Goal: Task Accomplishment & Management: Complete application form

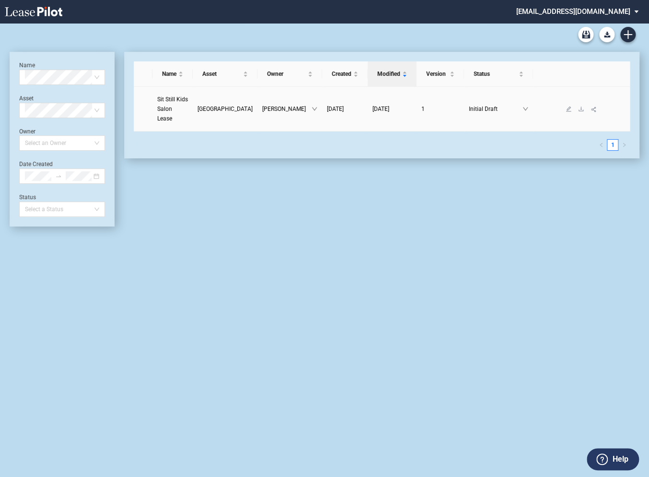
click at [175, 100] on span "Sit Still Kids Salon Lease" at bounding box center [172, 109] width 31 height 26
click at [606, 37] on button "Download Blank Form" at bounding box center [606, 34] width 15 height 15
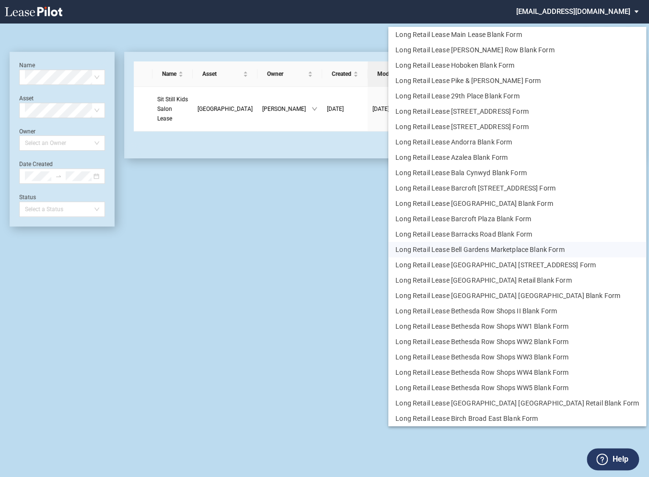
scroll to position [23, 0]
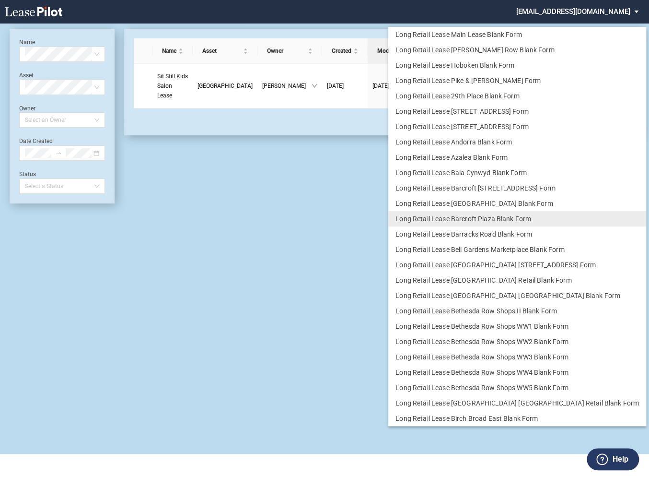
click at [332, 214] on md-backdrop at bounding box center [324, 238] width 649 height 477
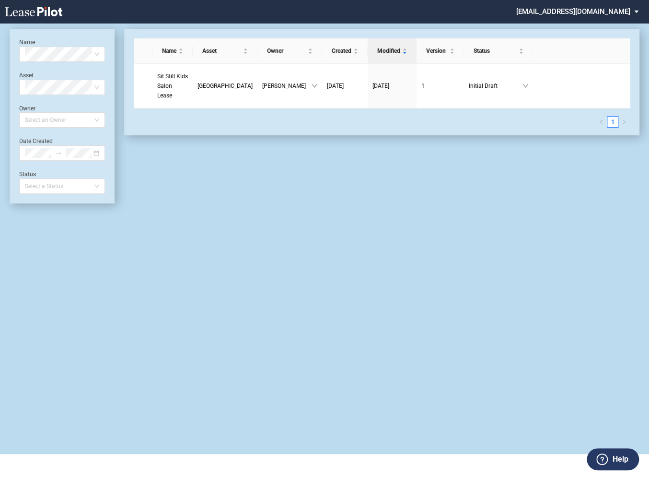
scroll to position [0, 0]
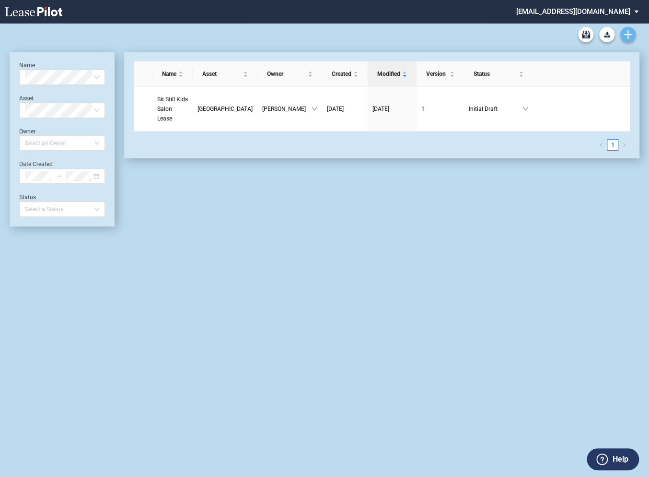
click at [630, 37] on icon "Create new document" at bounding box center [628, 34] width 9 height 9
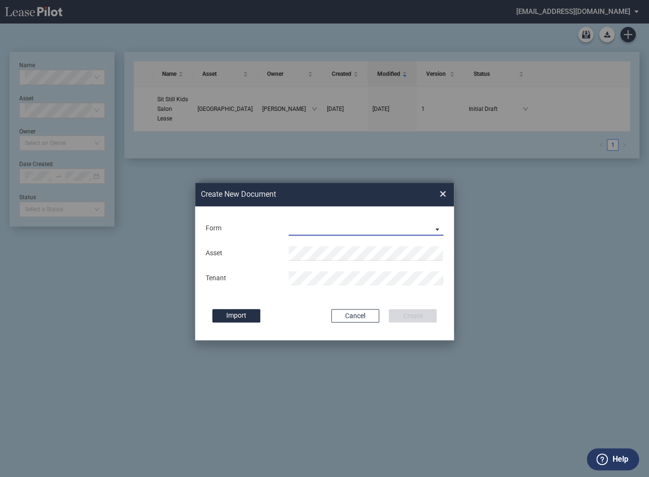
click at [331, 233] on md-select "Long Retail Lease Long Retail Lease Santana Row Long Retail Lease Hoboken Long …" at bounding box center [366, 228] width 155 height 14
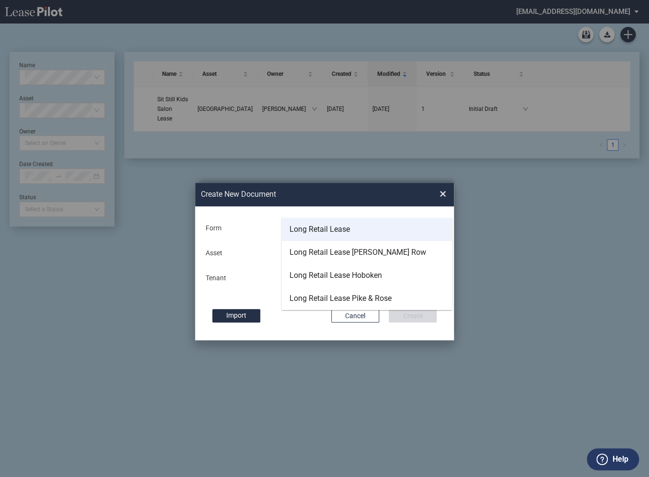
click at [310, 231] on div "Long Retail Lease" at bounding box center [320, 229] width 60 height 11
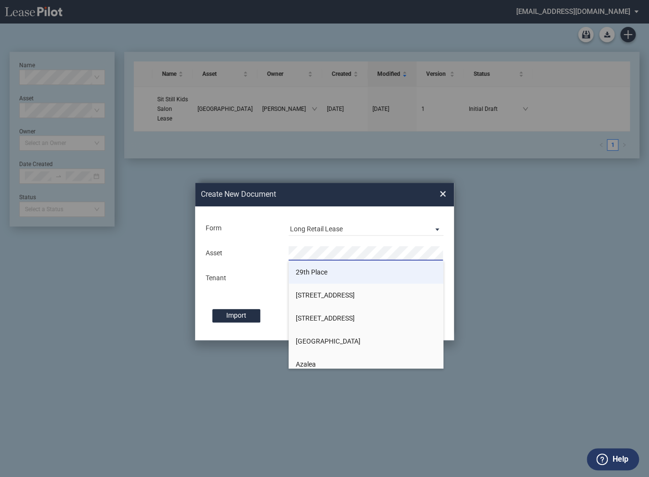
click at [306, 273] on span "29th Place" at bounding box center [312, 272] width 32 height 8
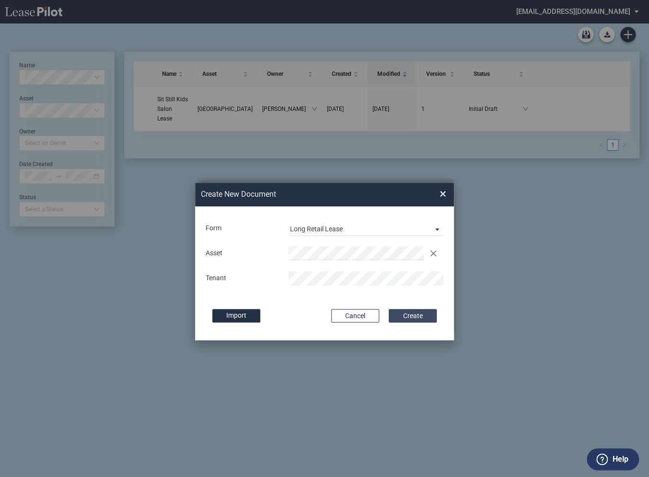
click at [407, 315] on button "Create" at bounding box center [413, 315] width 48 height 13
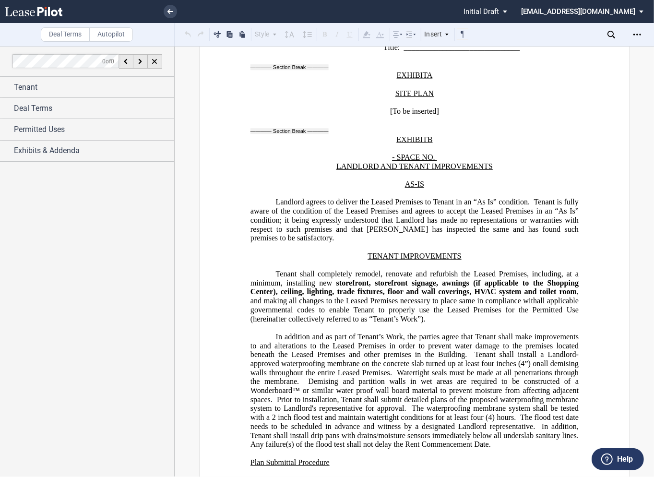
scroll to position [14085, 0]
click at [6, 94] on div "Tenant" at bounding box center [87, 87] width 174 height 21
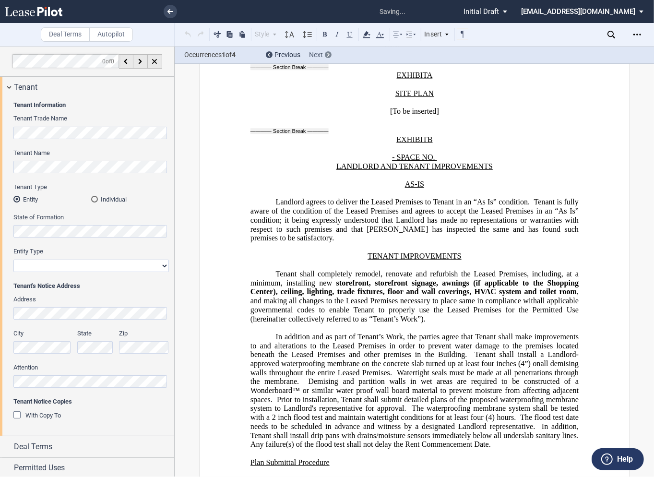
click at [329, 55] on use at bounding box center [328, 55] width 2 height 4
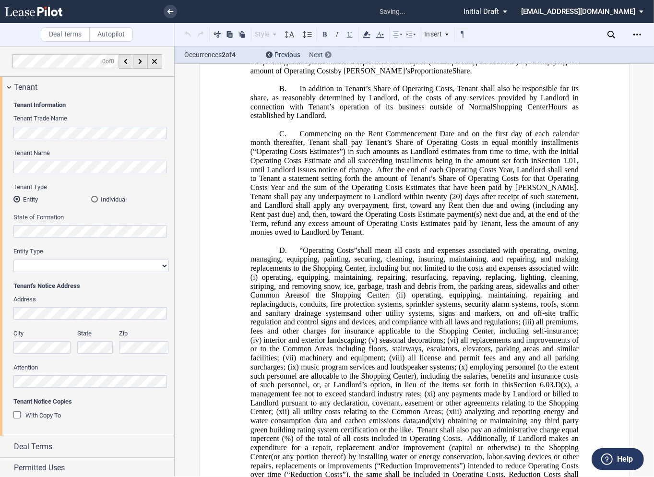
scroll to position [118, 0]
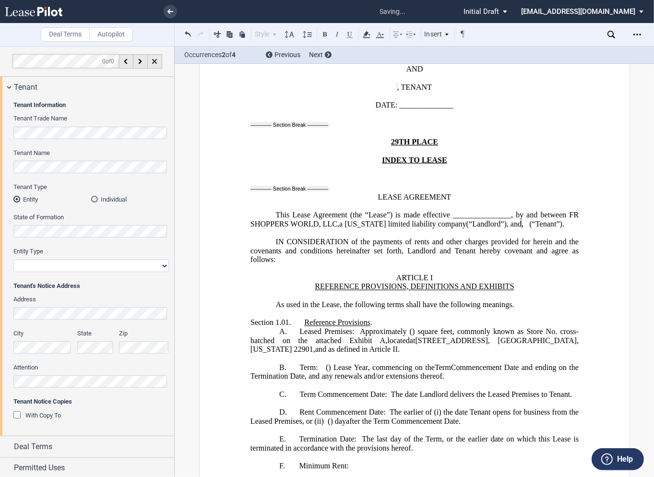
click at [95, 200] on div "Individual" at bounding box center [94, 199] width 7 height 7
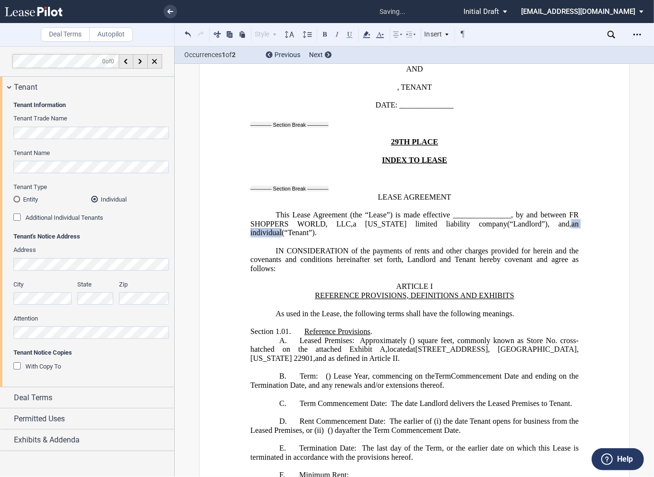
click at [20, 218] on div "Additional Individual Tenants" at bounding box center [18, 218] width 10 height 10
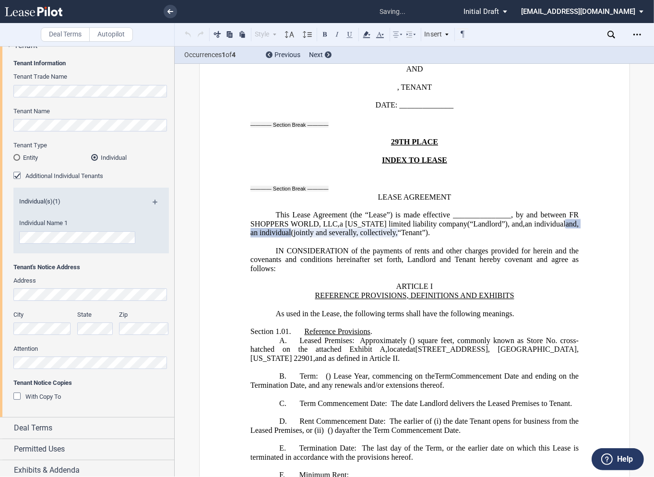
scroll to position [46, 0]
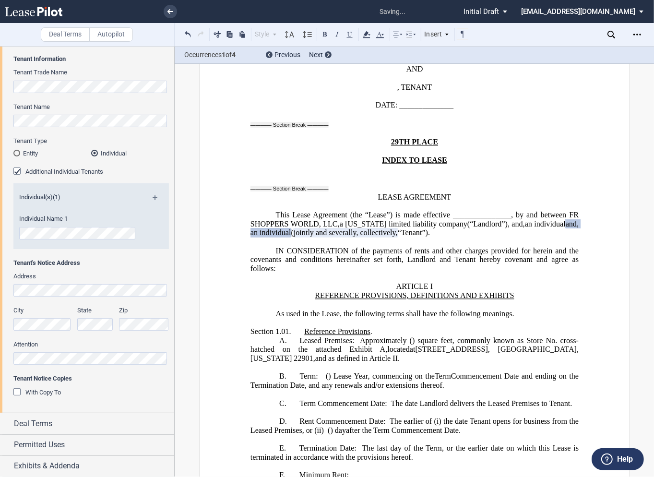
click at [18, 393] on div "With Copy To" at bounding box center [18, 393] width 10 height 10
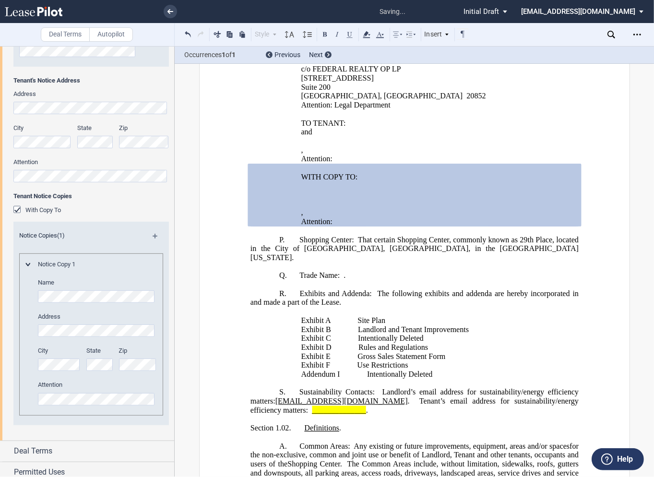
scroll to position [255, 0]
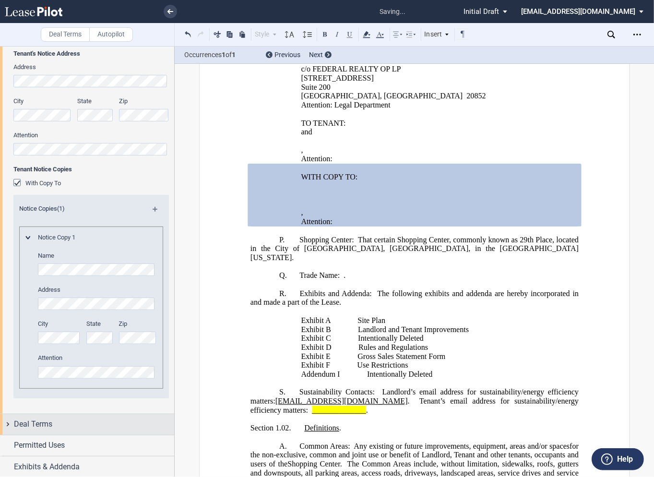
click at [7, 423] on div "Deal Terms" at bounding box center [87, 424] width 174 height 21
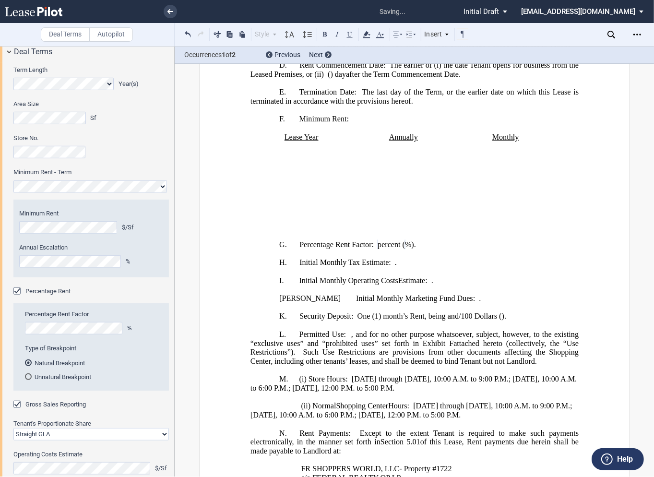
scroll to position [467, 0]
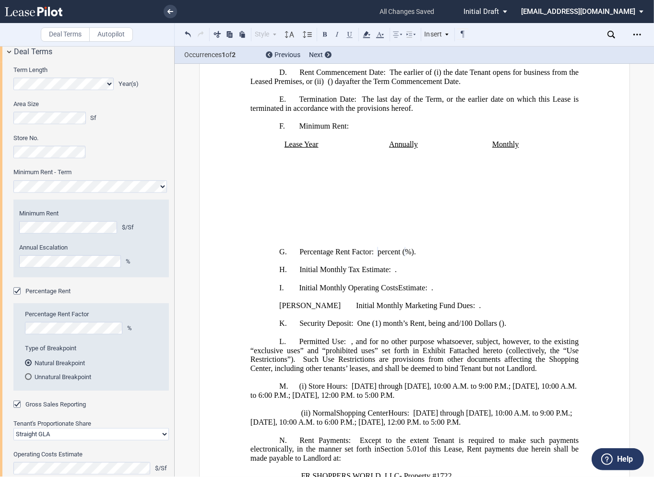
click at [19, 294] on div "Percentage Rent" at bounding box center [18, 292] width 10 height 10
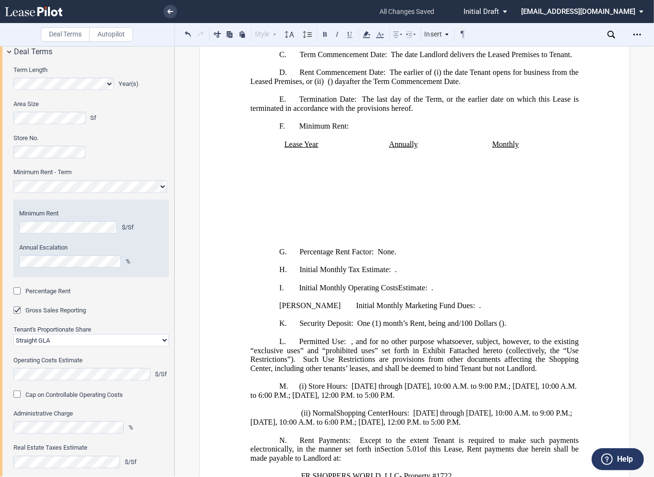
click at [19, 292] on div "Percentage Rent" at bounding box center [18, 292] width 10 height 10
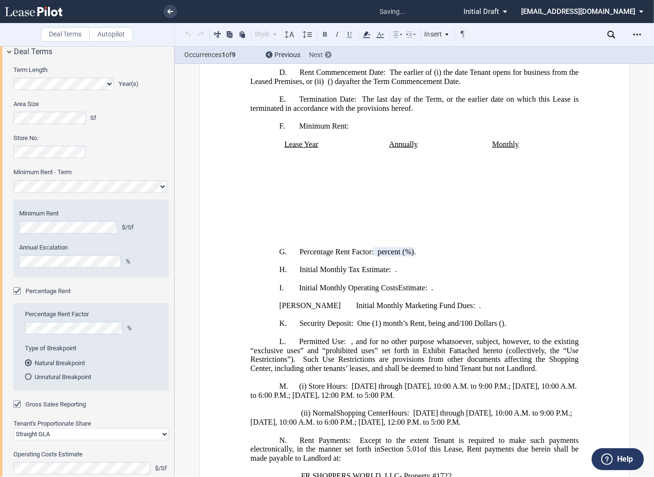
click at [328, 54] on use at bounding box center [328, 55] width 2 height 4
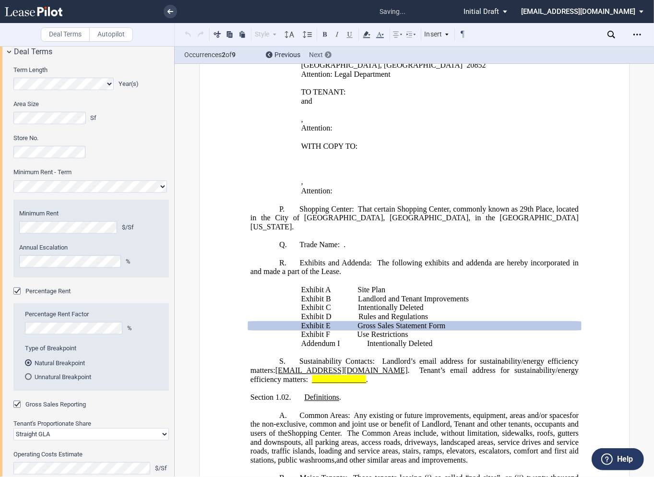
scroll to position [1136, 0]
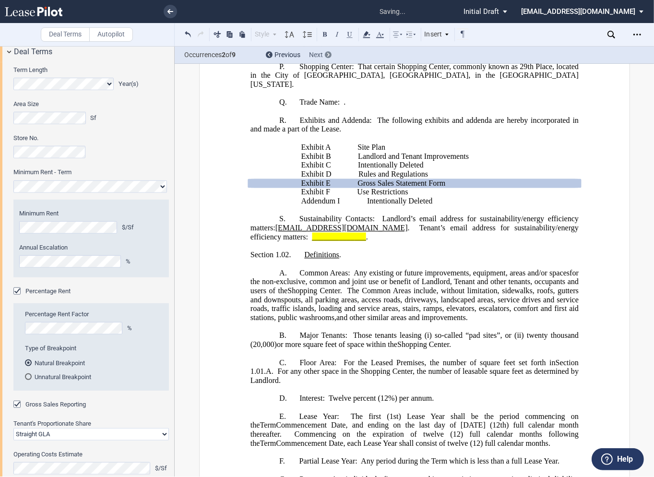
click at [328, 54] on use at bounding box center [328, 55] width 2 height 4
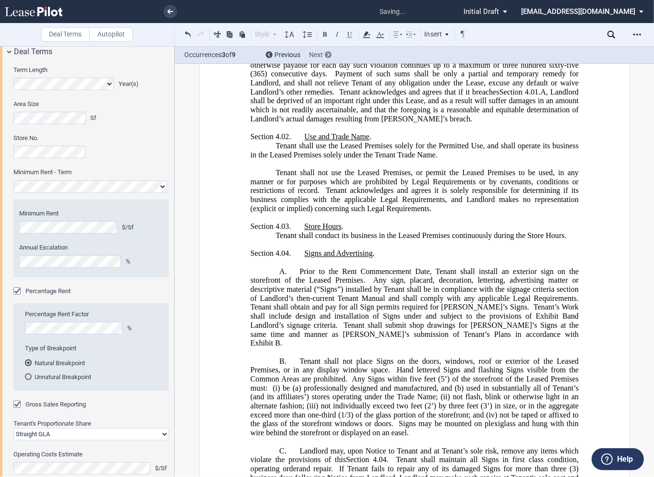
scroll to position [3163, 0]
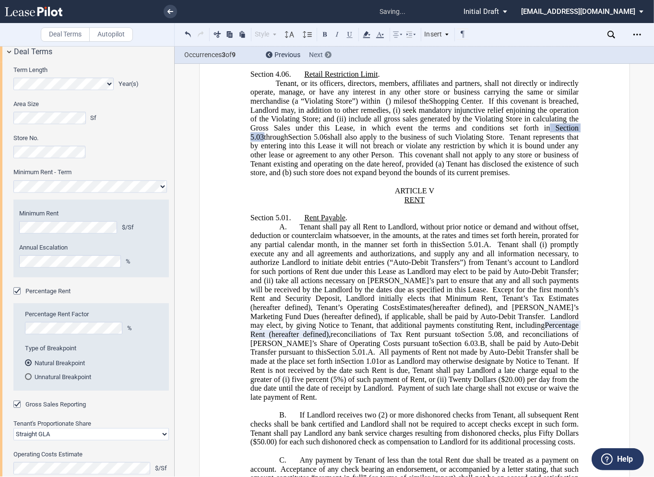
click at [328, 54] on use at bounding box center [328, 55] width 2 height 4
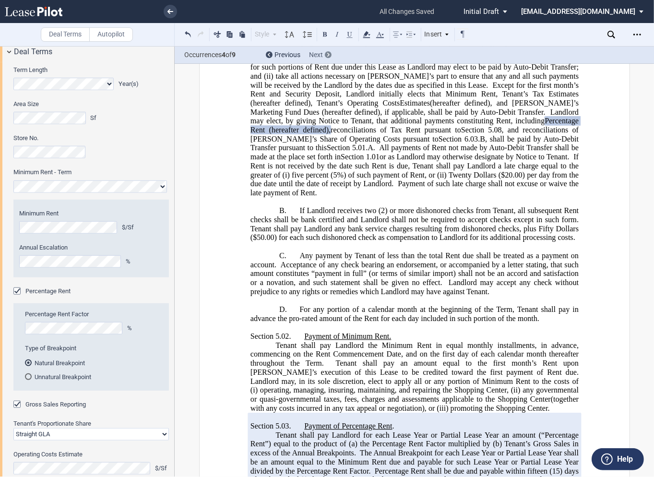
click at [328, 54] on use at bounding box center [328, 55] width 2 height 4
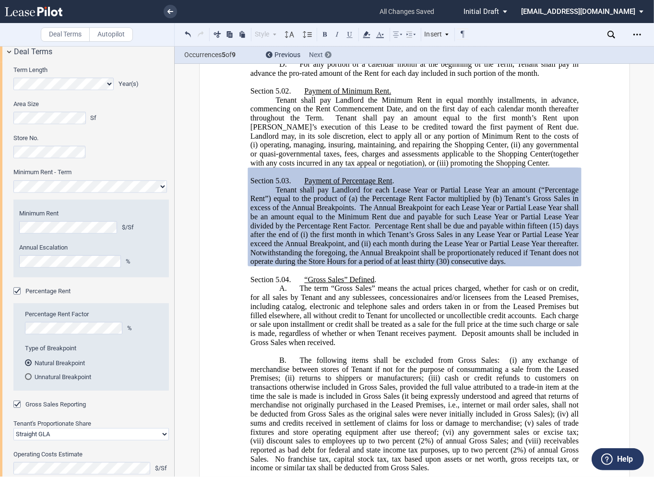
scroll to position [3703, 0]
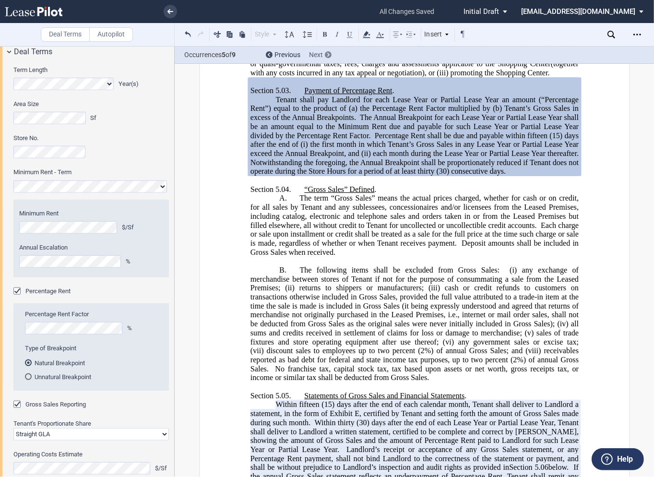
click at [328, 54] on use at bounding box center [328, 55] width 2 height 4
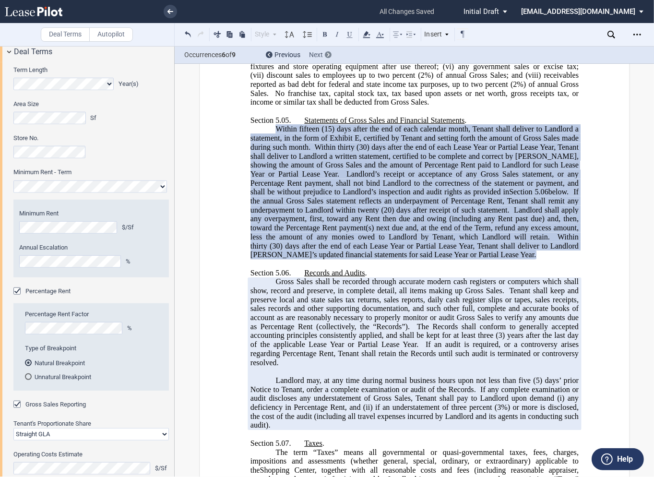
scroll to position [4054, 0]
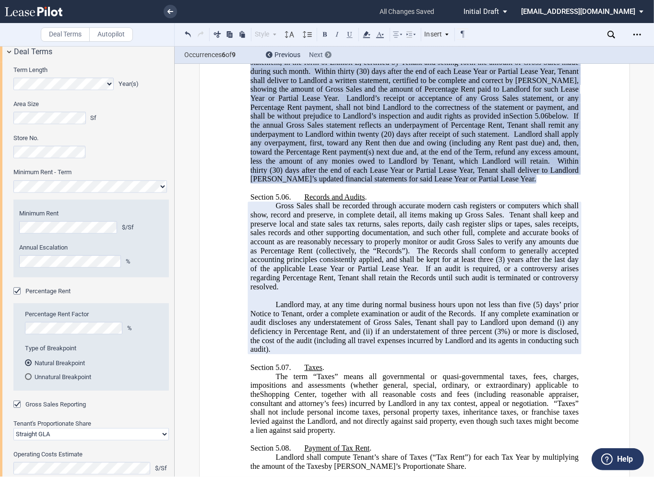
click at [328, 54] on use at bounding box center [328, 55] width 2 height 4
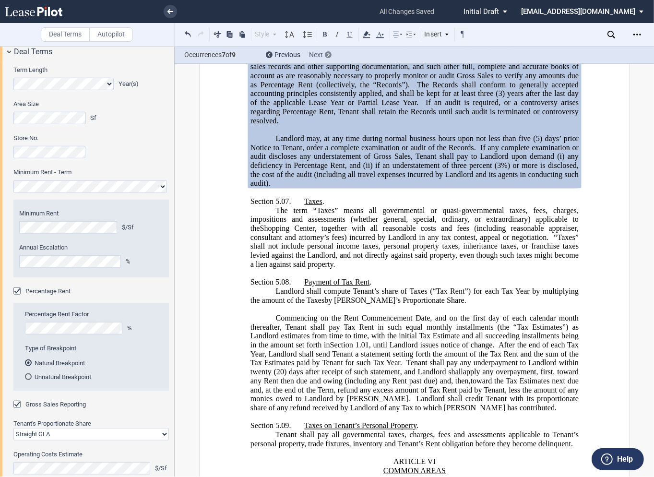
click at [328, 54] on use at bounding box center [328, 55] width 2 height 4
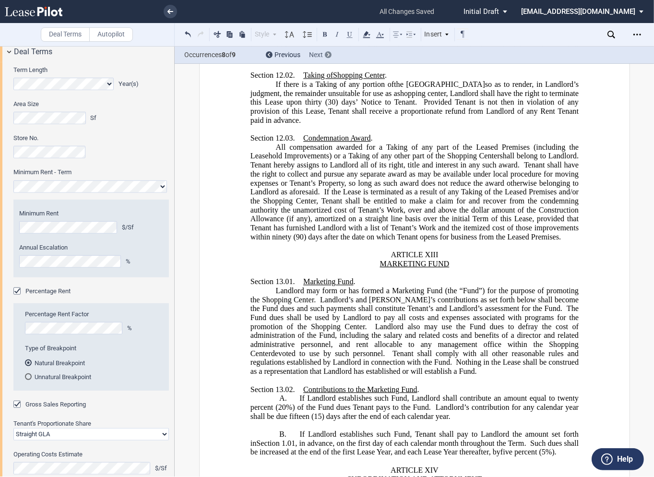
click at [328, 54] on use at bounding box center [328, 55] width 2 height 4
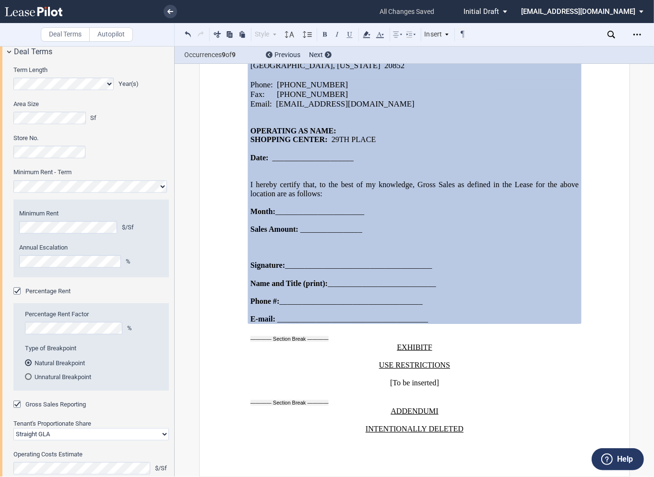
scroll to position [16978, 0]
click at [28, 377] on div "Unnatural Breakpoint" at bounding box center [28, 376] width 7 height 7
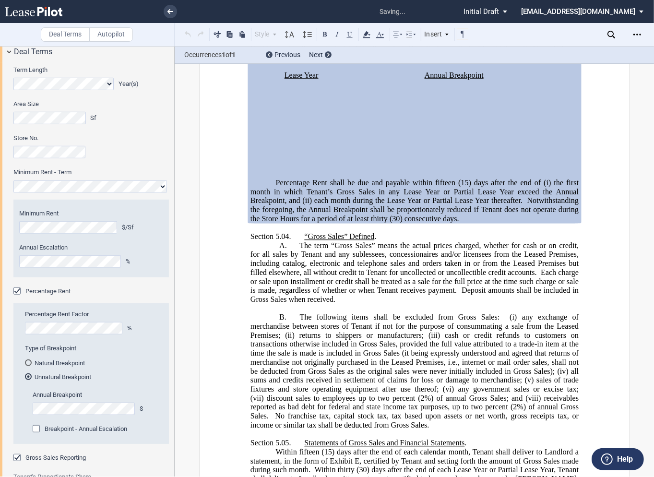
scroll to position [3755, 0]
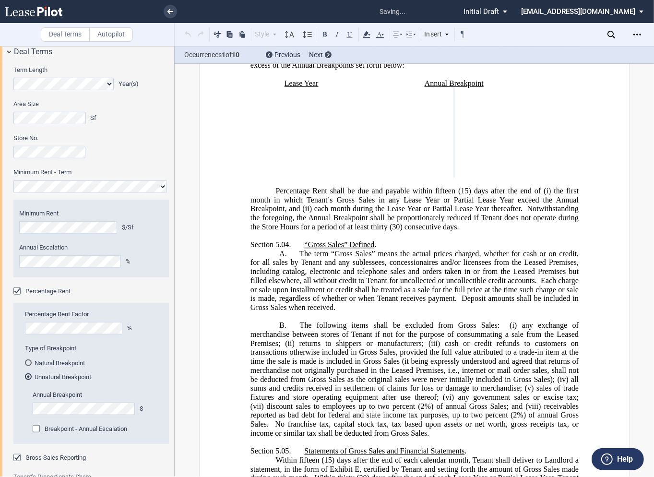
click at [39, 429] on div "Breakpoint - Annual Escalation" at bounding box center [38, 430] width 10 height 10
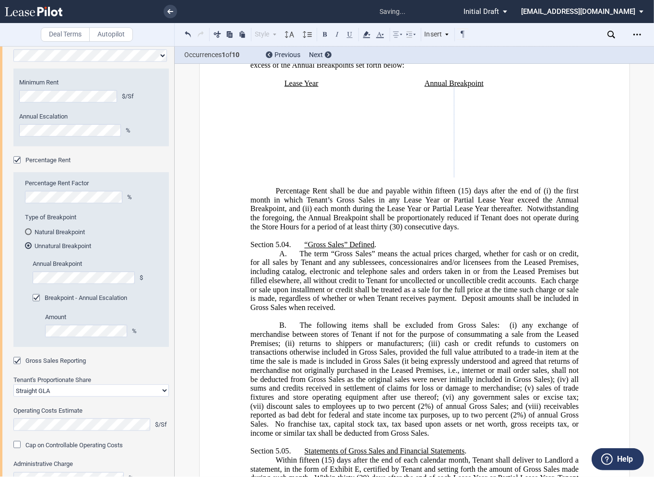
scroll to position [785, 0]
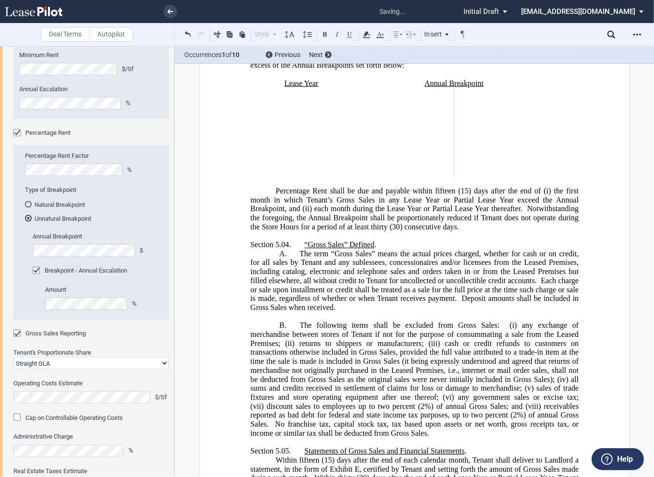
click at [55, 365] on select "Straight GLA Net Major" at bounding box center [90, 363] width 155 height 12
click at [13, 357] on select "Straight GLA Net Major" at bounding box center [90, 363] width 155 height 12
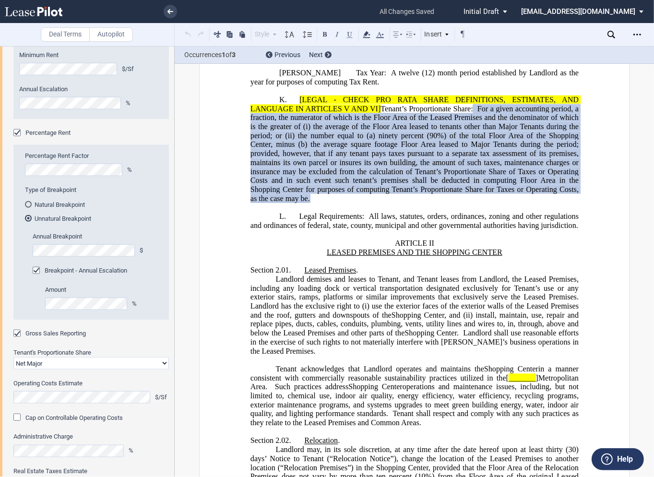
scroll to position [1605, 0]
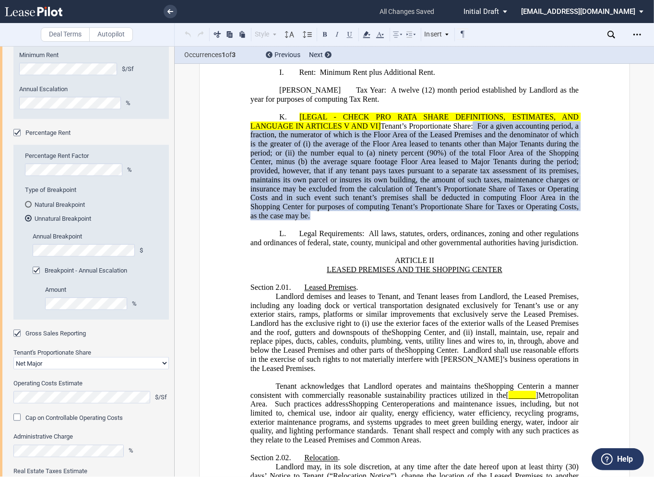
click at [53, 365] on select "Straight GLA Net Major" at bounding box center [90, 363] width 155 height 12
select select "straight GLA"
click at [13, 357] on select "Straight GLA Net Major" at bounding box center [90, 363] width 155 height 12
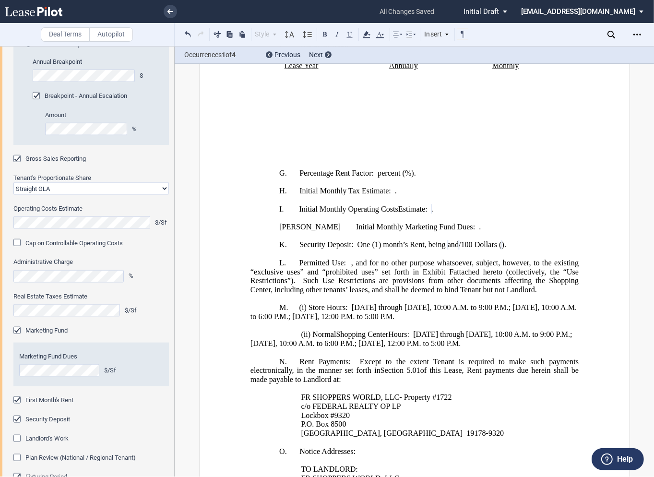
scroll to position [975, 0]
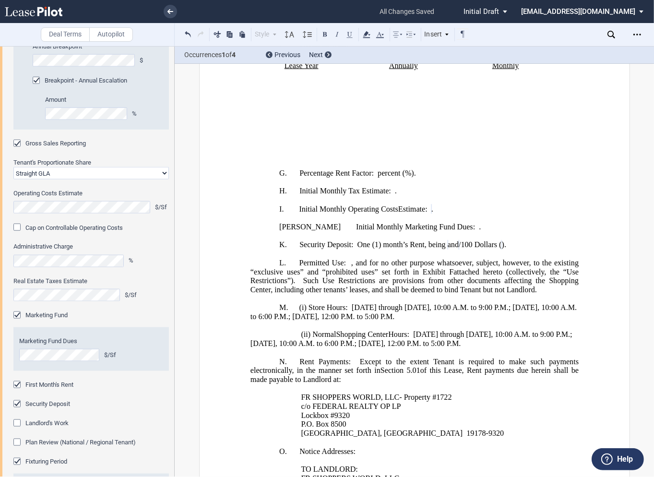
click at [15, 423] on div "Landlord's Work" at bounding box center [18, 424] width 10 height 10
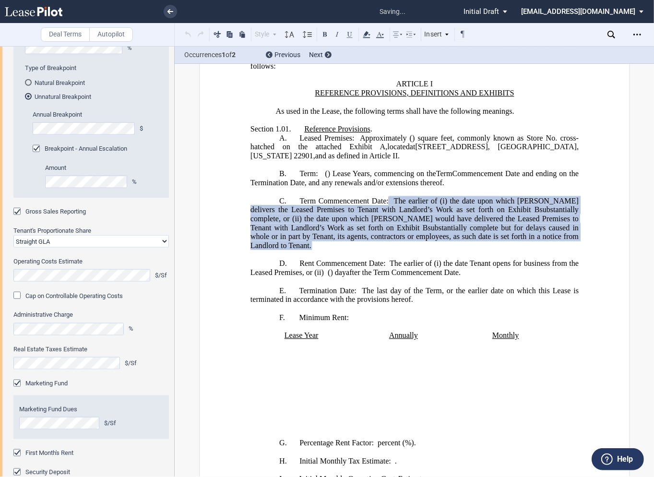
scroll to position [909, 0]
click at [18, 295] on div "Cap on Controllable Operating Costs" at bounding box center [18, 295] width 10 height 10
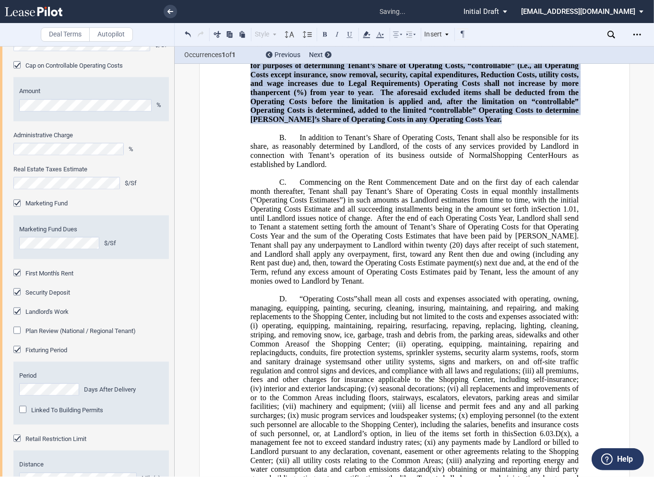
scroll to position [1147, 0]
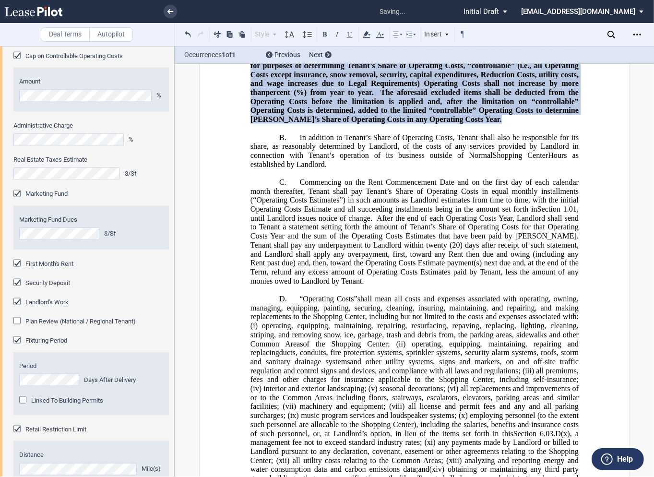
click at [20, 324] on div "Plan Review (National / Regional Tenant)" at bounding box center [18, 322] width 10 height 10
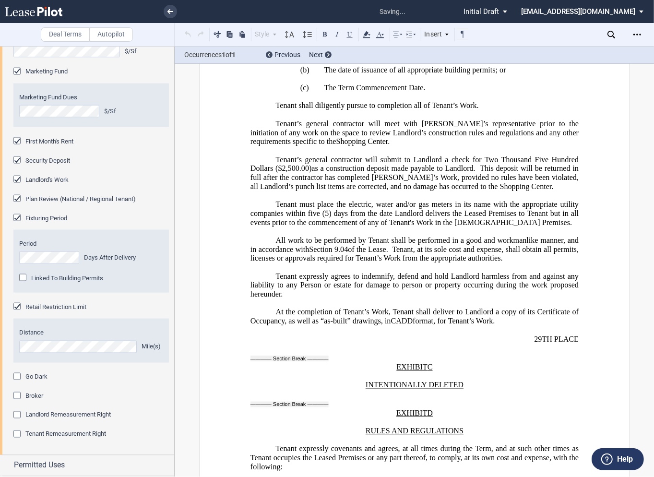
scroll to position [1272, 0]
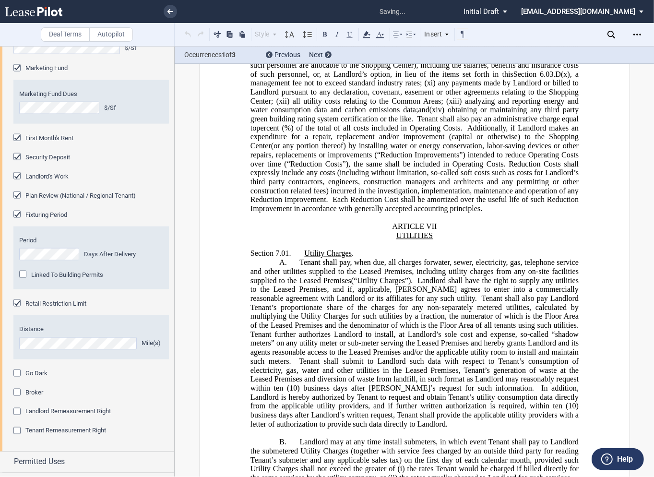
click at [25, 274] on div "Linked To Building Permits" at bounding box center [24, 275] width 10 height 10
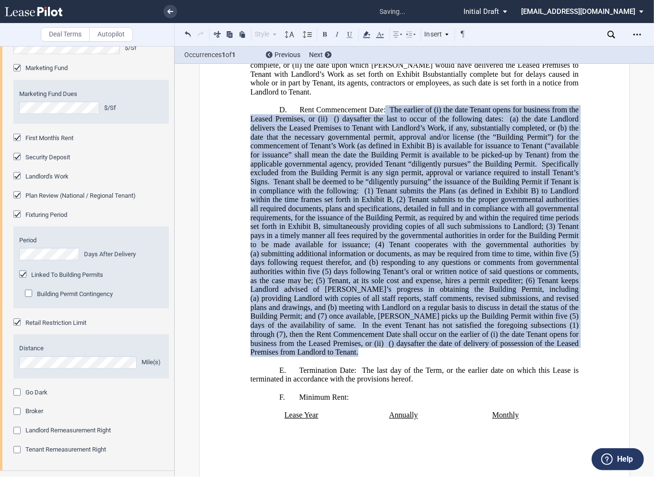
scroll to position [465, 0]
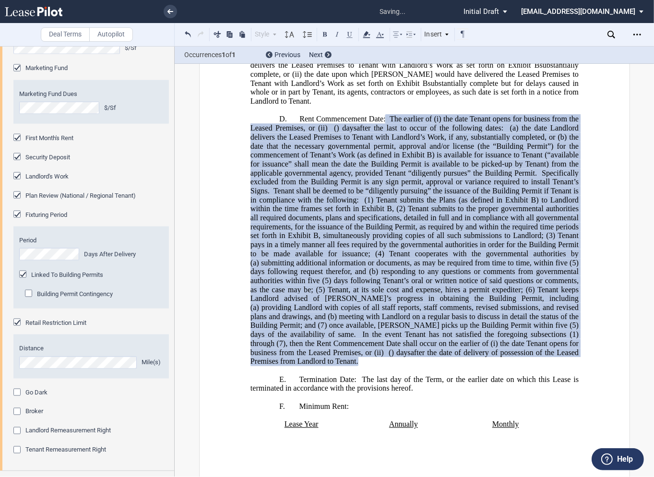
click at [30, 294] on div "Building Permit Contingency" at bounding box center [30, 295] width 10 height 10
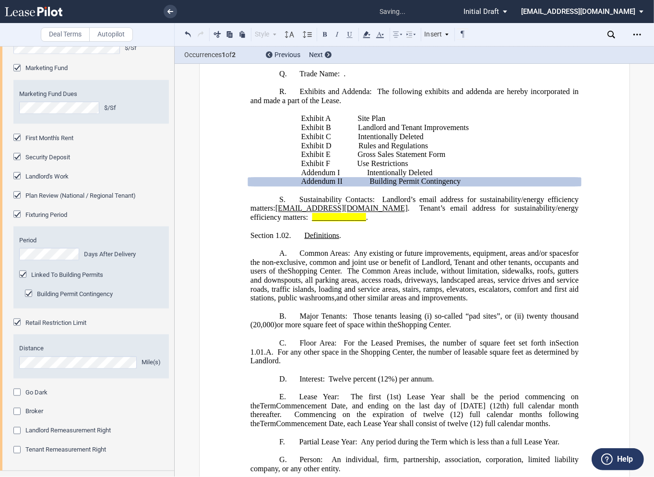
scroll to position [1308, 0]
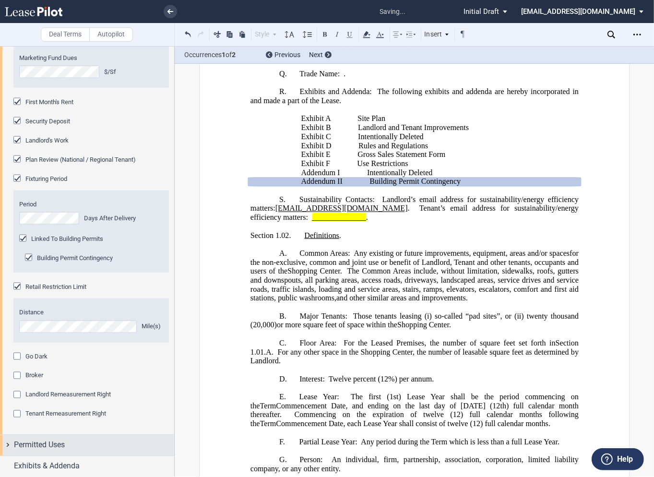
click at [9, 444] on div "Permitted Uses" at bounding box center [87, 445] width 174 height 21
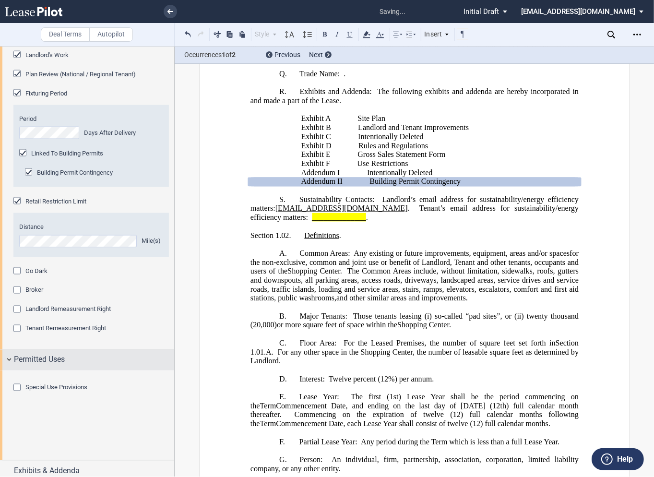
scroll to position [1400, 0]
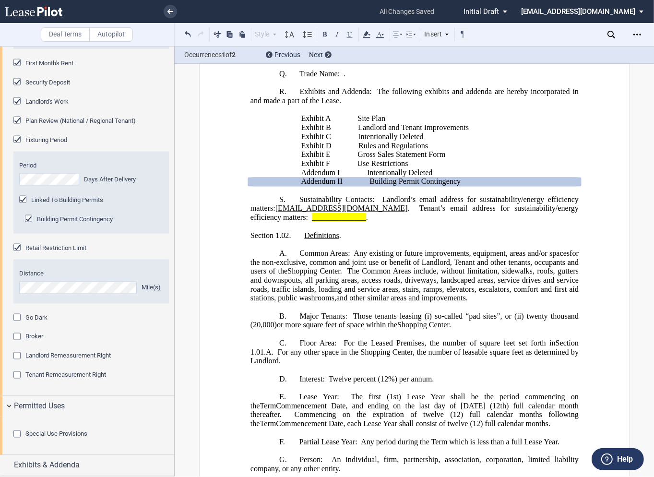
click at [17, 433] on div "Special Use Provisions" at bounding box center [18, 435] width 10 height 10
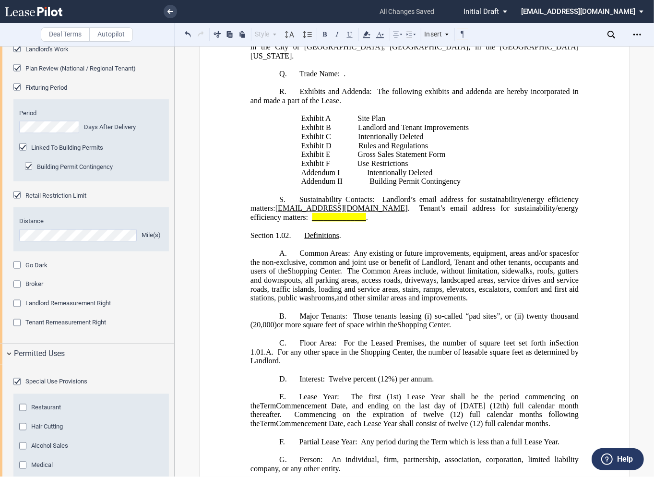
scroll to position [1550, 0]
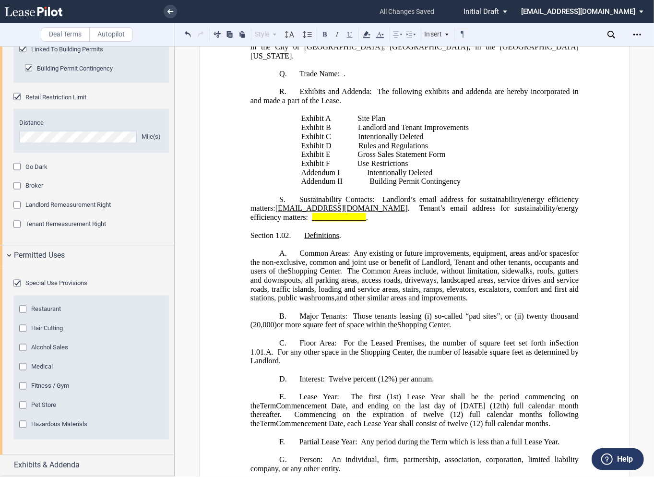
click at [26, 312] on div "Restaurant" at bounding box center [24, 310] width 10 height 10
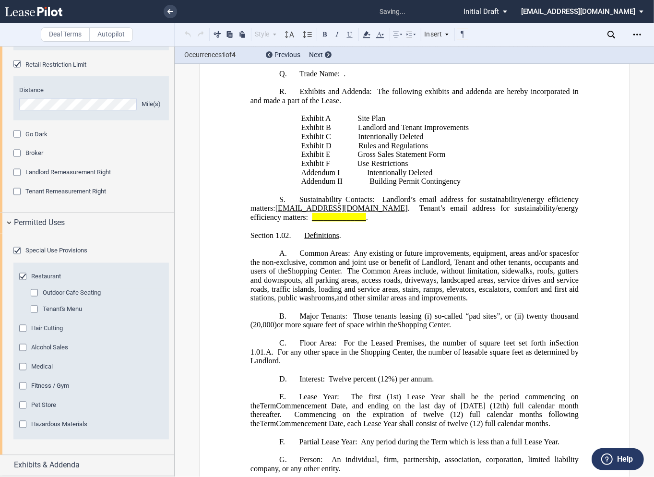
scroll to position [2751, 0]
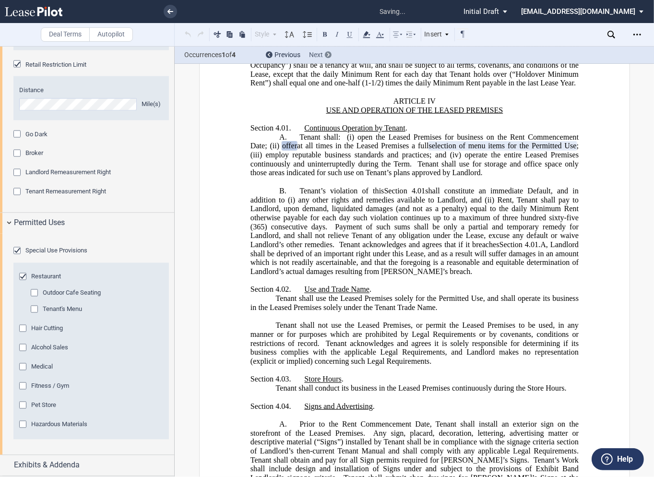
click at [325, 58] on div "Next" at bounding box center [320, 55] width 23 height 10
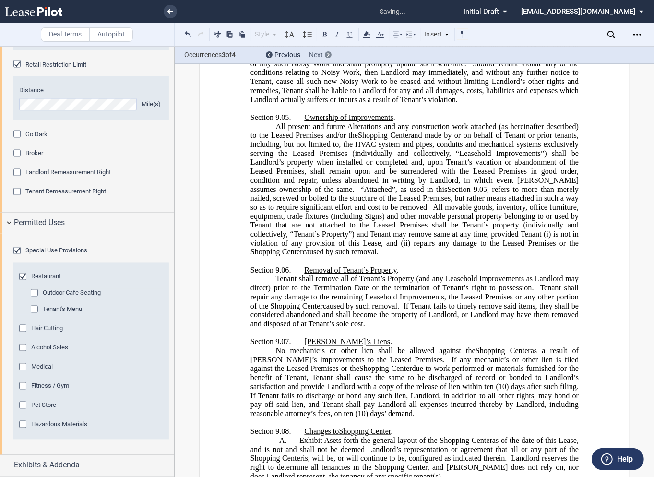
scroll to position [9591, 0]
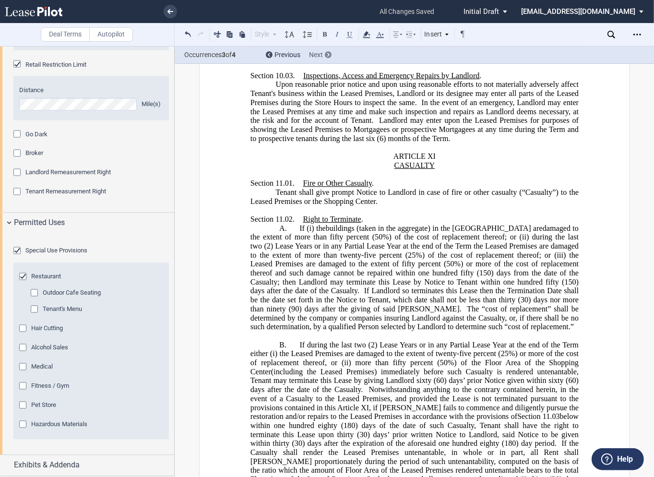
click at [325, 57] on div at bounding box center [328, 54] width 7 height 7
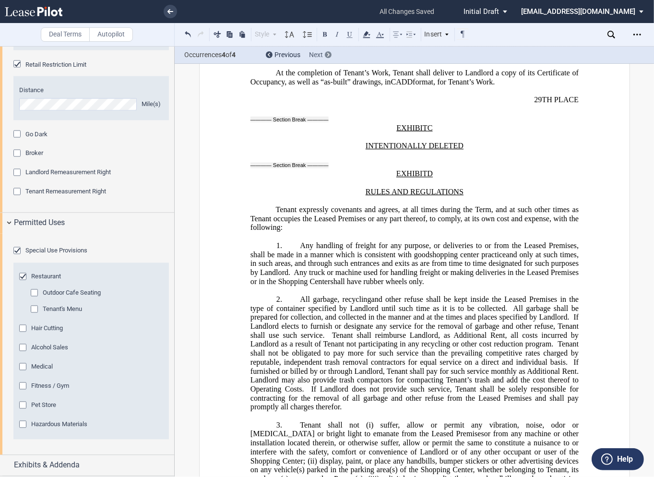
scroll to position [15897, 0]
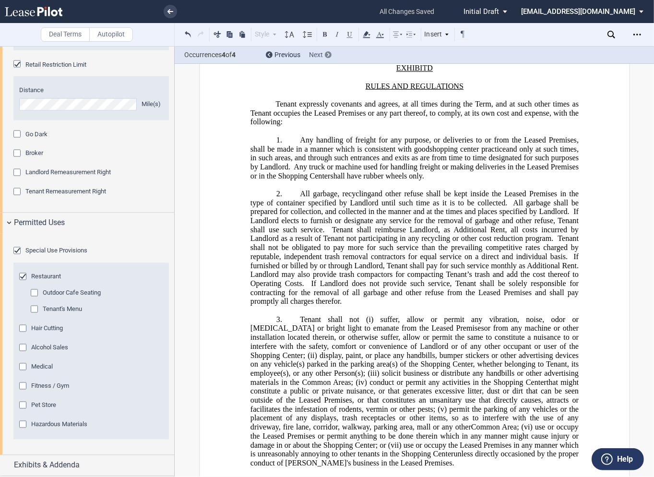
click at [325, 57] on div at bounding box center [328, 54] width 7 height 7
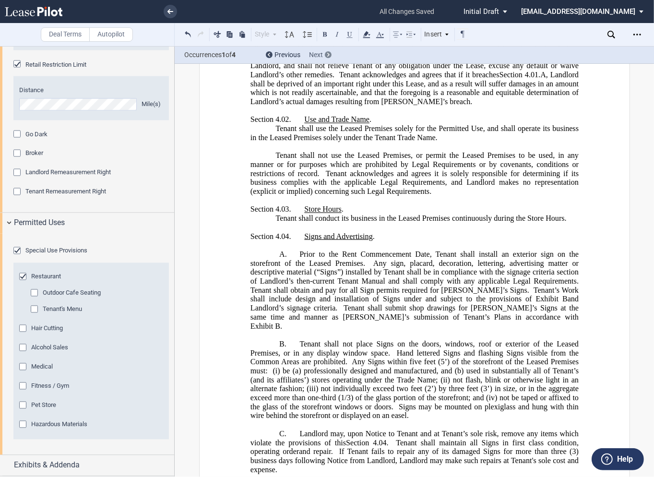
scroll to position [2751, 0]
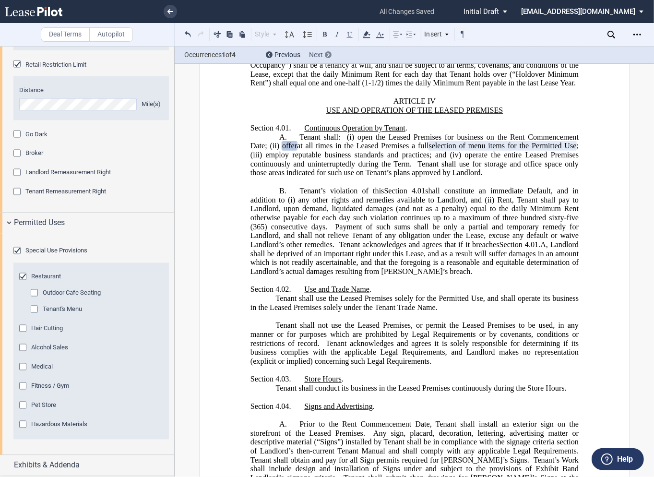
click at [325, 57] on div at bounding box center [328, 54] width 7 height 7
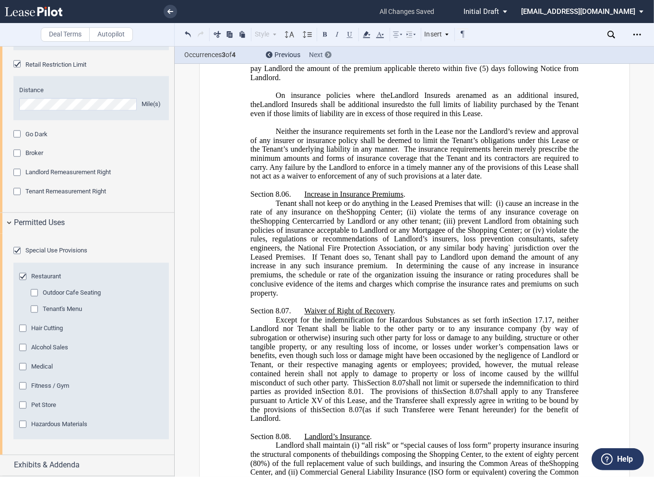
scroll to position [9591, 0]
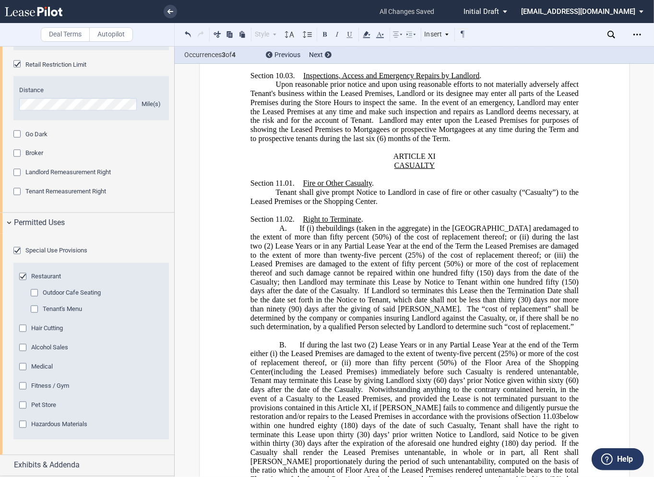
click at [36, 299] on div "Outdoor Cafe Seating" at bounding box center [36, 294] width 10 height 10
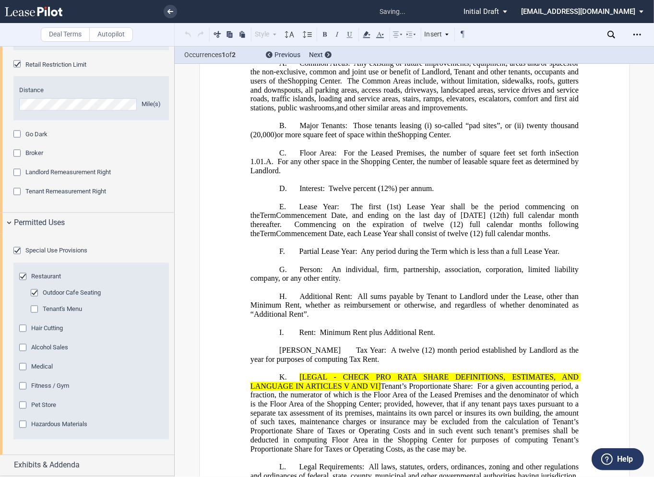
scroll to position [1451, 0]
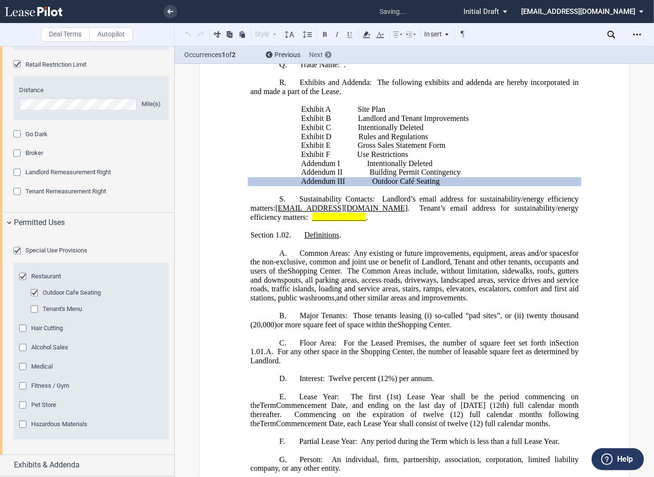
click at [326, 55] on div at bounding box center [328, 54] width 7 height 7
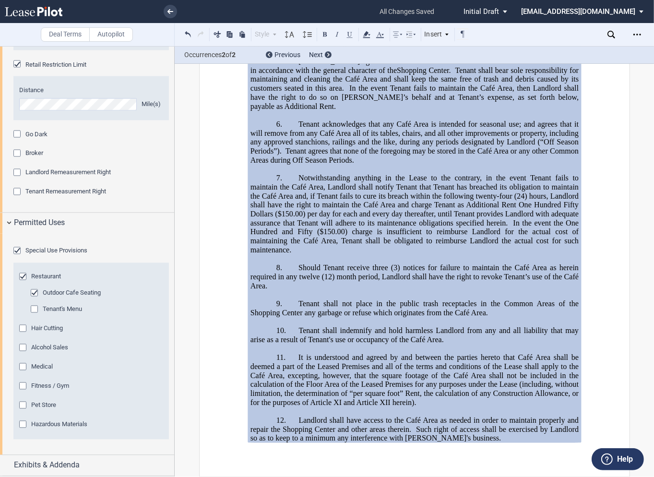
scroll to position [18419, 0]
click at [32, 315] on div "Tenant's Menu" at bounding box center [36, 310] width 10 height 10
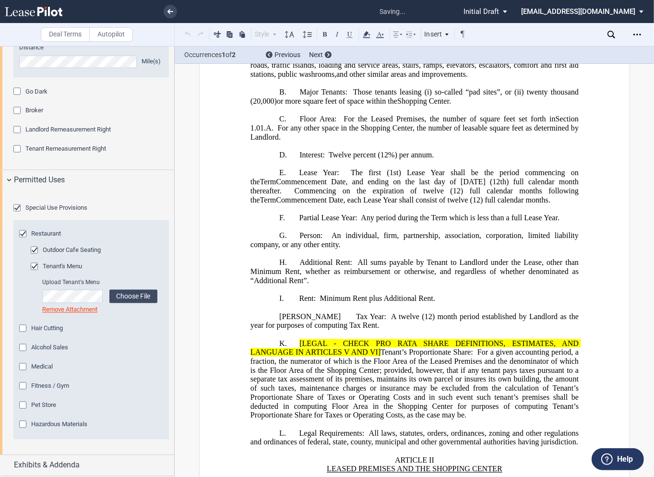
scroll to position [1433, 0]
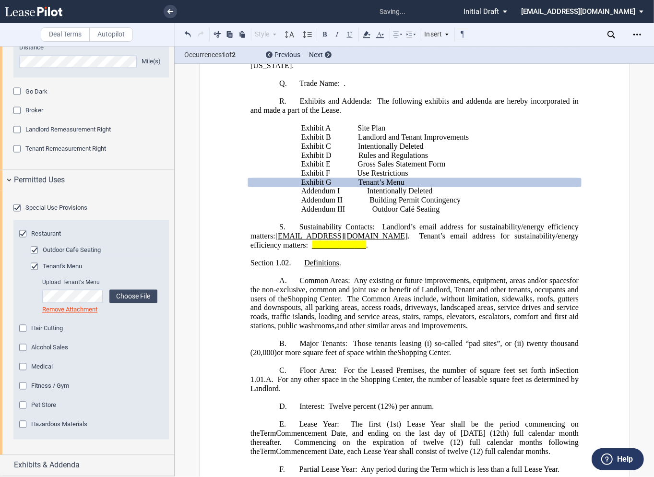
click at [21, 329] on div "Hair Cutting" at bounding box center [24, 330] width 10 height 10
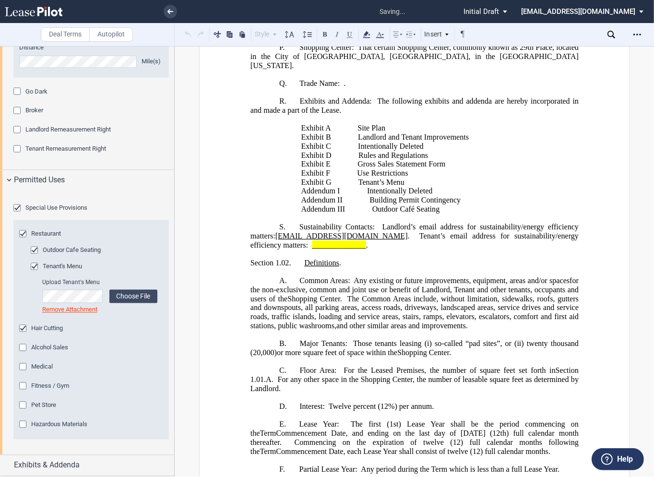
click at [23, 348] on div "Alcohol Sales" at bounding box center [24, 349] width 10 height 10
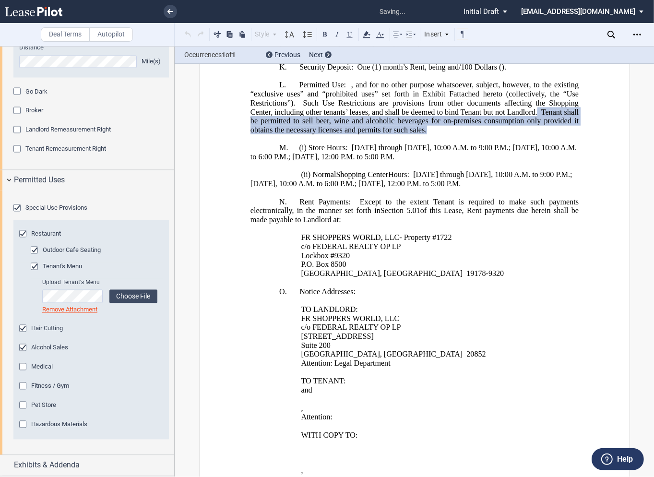
scroll to position [930, 0]
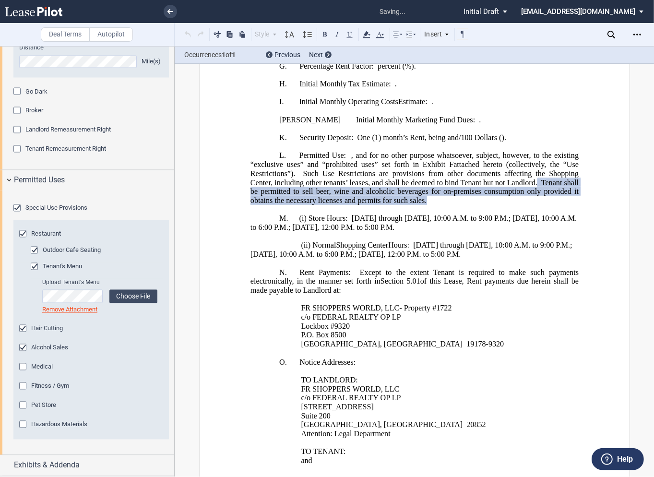
click at [24, 368] on div "Medical" at bounding box center [24, 368] width 10 height 10
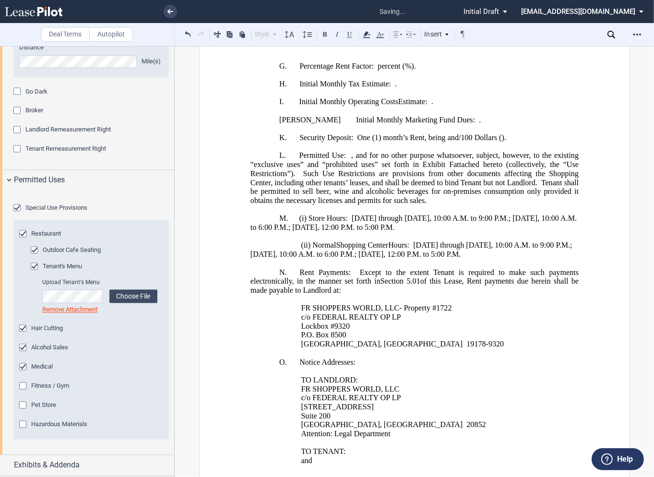
click at [23, 389] on div "Fitness / Gym" at bounding box center [24, 387] width 10 height 10
click at [23, 404] on div "Pet Store" at bounding box center [24, 406] width 10 height 10
click at [24, 425] on div "Hazardous Materials" at bounding box center [24, 425] width 10 height 10
click at [10, 465] on div "Exhibits & Addenda" at bounding box center [87, 465] width 174 height 21
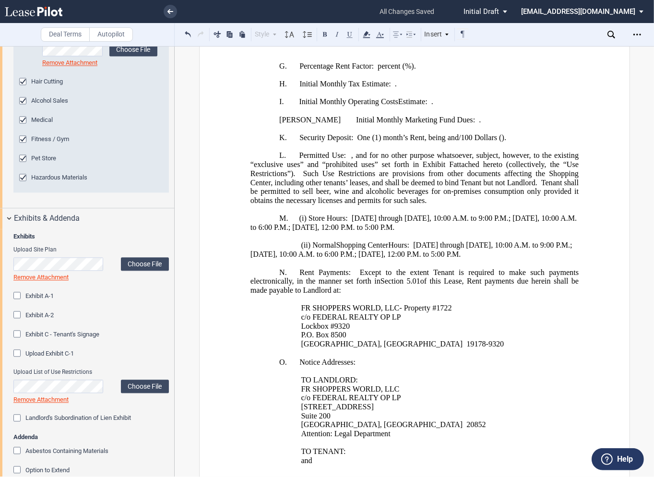
scroll to position [1821, 0]
click at [20, 300] on div "Exhibit A-1" at bounding box center [18, 296] width 10 height 10
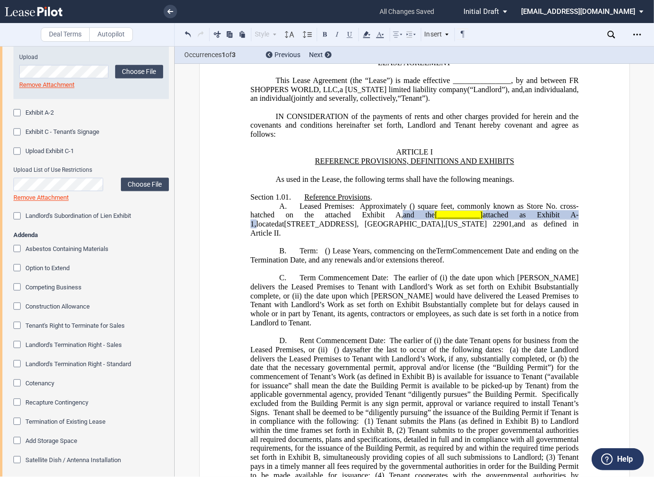
scroll to position [2086, 0]
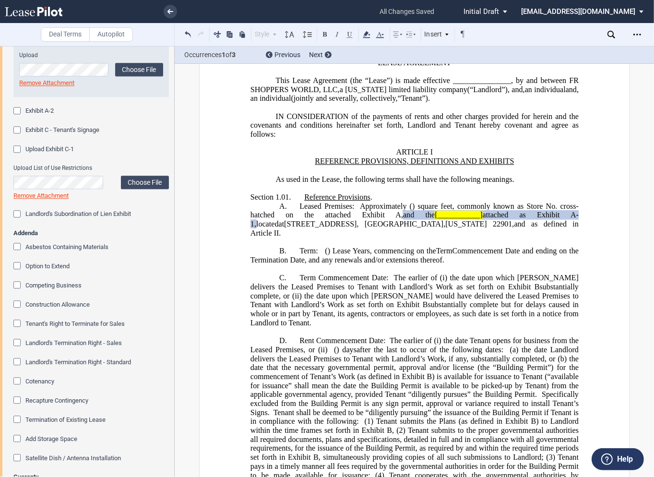
click at [17, 220] on div "Landlord's Subordination of Lien Exhibit" at bounding box center [18, 215] width 10 height 10
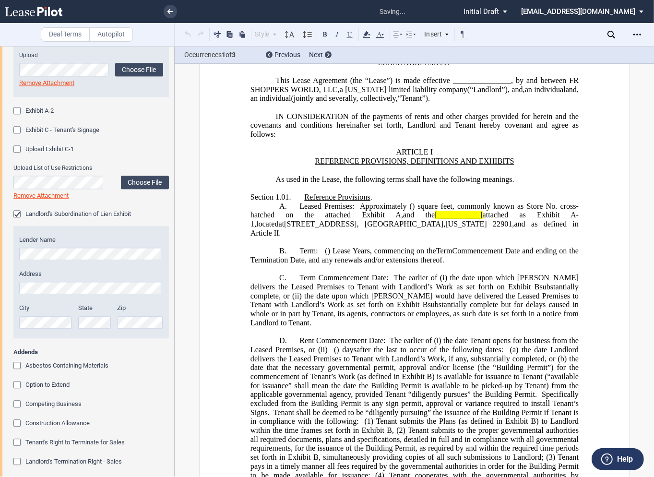
scroll to position [1470, 0]
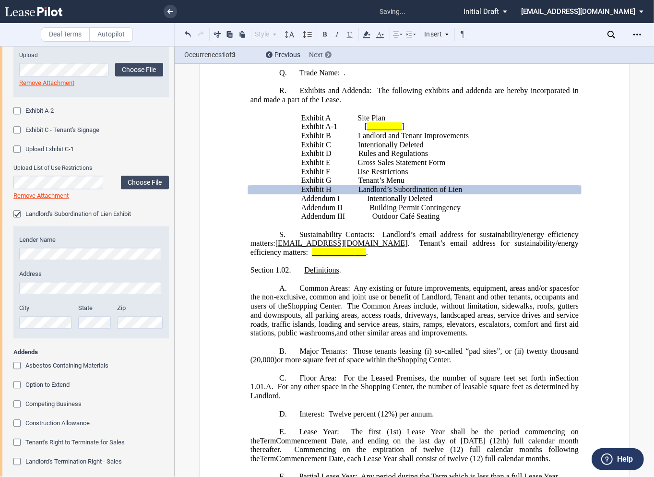
click at [328, 58] on div "Next" at bounding box center [320, 55] width 23 height 10
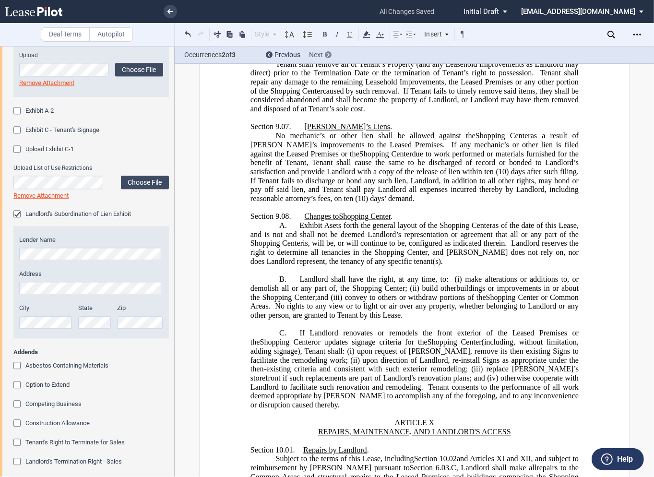
click at [328, 58] on div "Next" at bounding box center [320, 55] width 23 height 10
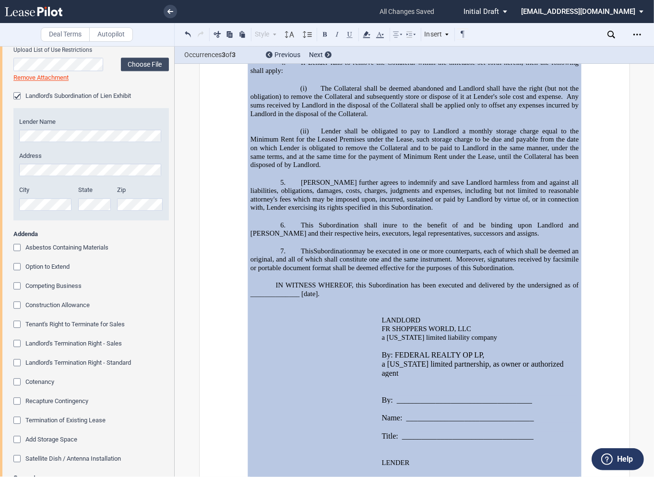
scroll to position [2206, 0]
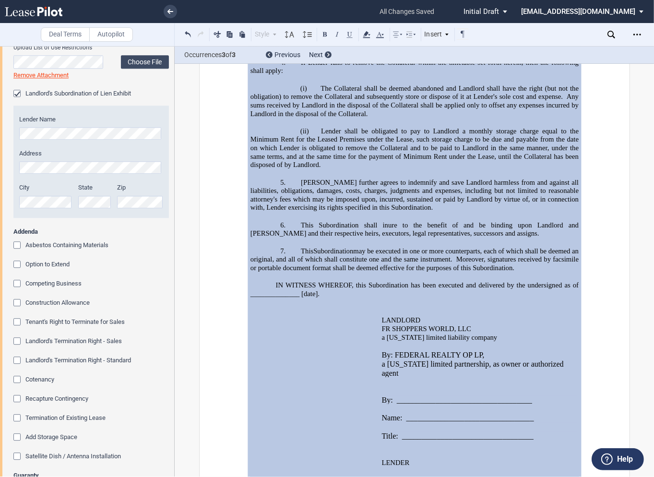
click at [19, 251] on div "Asbestos Containing Materials" at bounding box center [18, 246] width 10 height 10
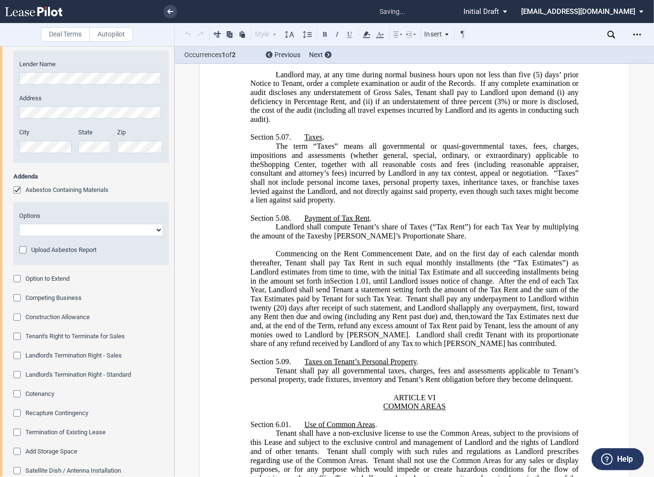
scroll to position [1479, 0]
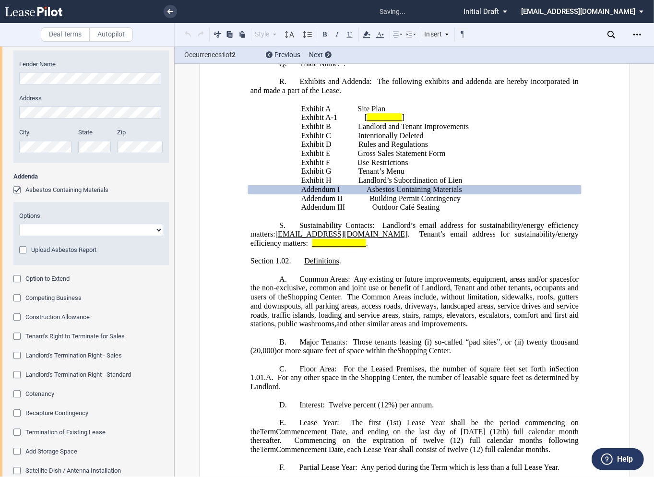
click at [46, 236] on select "Abatement Completed Landlord Will Perform Survey No Survey Required Asbestos Pr…" at bounding box center [91, 229] width 144 height 12
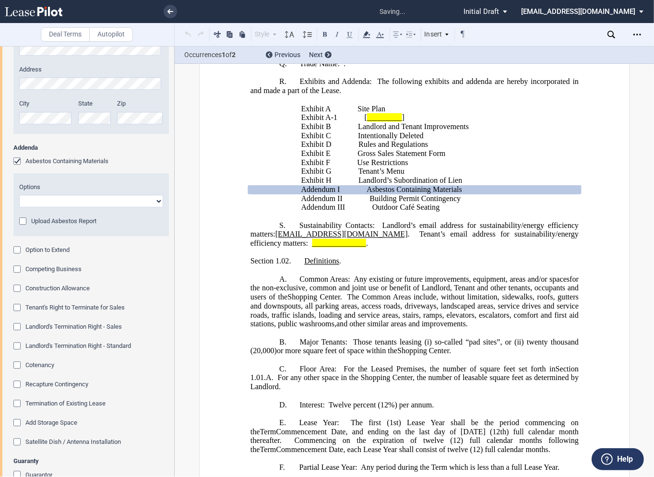
click at [18, 256] on div "Option to Extend" at bounding box center [18, 251] width 10 height 10
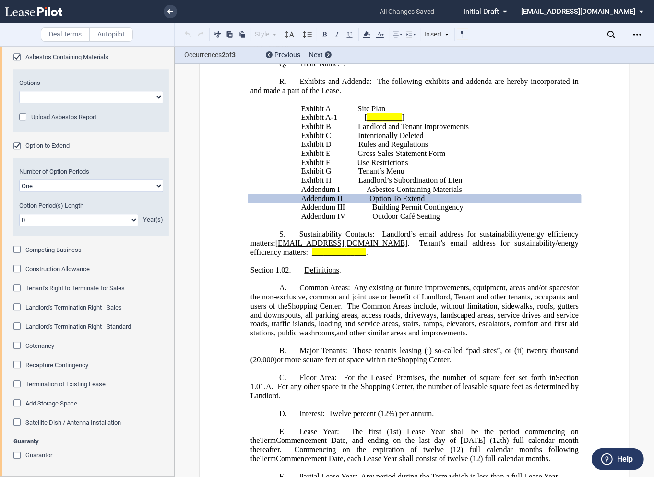
scroll to position [2446, 0]
click at [15, 452] on div "Guarantor" at bounding box center [18, 456] width 10 height 10
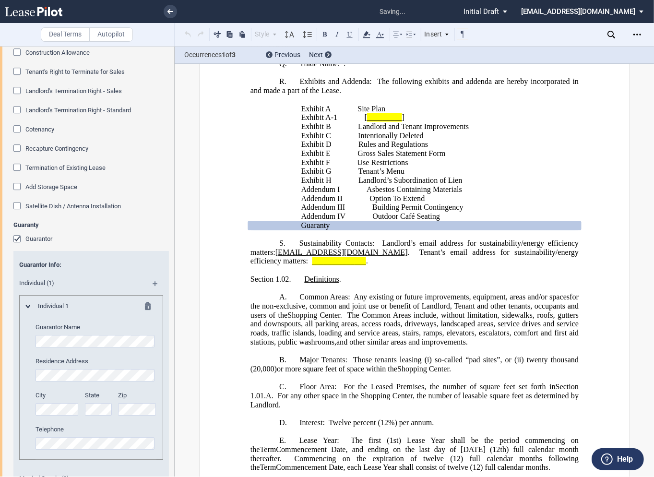
scroll to position [2825, 0]
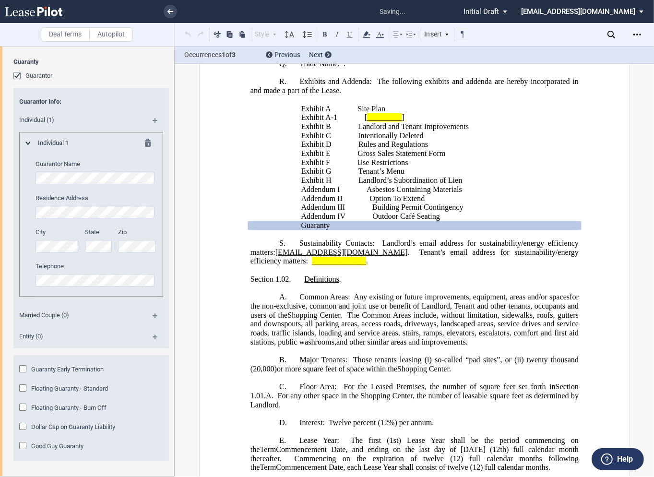
click at [23, 409] on div "Floating Guaranty - Burn Off" at bounding box center [24, 408] width 10 height 10
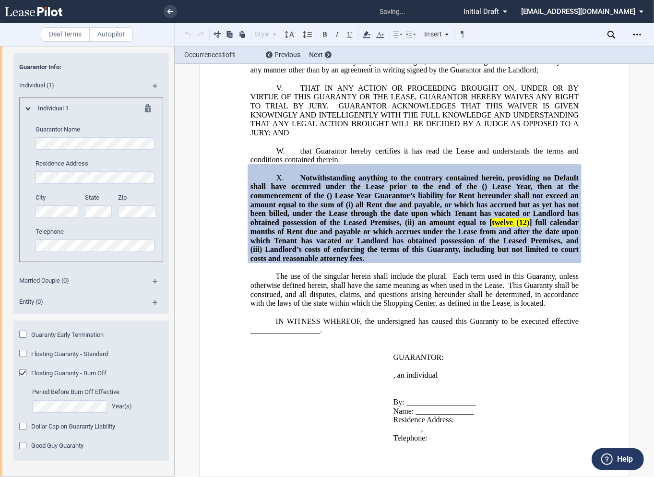
scroll to position [22197, 0]
click at [633, 37] on icon "Open Lease options menu" at bounding box center [637, 35] width 8 height 8
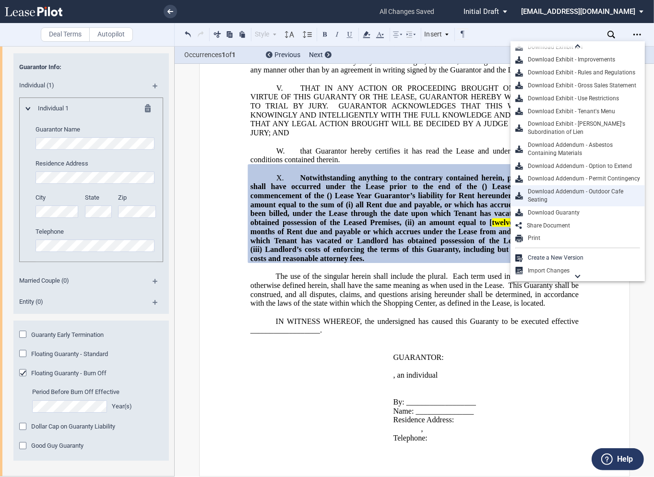
scroll to position [69, 0]
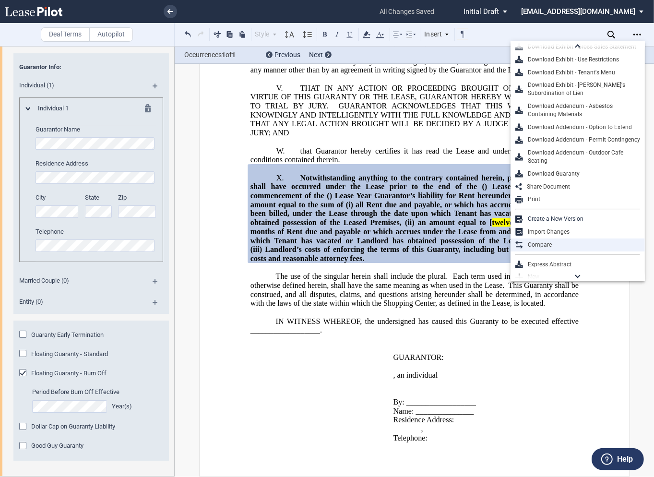
click at [545, 244] on div "Compare" at bounding box center [581, 245] width 117 height 8
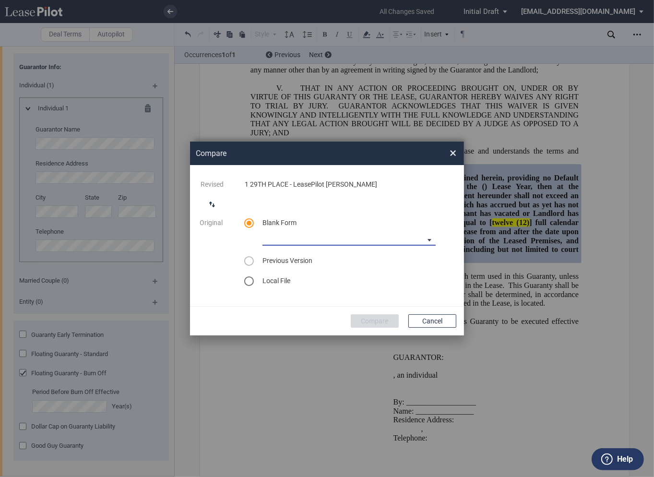
click at [327, 242] on md-select "Long Retail Lease Main Lease Blank Form Long Retail Lease Santana Row Blank For…" at bounding box center [348, 238] width 173 height 14
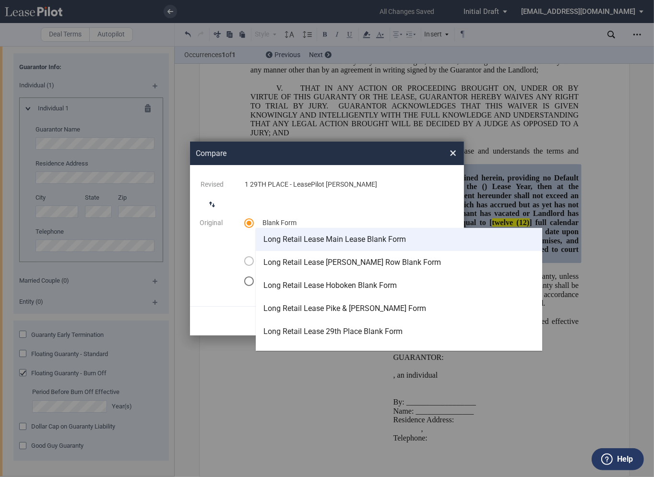
click at [329, 240] on div "Long Retail Lease Main Lease Blank Form" at bounding box center [334, 239] width 142 height 11
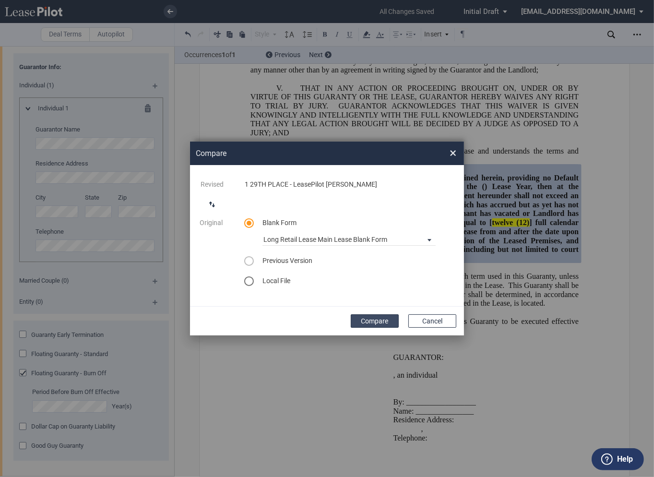
click at [378, 322] on button "Compare" at bounding box center [374, 320] width 48 height 13
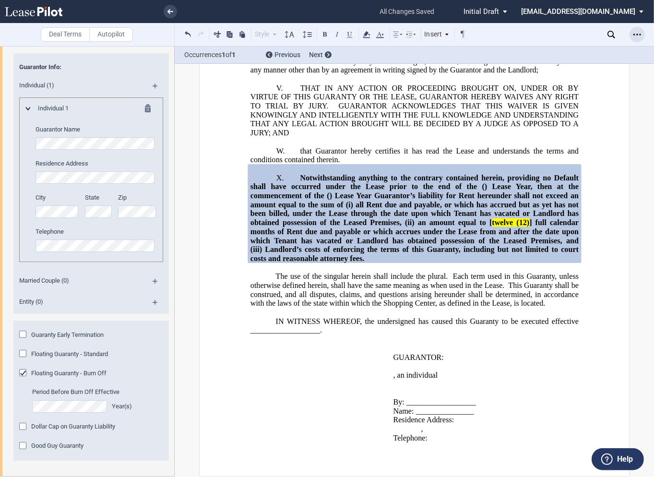
click at [636, 36] on icon "Open Lease options menu" at bounding box center [637, 35] width 8 height 8
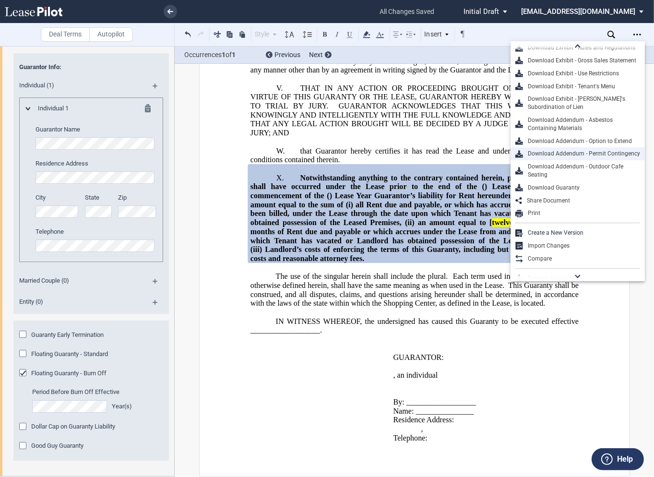
scroll to position [55, 0]
click at [537, 255] on div "Compare" at bounding box center [581, 259] width 117 height 8
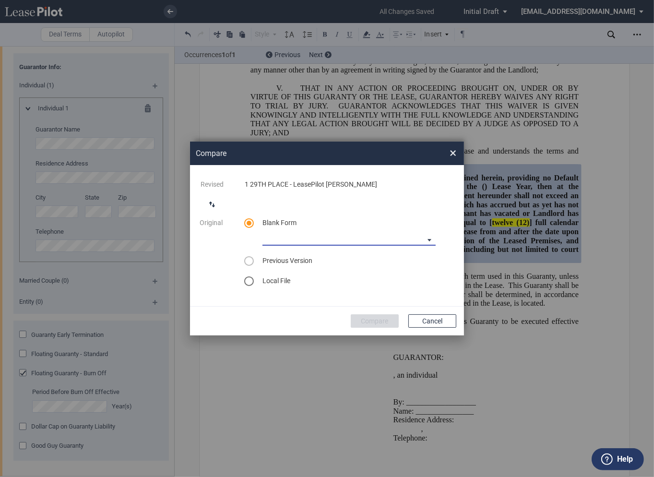
click at [278, 245] on md-select "Long Retail Lease Main Lease Blank Form Long Retail Lease Santana Row Blank For…" at bounding box center [348, 238] width 173 height 14
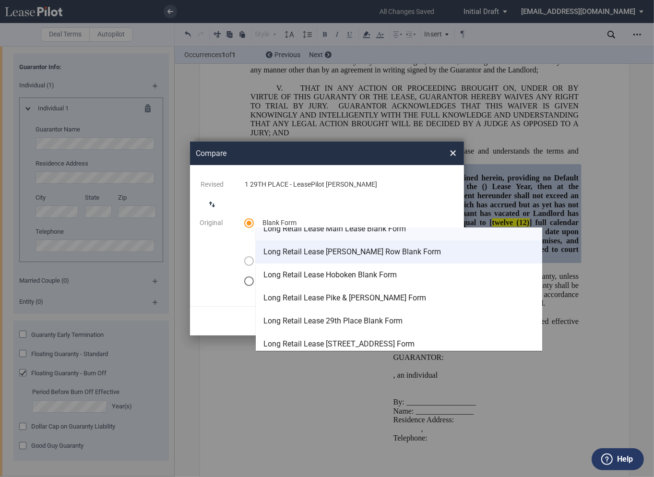
scroll to position [11, 0]
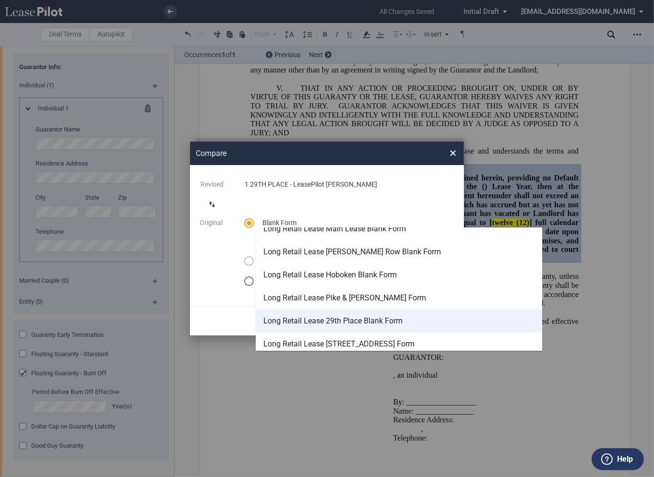
click at [293, 316] on div "Long Retail Lease 29th Place Blank Form" at bounding box center [332, 320] width 139 height 11
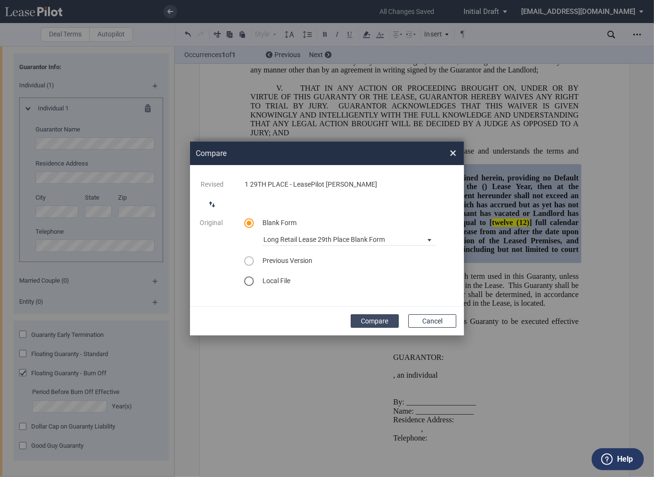
click at [378, 315] on button "Compare" at bounding box center [374, 320] width 48 height 13
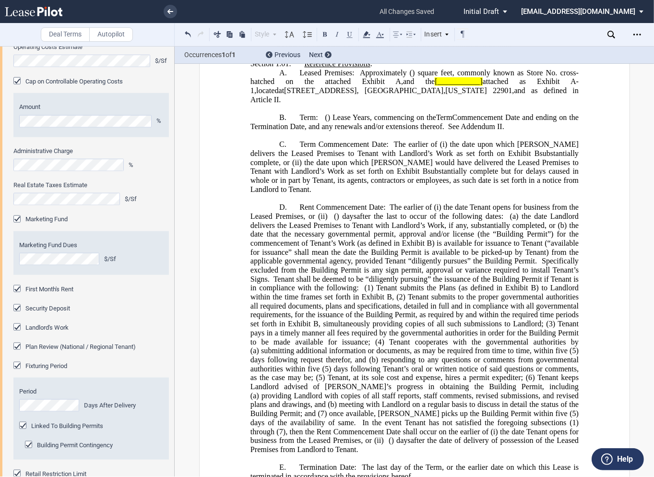
scroll to position [1187, 0]
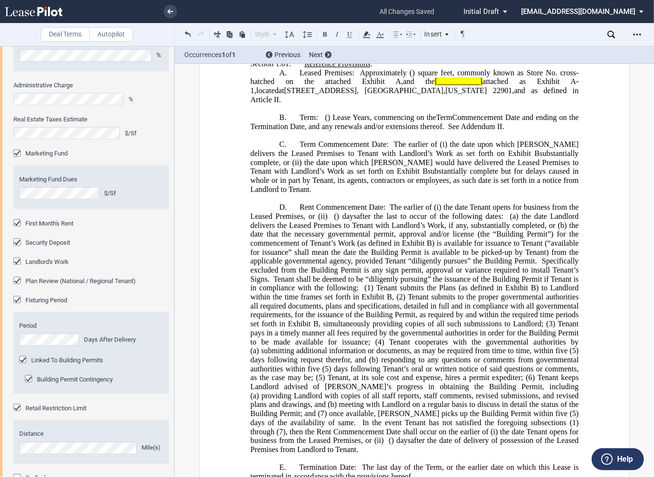
click at [14, 300] on div "Fixturing Period" at bounding box center [18, 301] width 10 height 10
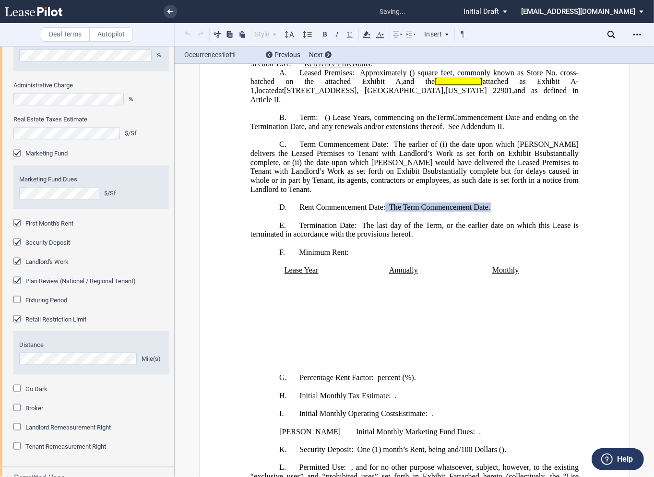
click at [19, 301] on div "Fixturing Period" at bounding box center [18, 301] width 10 height 10
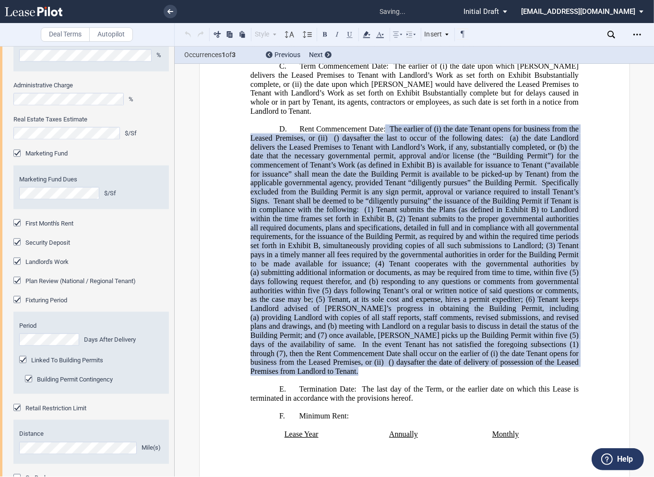
scroll to position [453, 0]
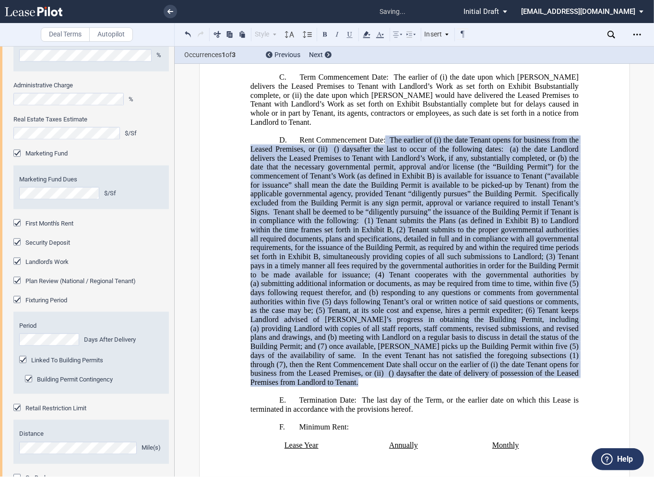
click at [17, 299] on div "Fixturing Period" at bounding box center [18, 301] width 10 height 10
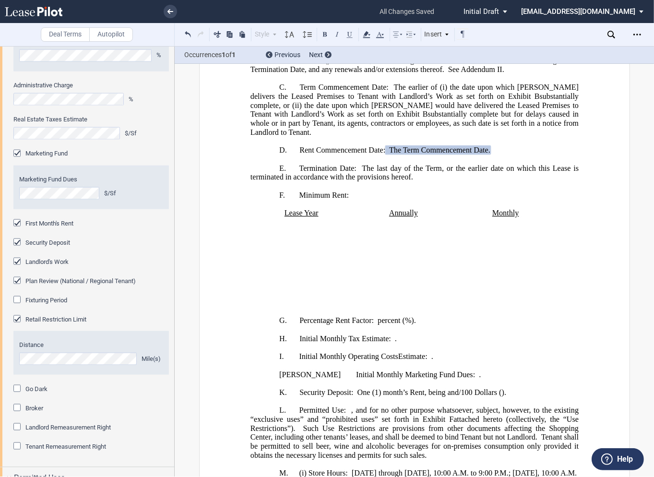
scroll to position [430, 0]
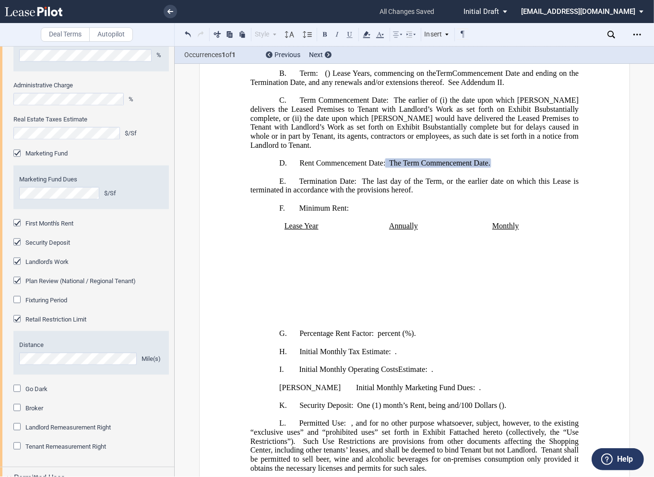
click at [20, 302] on div "Fixturing Period" at bounding box center [18, 301] width 10 height 10
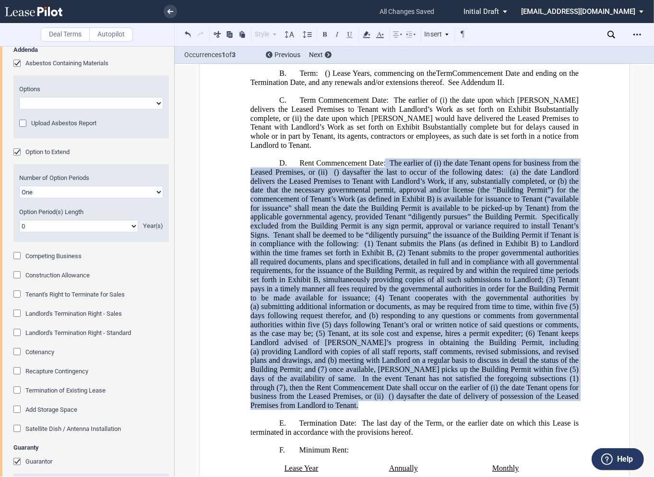
scroll to position [2475, 0]
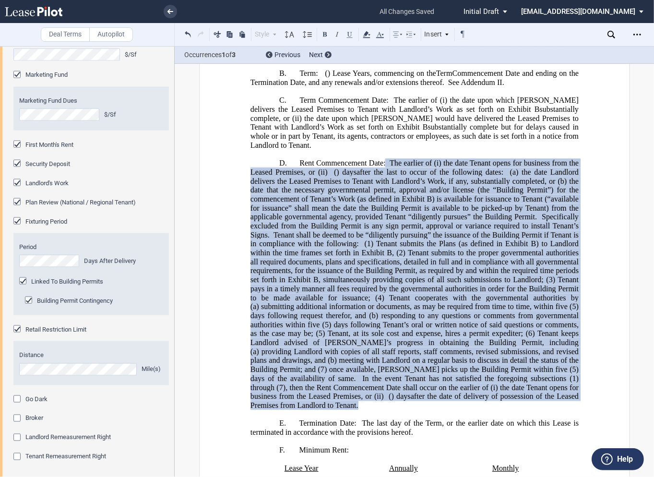
scroll to position [1214, 0]
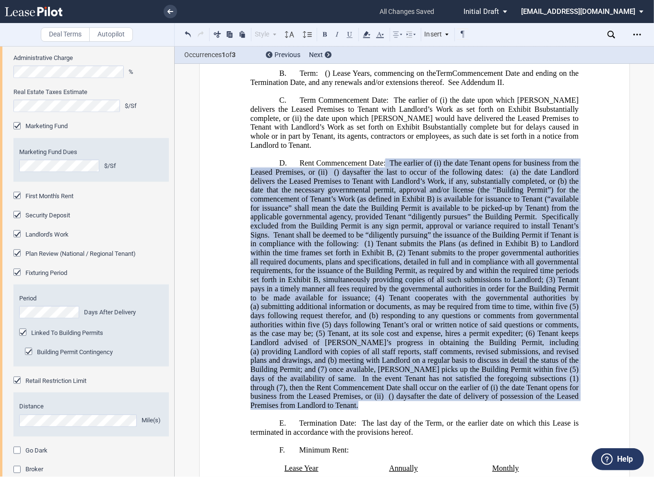
click at [19, 234] on div "Landlord's Work" at bounding box center [18, 235] width 10 height 10
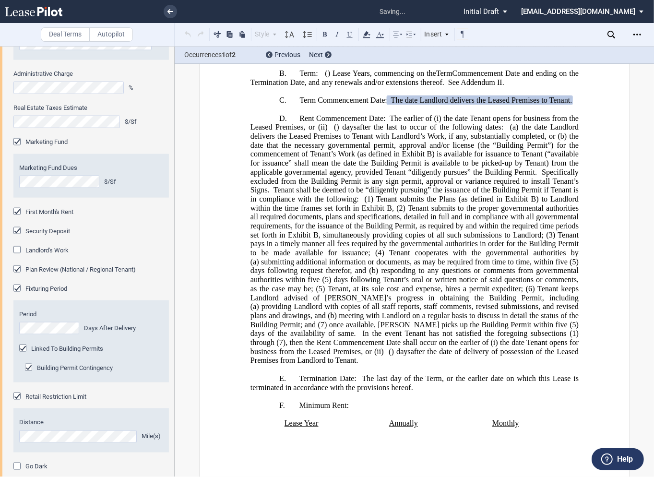
scroll to position [1199, 0]
click at [19, 290] on div "Fixturing Period" at bounding box center [18, 289] width 10 height 10
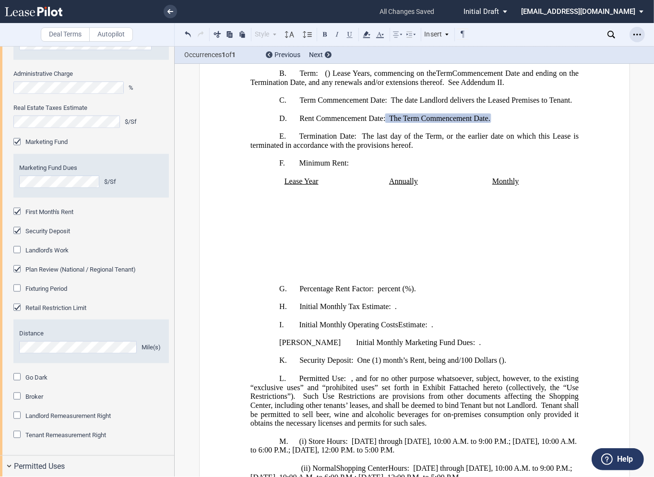
click at [639, 35] on icon "Open Lease options menu" at bounding box center [637, 35] width 8 height 8
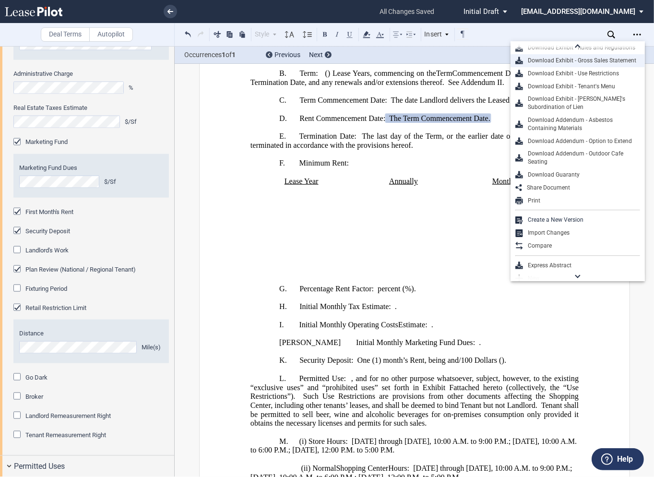
scroll to position [53, 0]
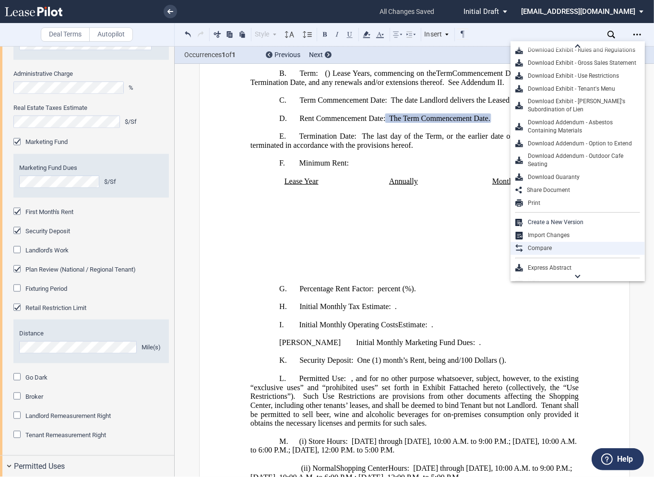
click at [537, 245] on div "Compare" at bounding box center [581, 248] width 117 height 8
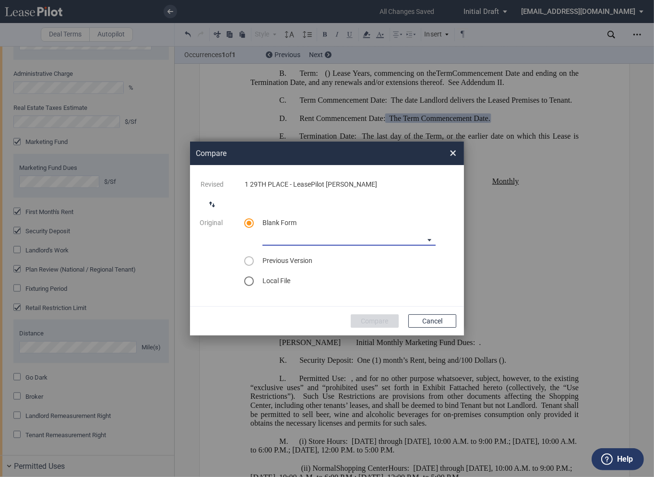
click at [276, 239] on md-select "Long Retail Lease Main Lease Blank Form Long Retail Lease [PERSON_NAME] Row Bla…" at bounding box center [348, 238] width 173 height 14
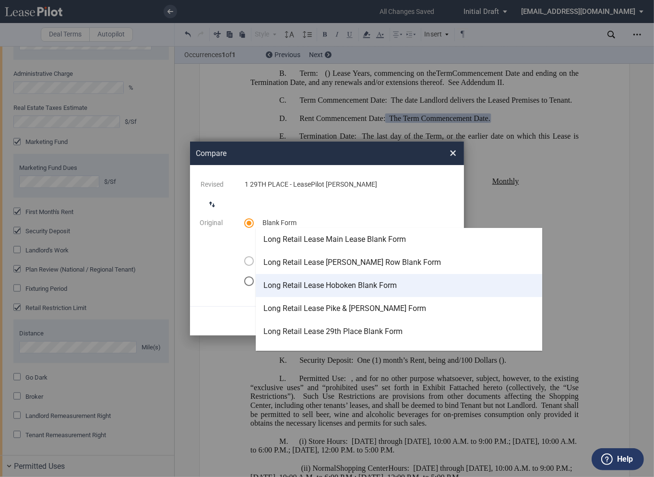
scroll to position [8, 0]
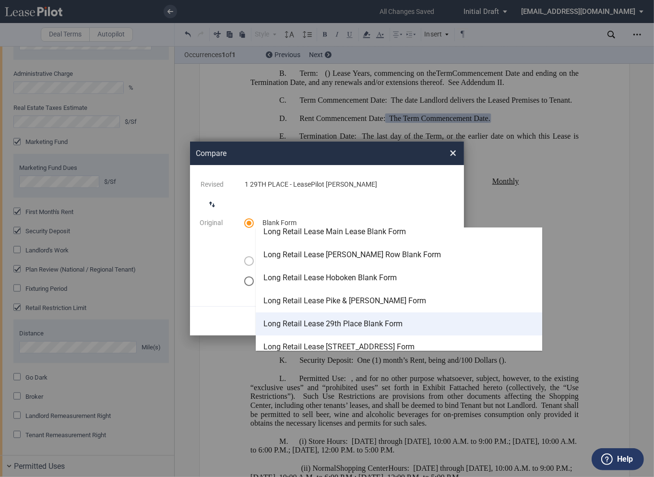
click at [285, 321] on div "Long Retail Lease 29th Place Blank Form" at bounding box center [332, 323] width 139 height 11
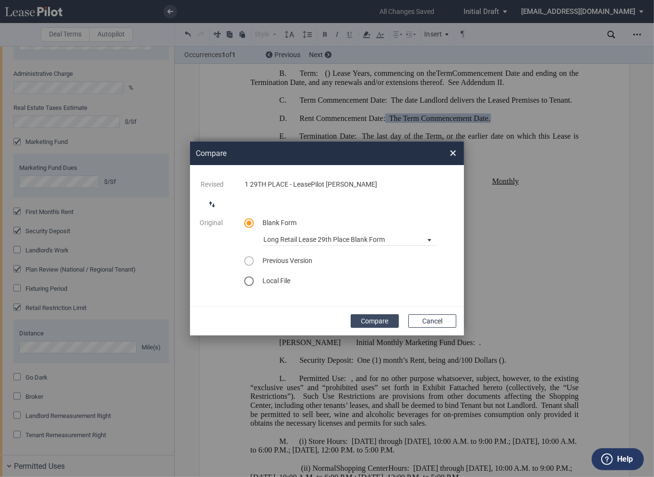
click at [373, 321] on button "Compare" at bounding box center [374, 320] width 48 height 13
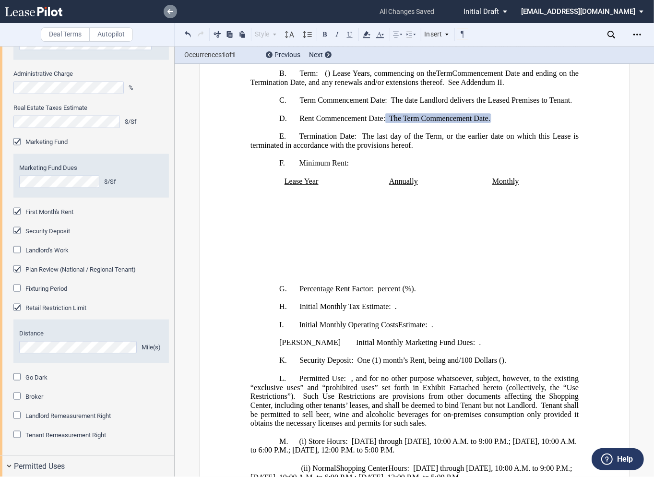
click at [169, 11] on use at bounding box center [170, 11] width 6 height 5
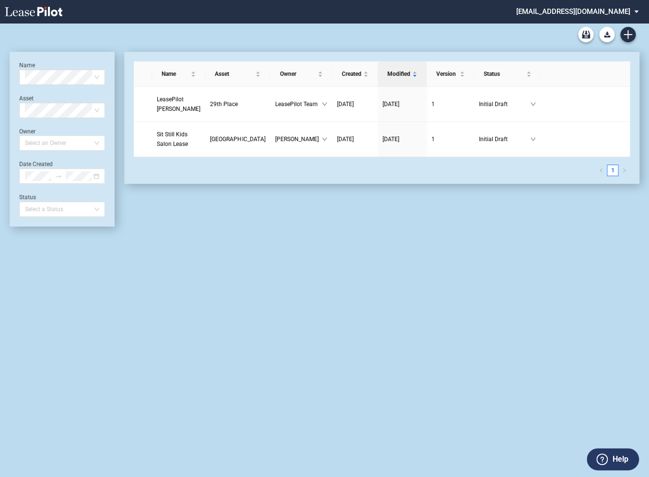
click at [605, 13] on md-select "federal@leasepilot.co Super Admin Area Admin Area Settings Sign Out" at bounding box center [580, 11] width 131 height 22
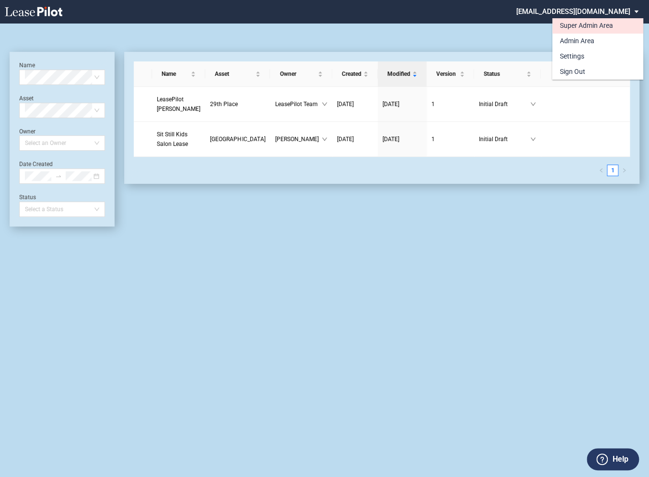
click at [582, 24] on div "Super Admin Area" at bounding box center [586, 26] width 53 height 10
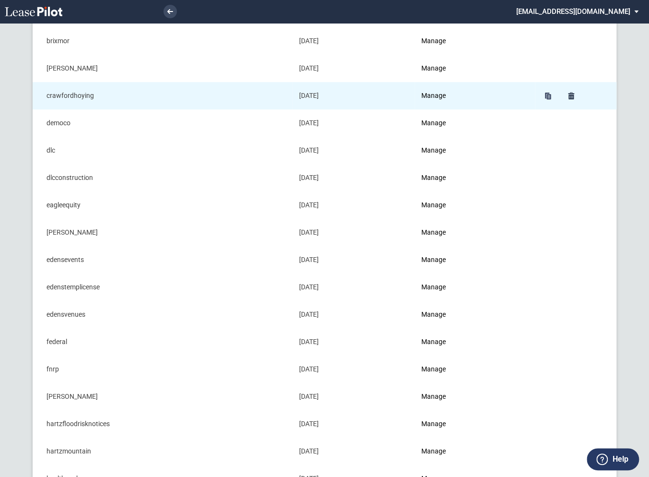
scroll to position [199, 0]
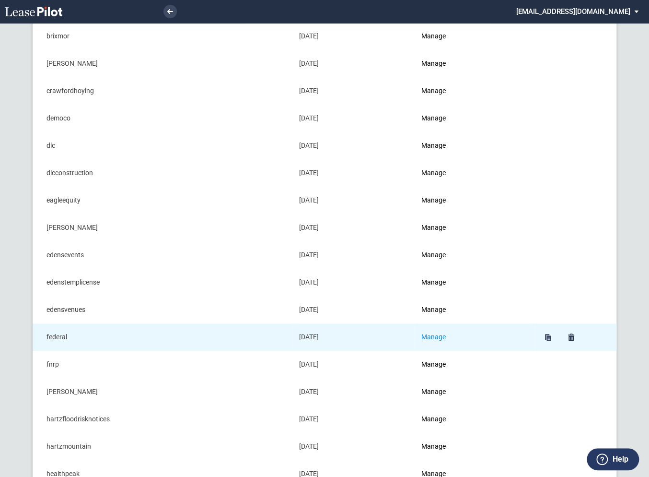
click at [442, 335] on link "Manage" at bounding box center [433, 337] width 24 height 8
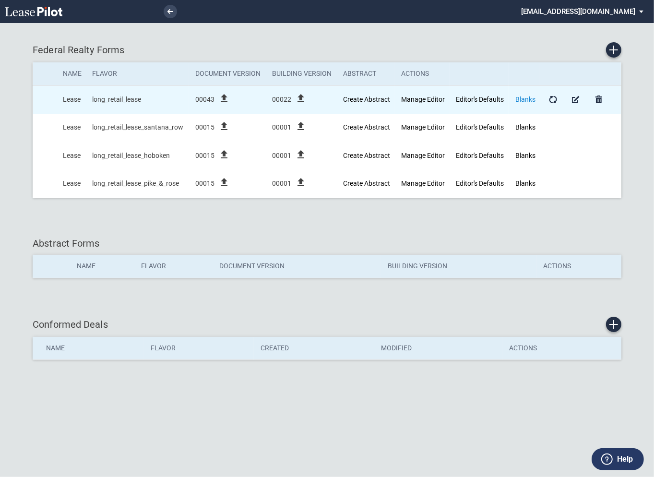
click at [525, 100] on link "Blanks" at bounding box center [525, 99] width 20 height 8
click at [528, 100] on link "Blanks" at bounding box center [525, 99] width 20 height 8
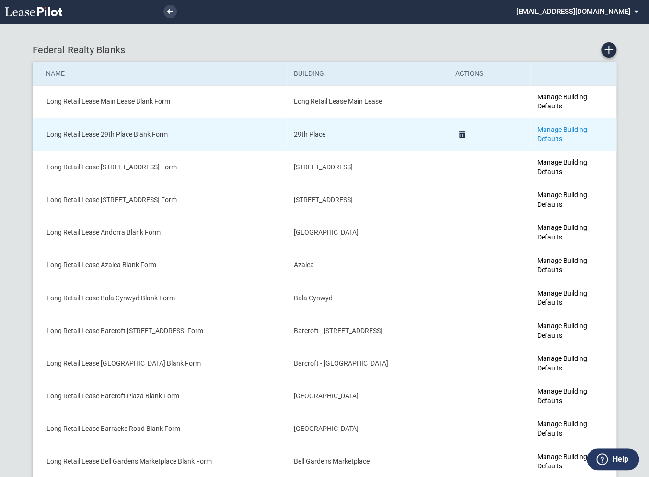
click at [567, 126] on link "Manage Building Defaults" at bounding box center [562, 134] width 50 height 17
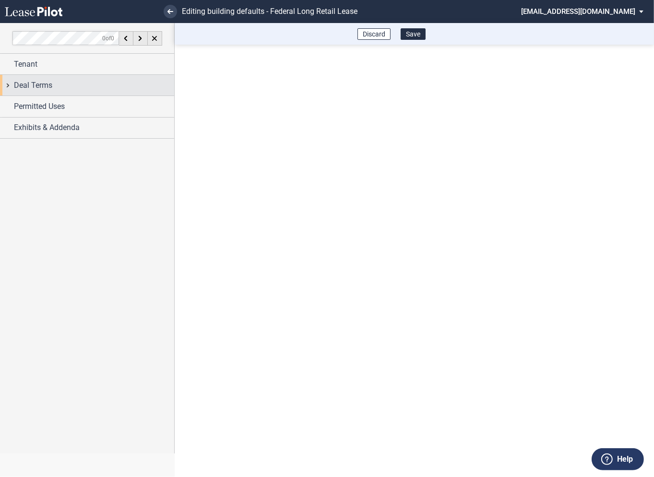
click at [10, 87] on div "Deal Terms" at bounding box center [87, 85] width 174 height 21
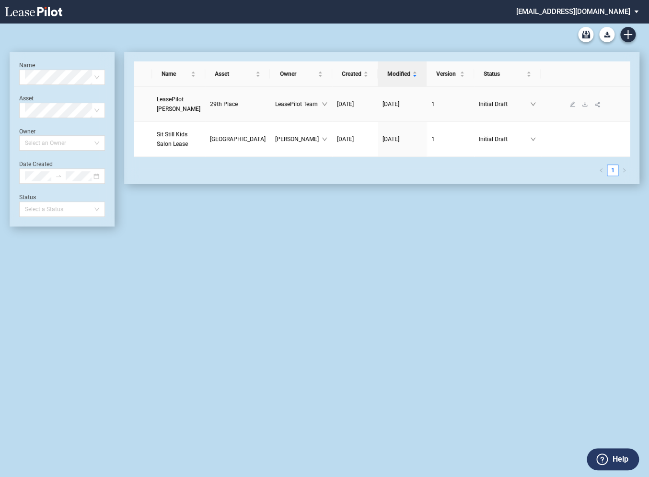
click at [173, 101] on span "LeasePilot [PERSON_NAME]" at bounding box center [179, 104] width 44 height 16
click at [583, 103] on icon "download" at bounding box center [585, 104] width 5 height 4
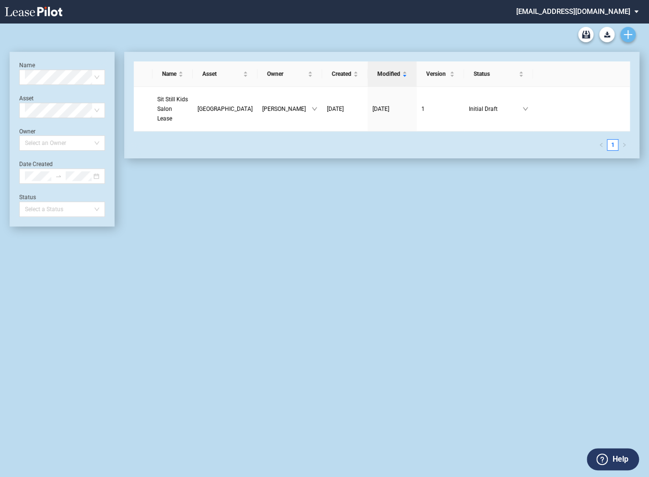
click at [626, 35] on use "Create new document" at bounding box center [628, 34] width 9 height 9
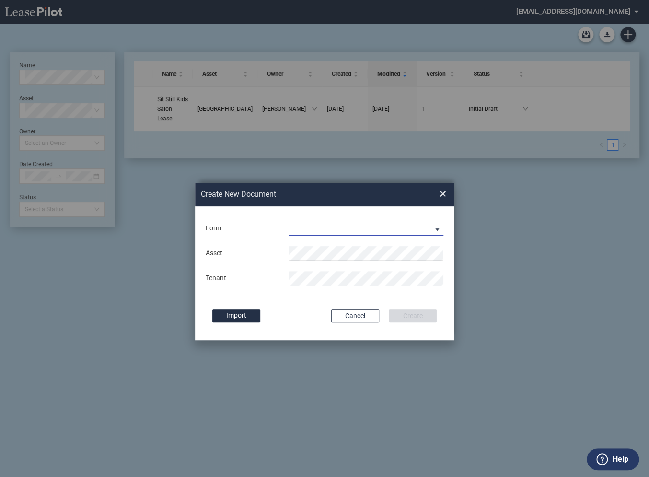
click at [307, 231] on md-select "Long Retail Lease Long Retail Lease Santana Row Long Retail Lease Hoboken Long …" at bounding box center [366, 228] width 155 height 14
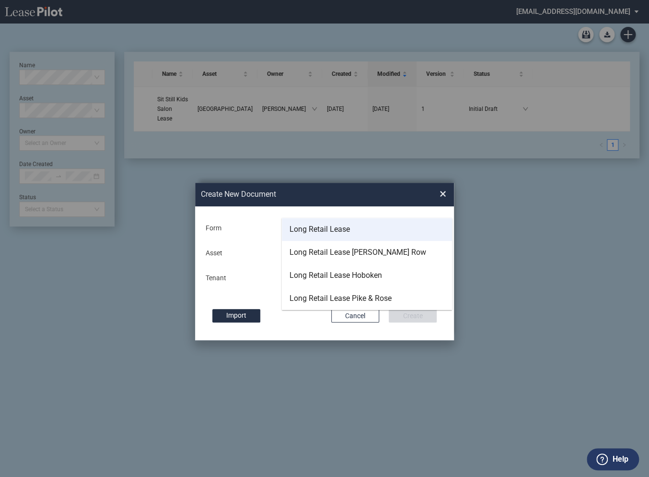
click at [306, 229] on div "Long Retail Lease" at bounding box center [320, 229] width 60 height 11
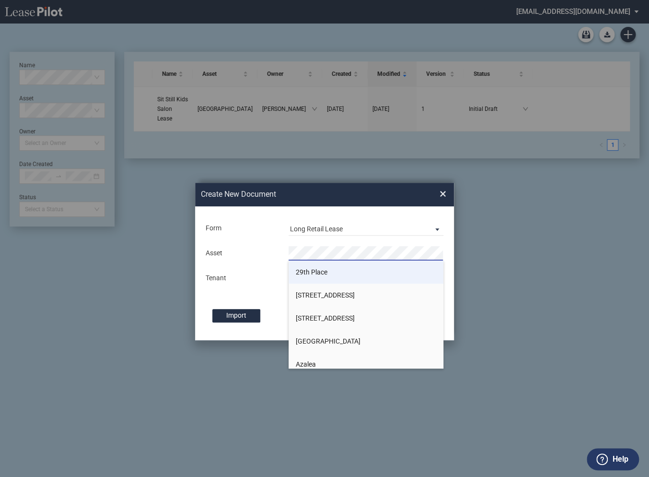
click at [304, 276] on li "29th Place" at bounding box center [366, 271] width 155 height 23
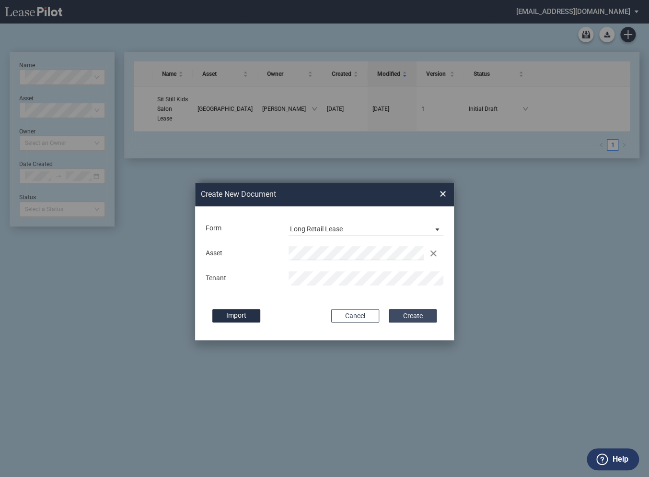
click at [413, 318] on button "Create" at bounding box center [413, 315] width 48 height 13
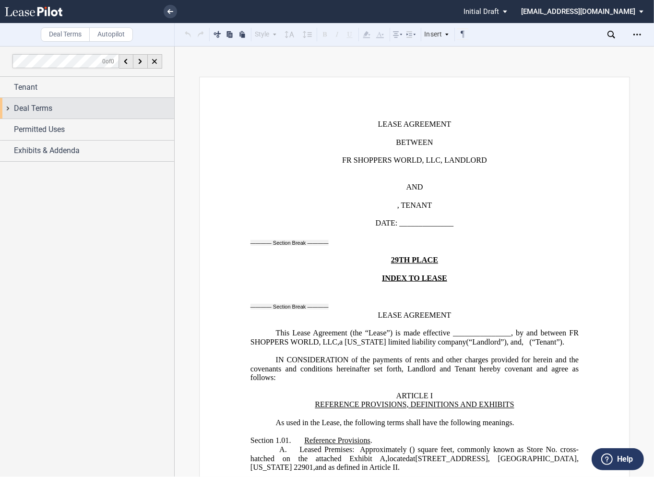
click at [8, 110] on div "Deal Terms" at bounding box center [87, 108] width 174 height 21
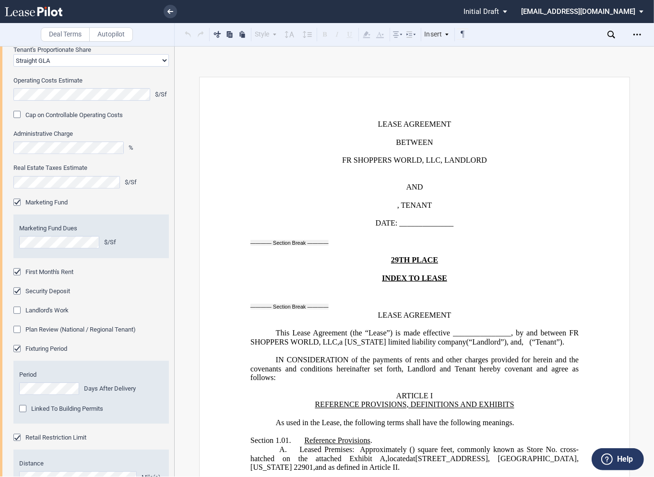
scroll to position [408, 0]
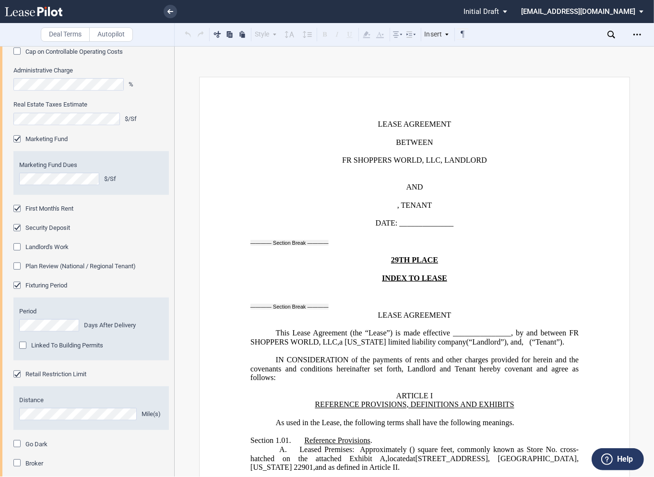
click at [17, 285] on div "Fixturing Period" at bounding box center [18, 286] width 10 height 10
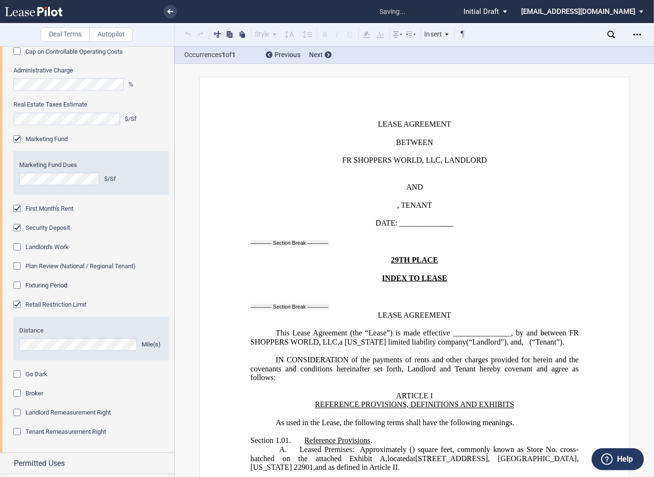
click at [17, 285] on div "Fixturing Period" at bounding box center [18, 286] width 10 height 10
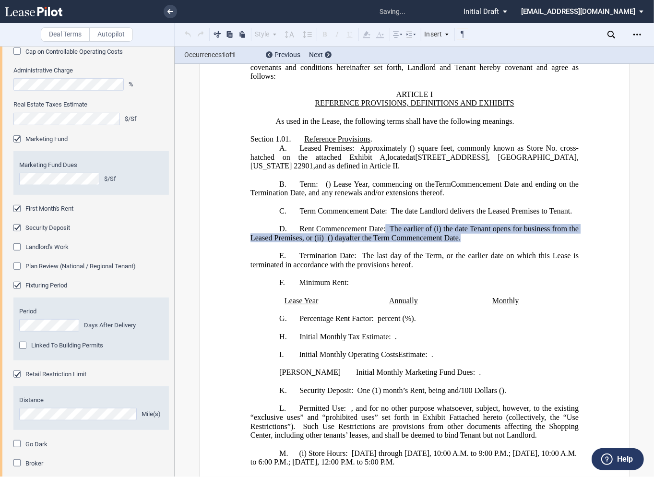
scroll to position [322, 0]
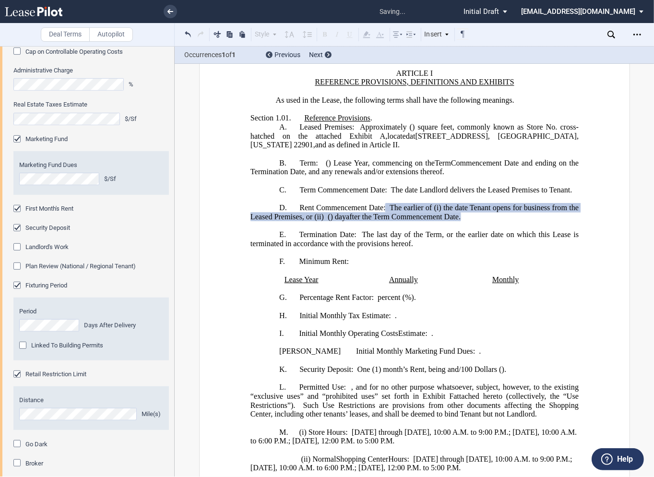
click at [14, 286] on div "Fixturing Period" at bounding box center [18, 286] width 10 height 10
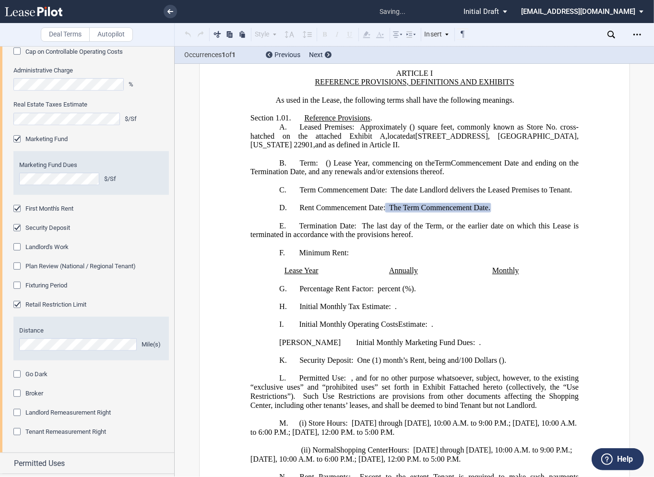
click at [14, 286] on div "Fixturing Period" at bounding box center [18, 286] width 10 height 10
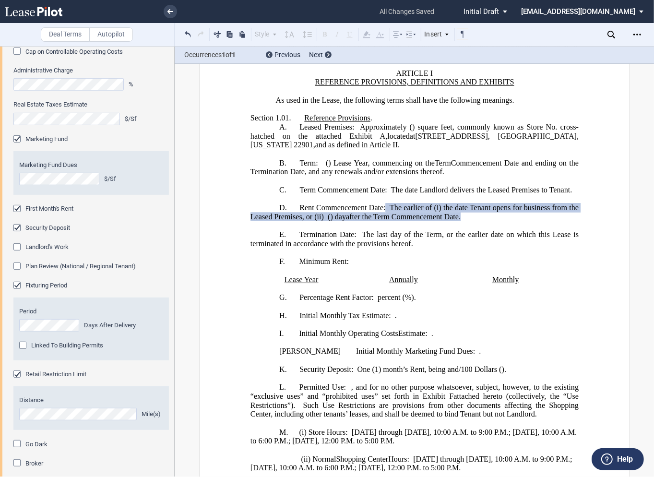
click at [23, 344] on div "Linked To Building Permits" at bounding box center [24, 346] width 10 height 10
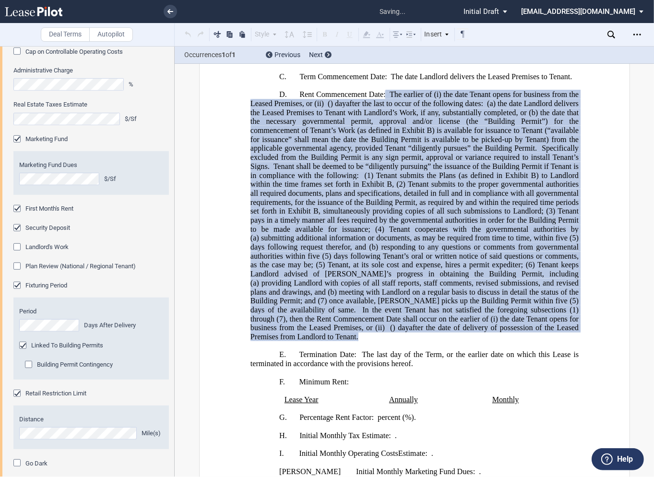
scroll to position [436, 0]
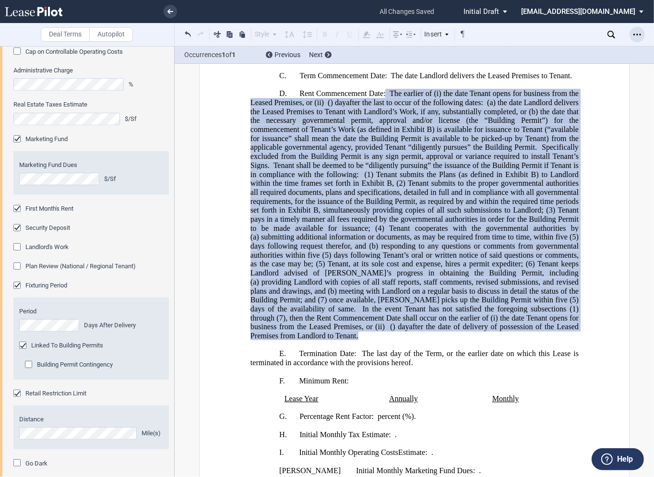
click at [636, 33] on icon "Open Lease options menu" at bounding box center [637, 35] width 8 height 8
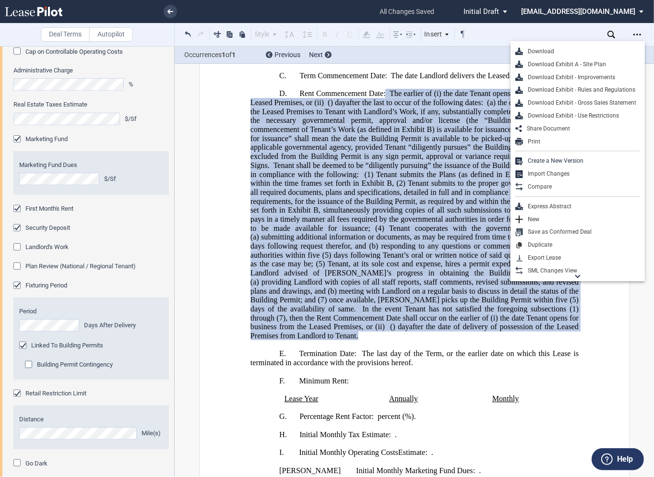
click at [499, 39] on div "Download Download Exhibit A - Site Plan Download Exhibit - Improvements Downloa…" at bounding box center [568, 34] width 170 height 23
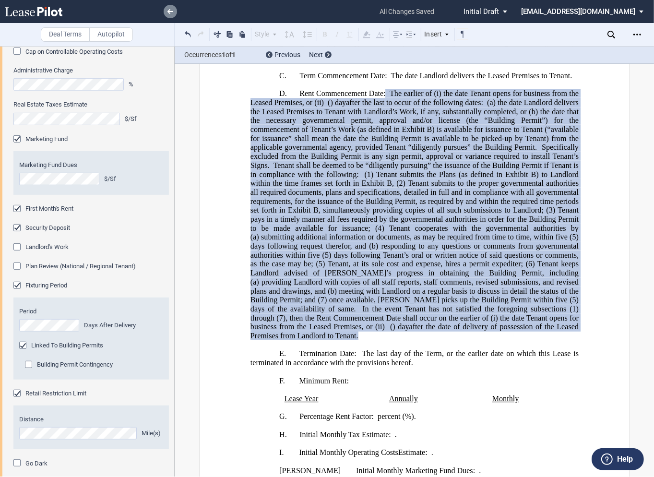
click at [172, 13] on icon at bounding box center [170, 11] width 6 height 5
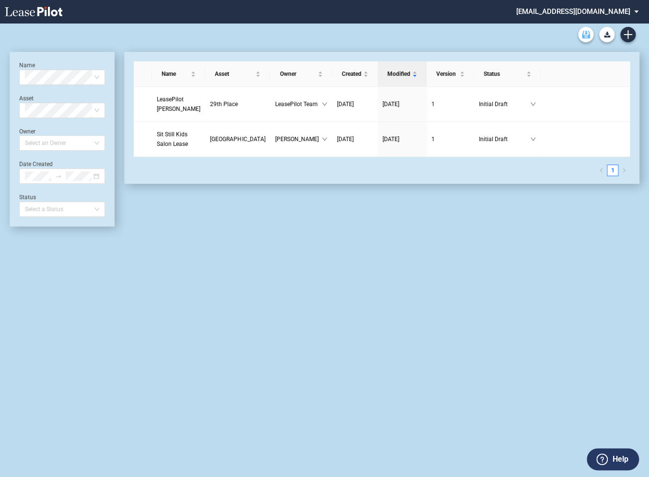
click at [581, 38] on link "Archive" at bounding box center [585, 34] width 15 height 15
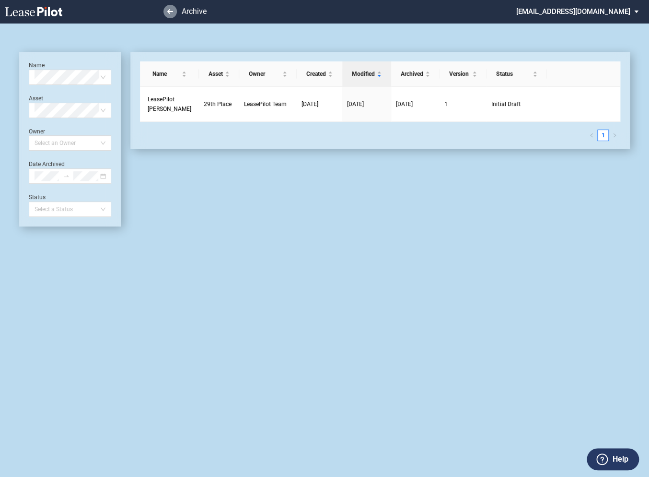
click at [171, 15] on link at bounding box center [169, 11] width 13 height 13
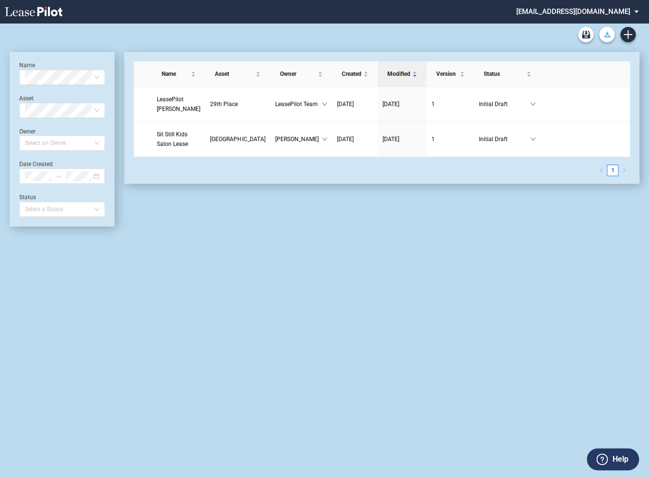
click at [608, 35] on icon "Download Blank Form" at bounding box center [607, 35] width 6 height 6
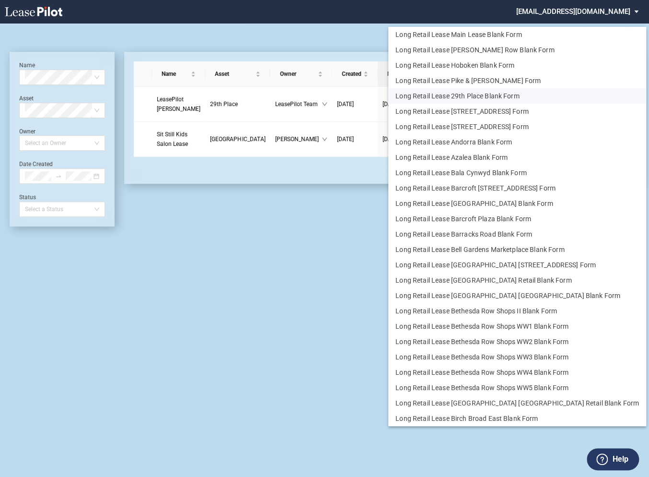
click at [451, 93] on button "Long Retail Lease 29th Place Blank Form" at bounding box center [517, 95] width 258 height 15
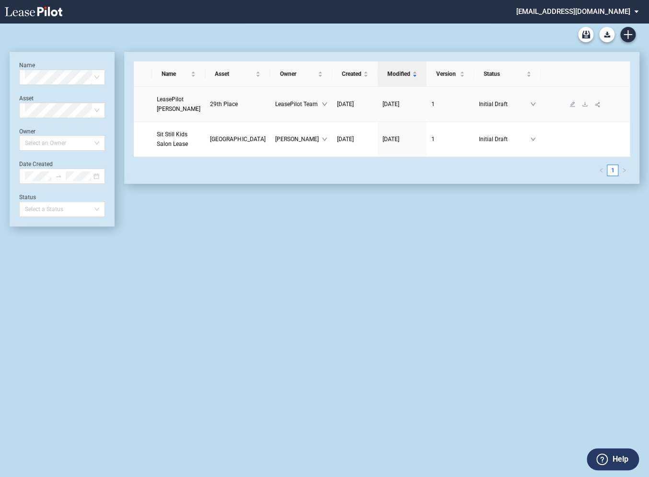
click at [180, 99] on span "LeasePilot [PERSON_NAME]" at bounding box center [179, 104] width 44 height 16
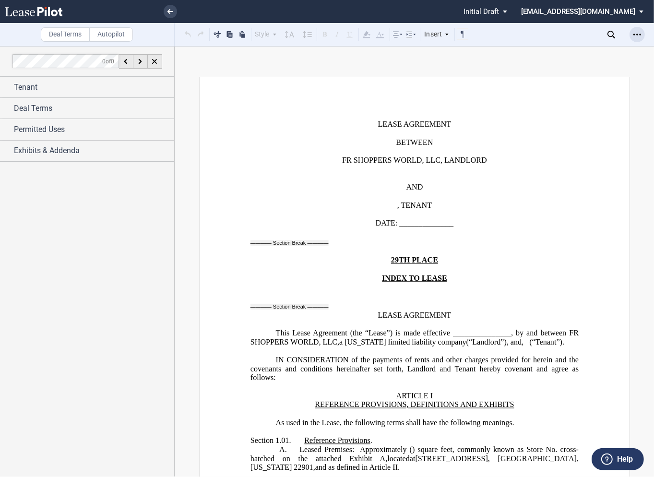
click at [637, 34] on use "Open Lease options menu" at bounding box center [637, 34] width 8 height 1
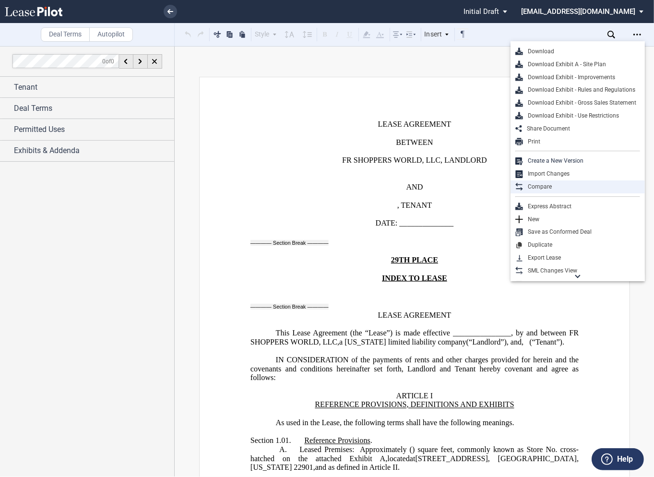
click at [539, 189] on div "Compare" at bounding box center [581, 187] width 117 height 8
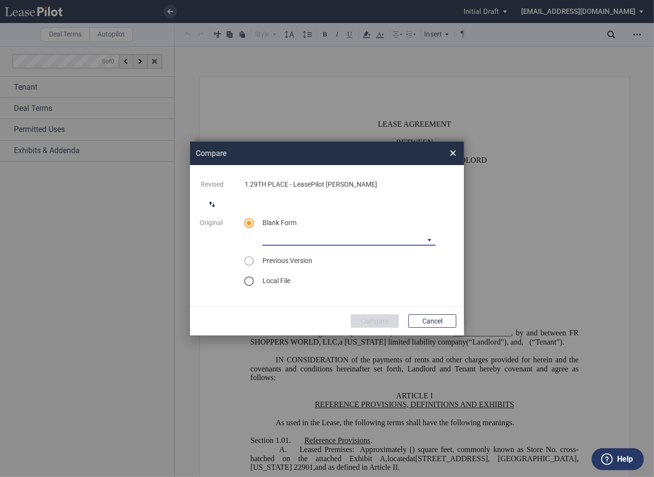
click at [297, 241] on md-select "Long Retail Lease Main Lease Blank Form Long Retail Lease Santana Row Blank For…" at bounding box center [348, 238] width 173 height 14
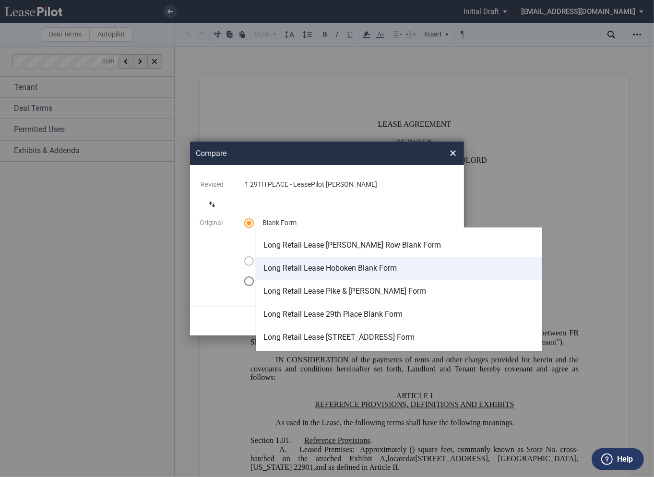
scroll to position [19, 0]
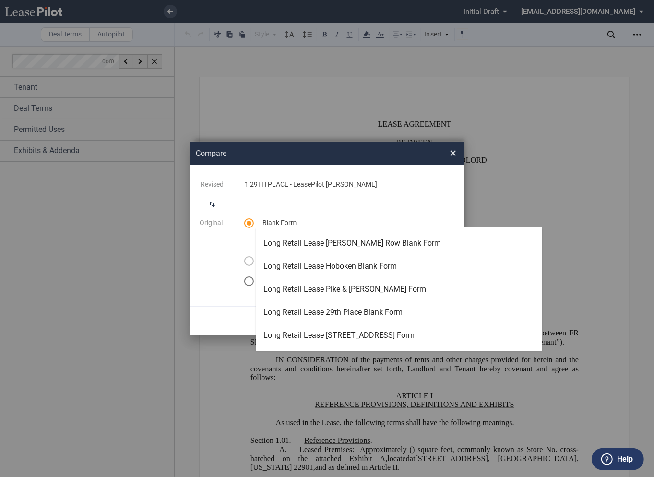
click at [235, 130] on md-backdrop at bounding box center [327, 238] width 654 height 477
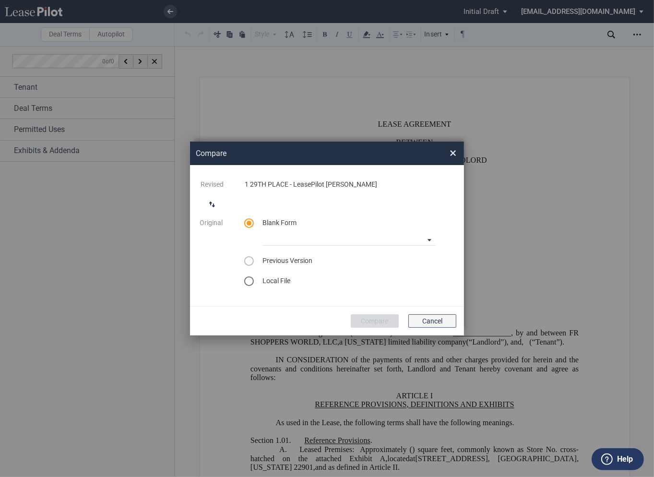
click at [429, 323] on button "Cancel" at bounding box center [432, 320] width 48 height 13
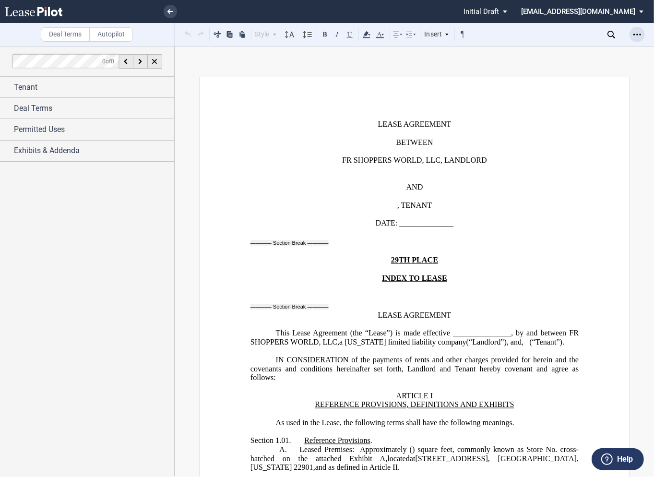
click at [635, 36] on icon "Open Lease options menu" at bounding box center [637, 35] width 8 height 8
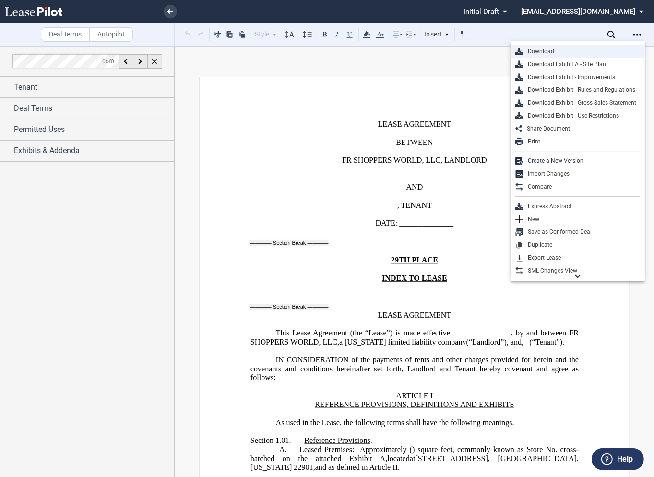
click at [546, 51] on div "Download" at bounding box center [581, 51] width 117 height 8
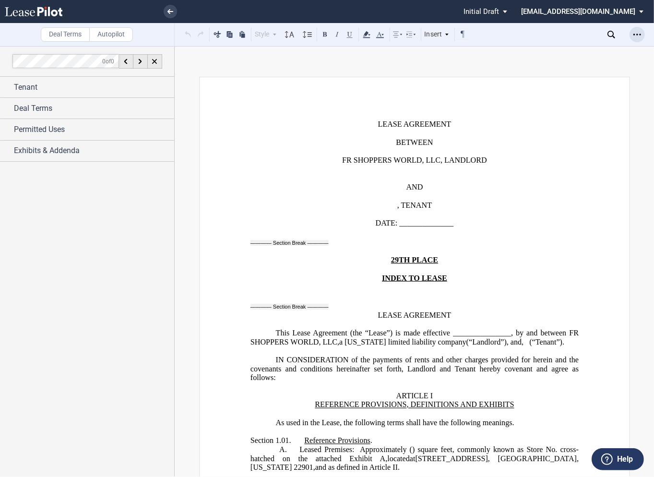
click at [638, 34] on icon "Open Lease options menu" at bounding box center [637, 35] width 8 height 8
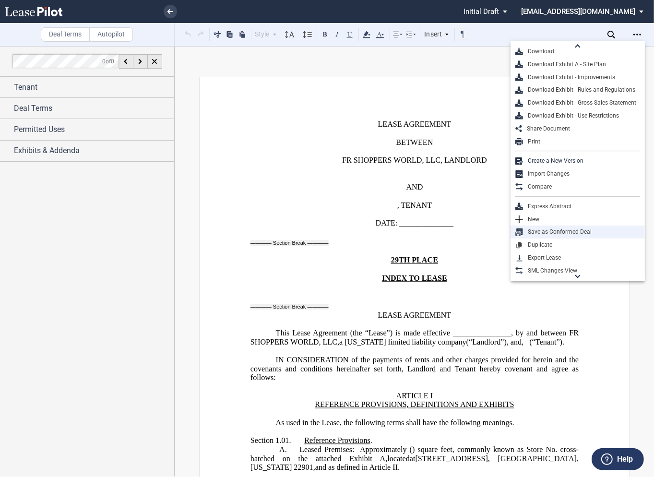
scroll to position [12, 0]
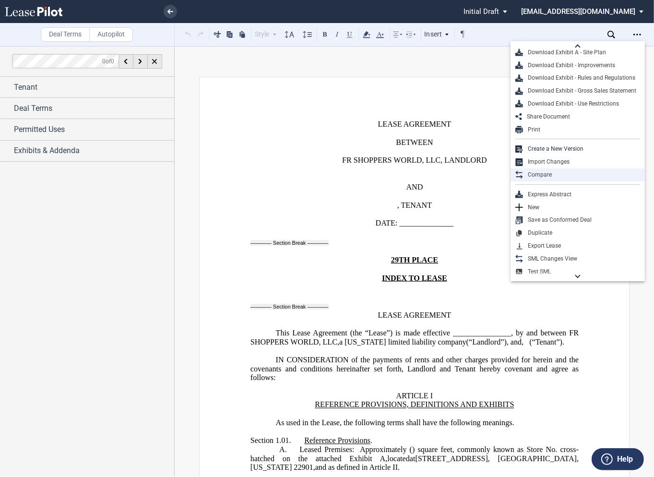
click at [537, 176] on div "Compare" at bounding box center [581, 175] width 117 height 8
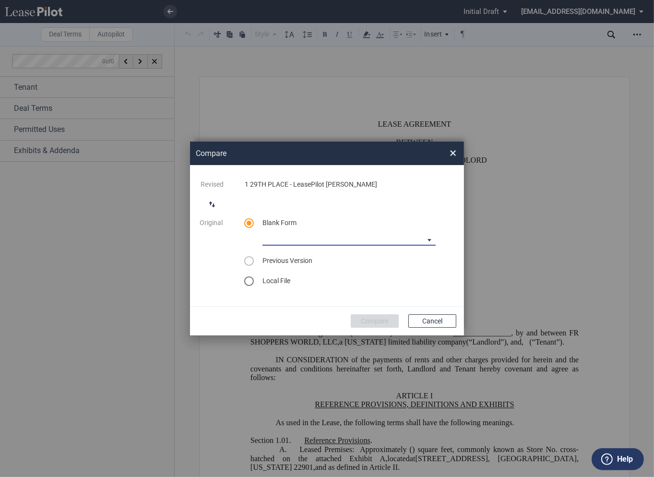
click at [291, 243] on md-select "Long Retail Lease Main Lease Blank Form Long Retail Lease Santana Row Blank For…" at bounding box center [348, 238] width 173 height 14
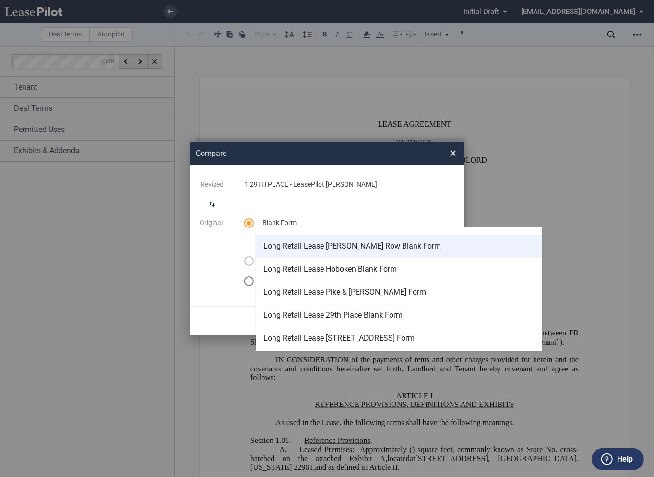
scroll to position [20, 0]
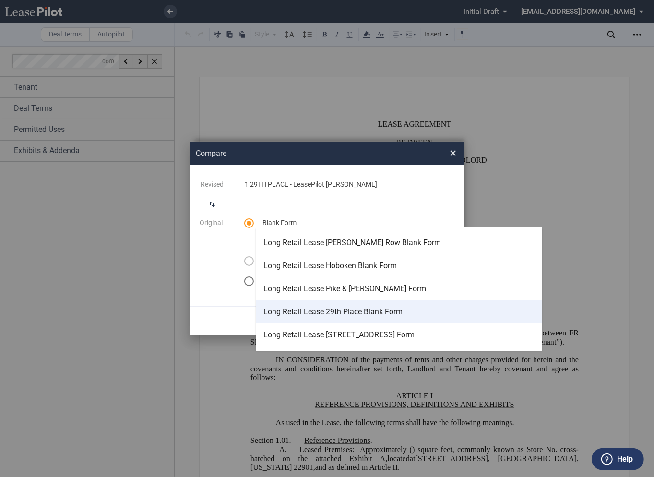
click at [291, 308] on div "Long Retail Lease 29th Place Blank Form" at bounding box center [332, 311] width 139 height 11
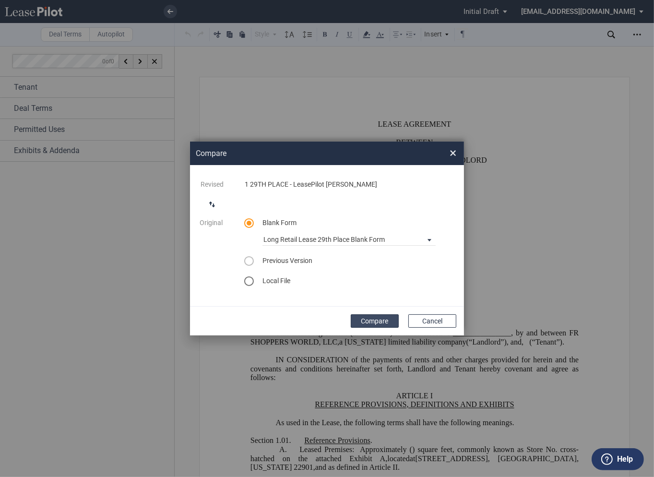
click at [377, 319] on button "Compare" at bounding box center [374, 320] width 48 height 13
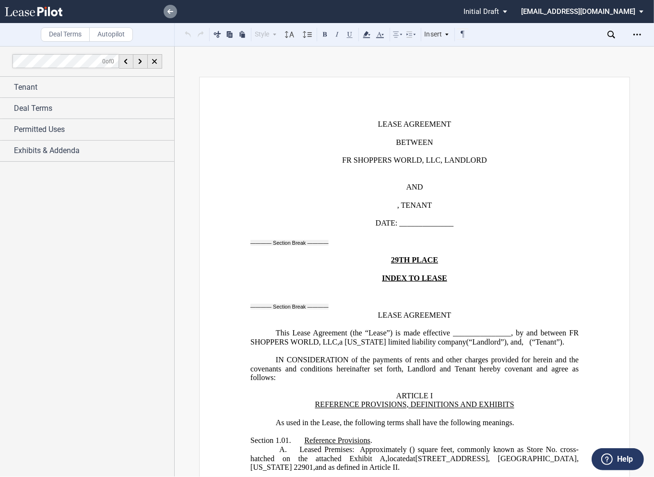
click at [171, 13] on icon at bounding box center [170, 11] width 6 height 5
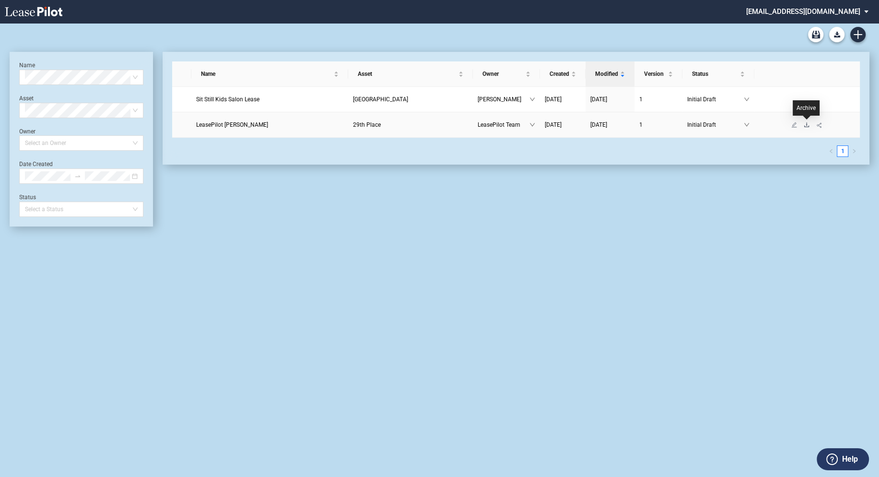
click at [807, 124] on icon "download" at bounding box center [807, 125] width 6 height 6
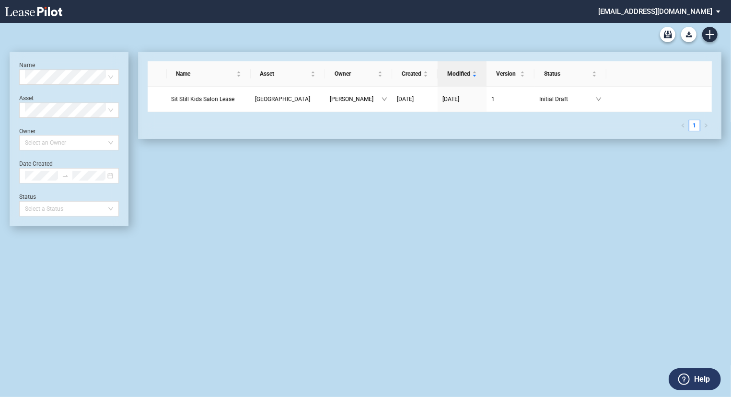
click at [92, 268] on div "Long Retail Lease Main Lease Blank Form Long Retail Lease [PERSON_NAME] Row Bla…" at bounding box center [365, 210] width 731 height 374
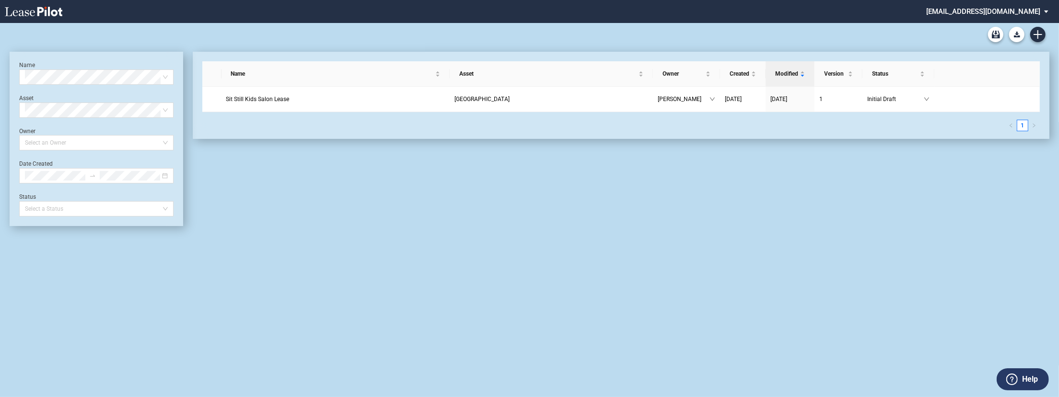
drag, startPoint x: 87, startPoint y: 396, endPoint x: 87, endPoint y: 413, distance: 16.8
click at [87, 397] on html ".bocls-1{fill:#26354a;fill-rule:evenodd} Loading... × [EMAIL_ADDRESS][DOMAIN_NA…" at bounding box center [529, 198] width 1059 height 397
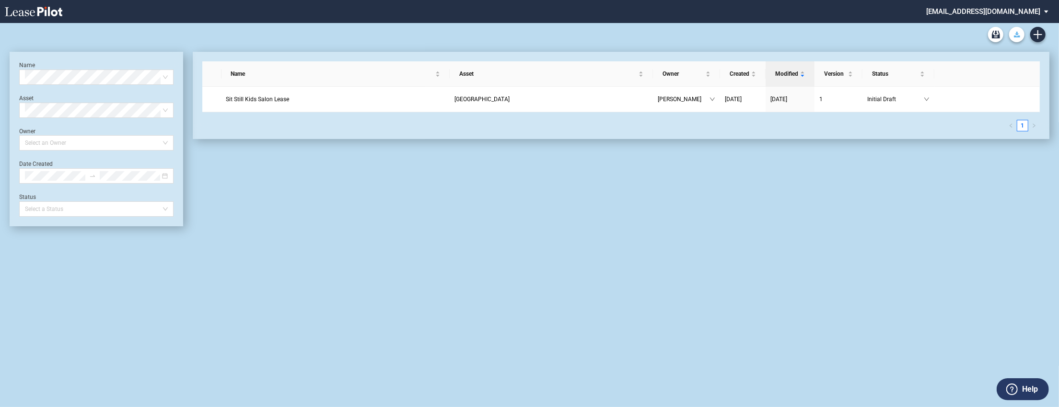
click at [878, 36] on use "Download Blank Form" at bounding box center [1017, 35] width 6 height 6
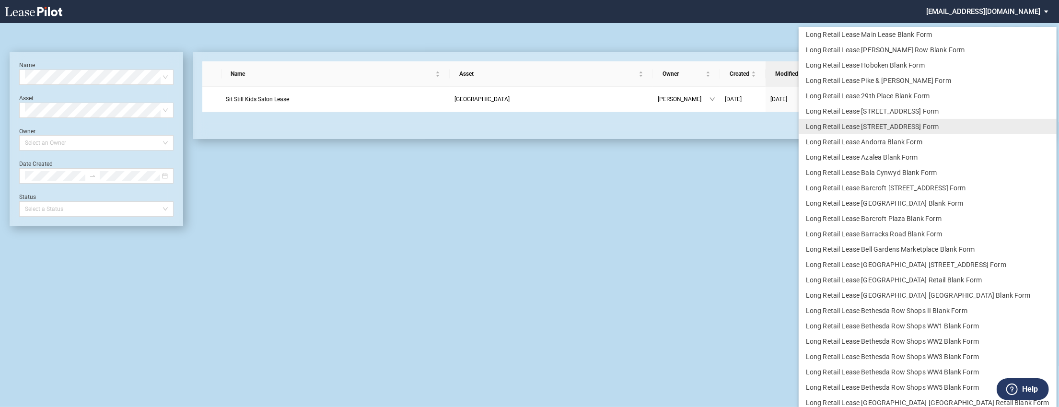
click at [760, 183] on md-backdrop at bounding box center [529, 203] width 1059 height 407
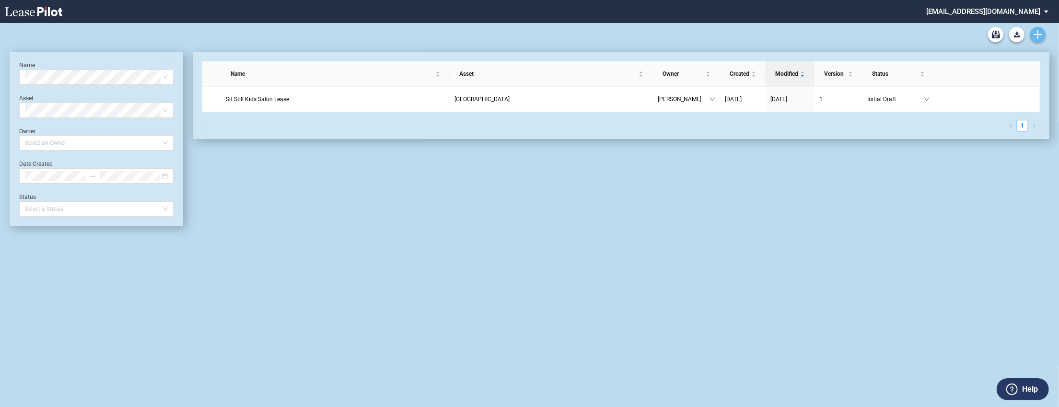
click at [878, 37] on icon "Create new document" at bounding box center [1038, 34] width 9 height 9
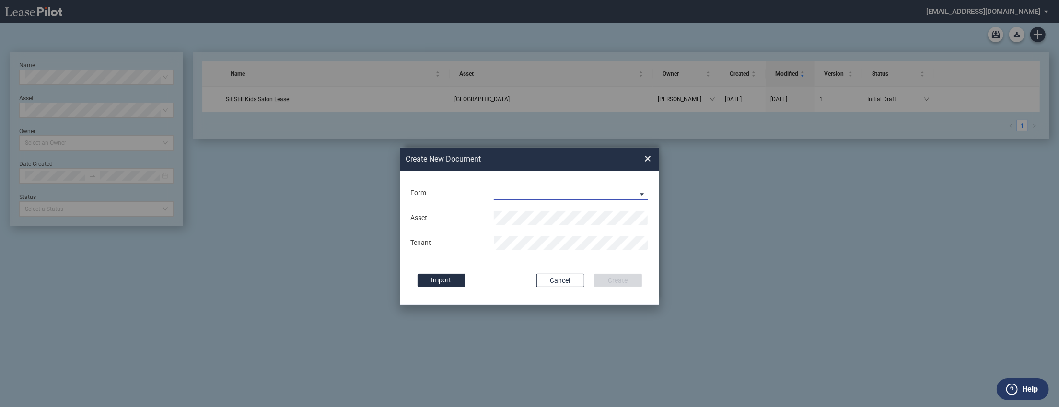
click at [565, 194] on md-select "Long Retail Lease Long Retail Lease Santana Row Long Retail Lease Hoboken Long …" at bounding box center [571, 193] width 155 height 14
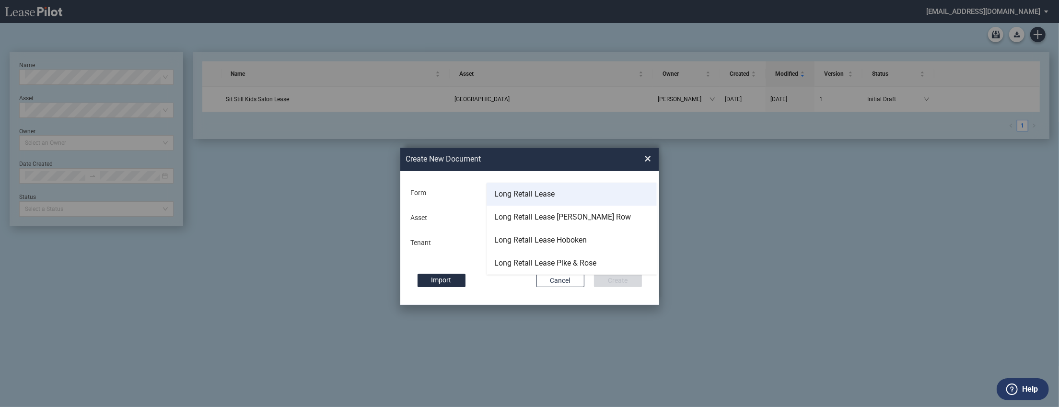
click at [539, 195] on div "Long Retail Lease" at bounding box center [524, 194] width 60 height 11
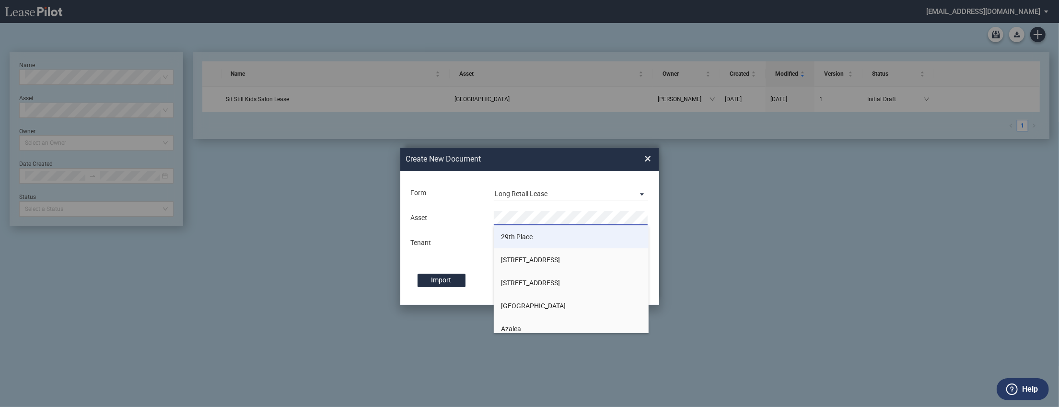
click at [524, 237] on span "29th Place" at bounding box center [517, 237] width 32 height 8
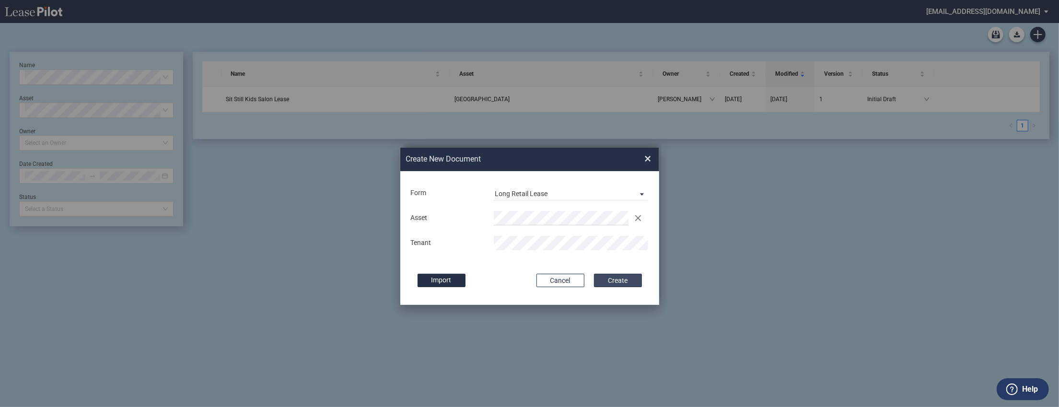
click at [620, 283] on button "Create" at bounding box center [618, 280] width 48 height 13
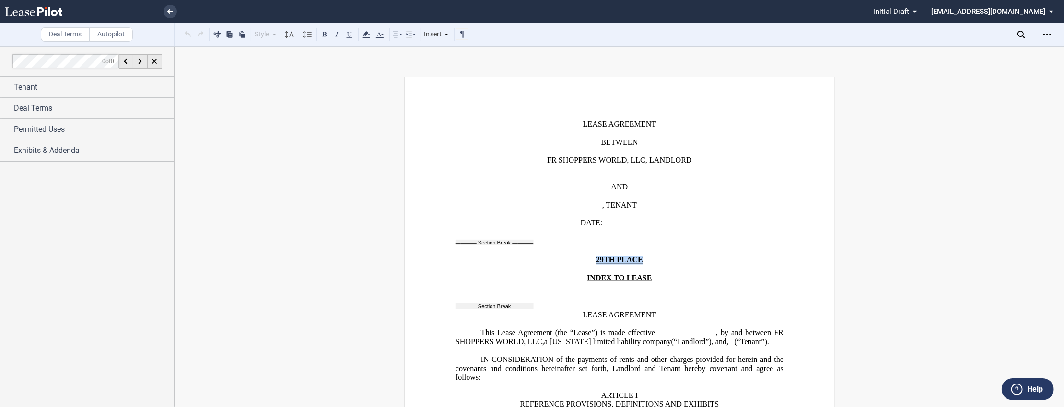
drag, startPoint x: 642, startPoint y: 262, endPoint x: 591, endPoint y: 260, distance: 51.3
click at [591, 260] on p "29TH PLACE" at bounding box center [619, 260] width 328 height 9
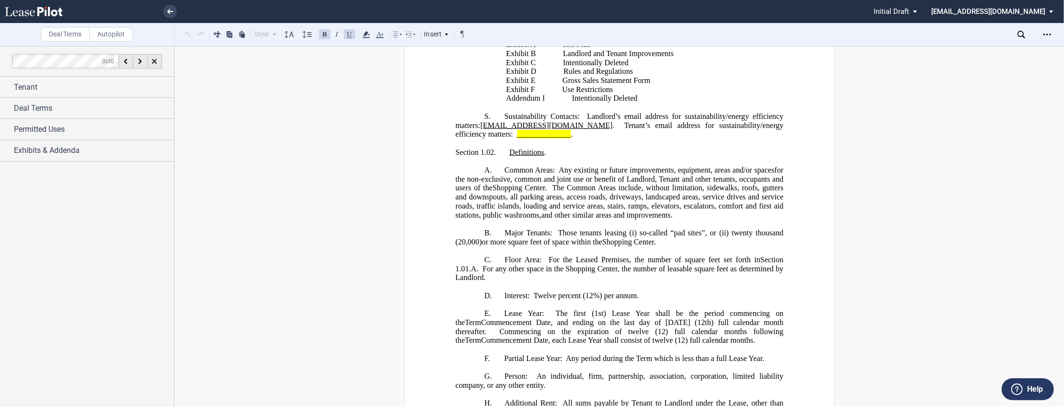
scroll to position [1088, 0]
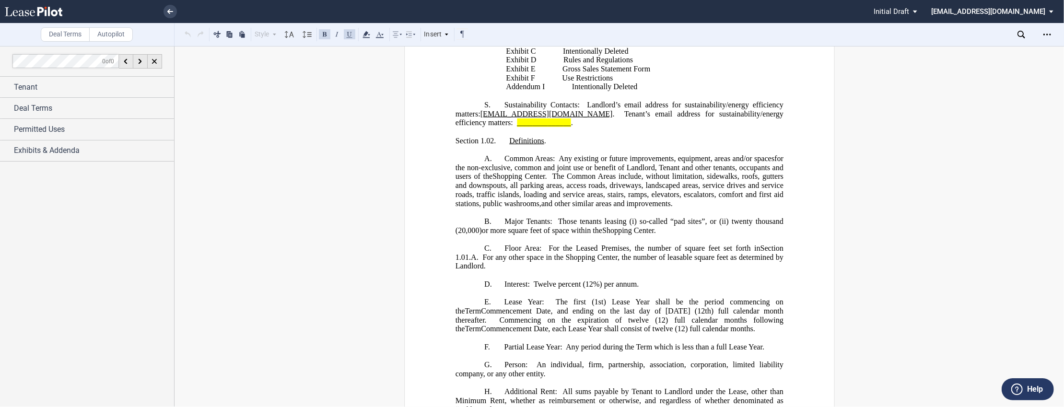
click at [703, 208] on p "A. Common Areas: Any existing or future improvements, equipment, areas and/or s…" at bounding box center [619, 181] width 328 height 54
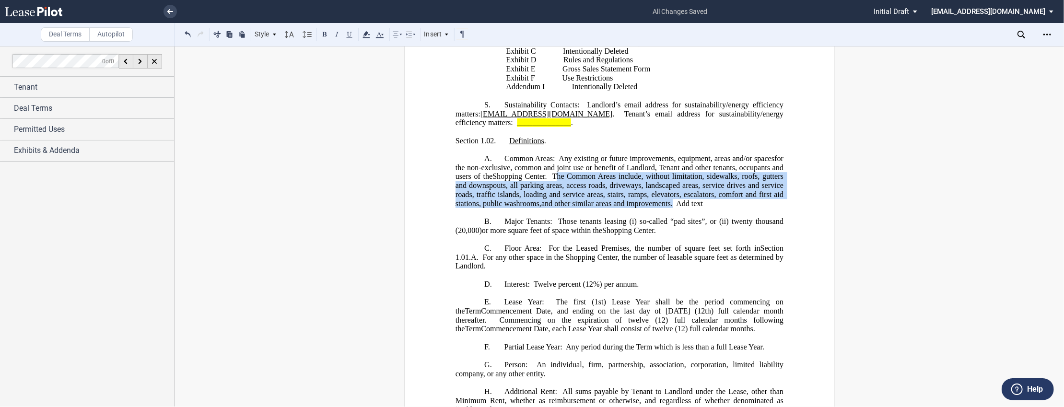
drag, startPoint x: 696, startPoint y: 236, endPoint x: 574, endPoint y: 210, distance: 125.1
click at [574, 208] on span "Any existing or future improvements, equipment, areas and/or spaces other than …" at bounding box center [620, 180] width 330 height 53
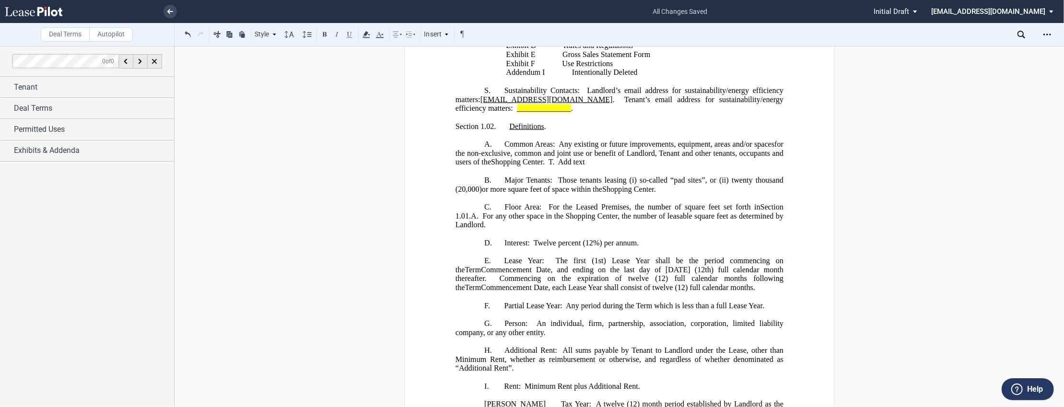
scroll to position [1103, 0]
click at [658, 194] on p "B. Major Tenants: Those tenants leasing (i) so-called “pad sites” within the Pr…" at bounding box center [619, 185] width 328 height 18
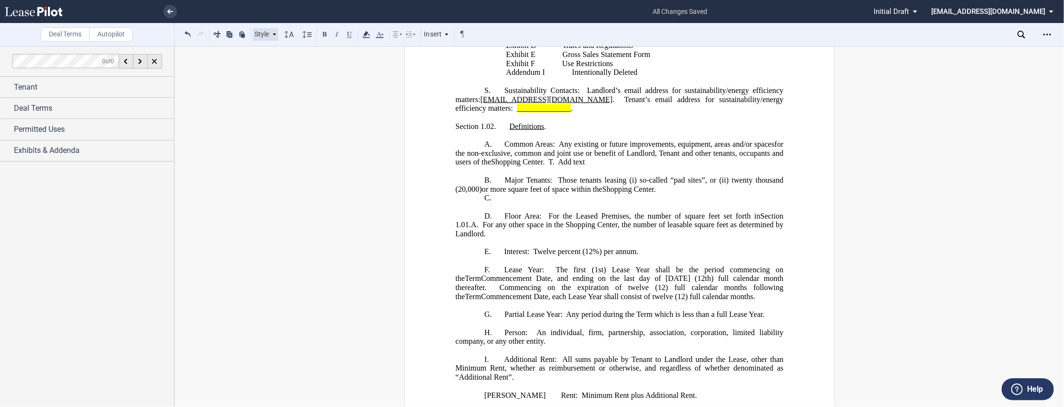
click at [275, 36] on icon at bounding box center [274, 34] width 5 height 5
click at [274, 63] on div "Section 1.01" at bounding box center [315, 62] width 115 height 8
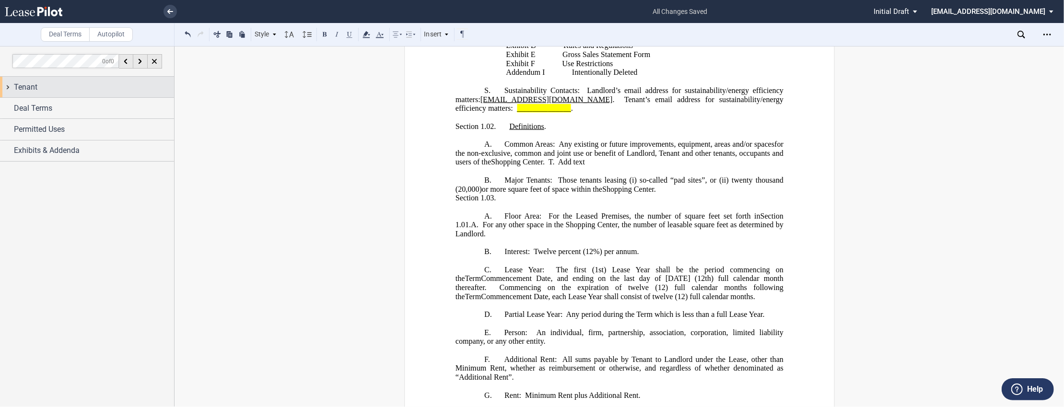
click at [9, 87] on div "Tenant" at bounding box center [87, 87] width 174 height 21
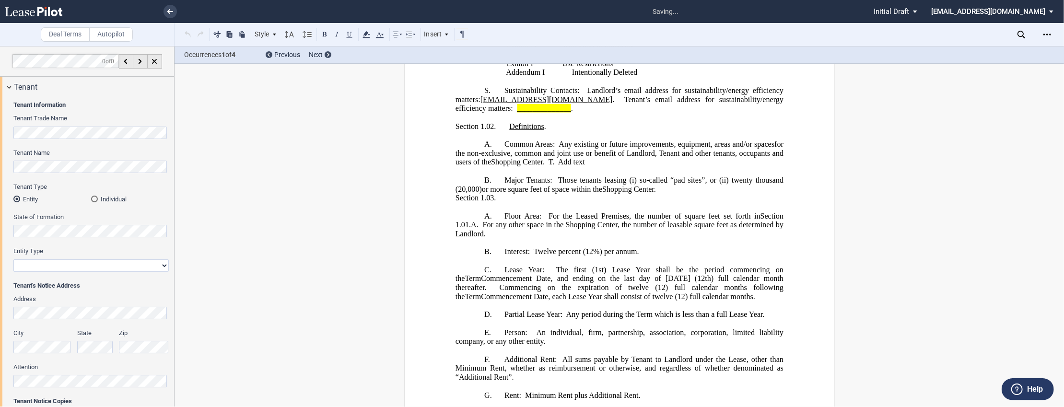
scroll to position [11, 0]
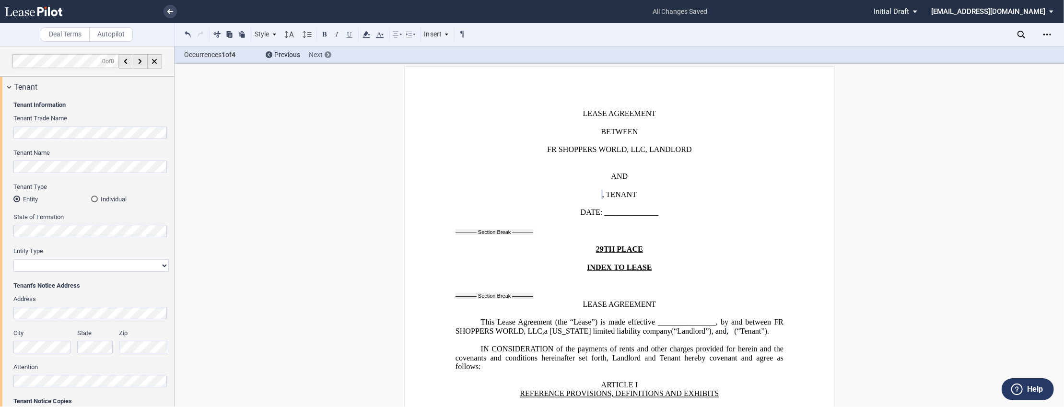
click at [327, 56] on use at bounding box center [328, 55] width 2 height 4
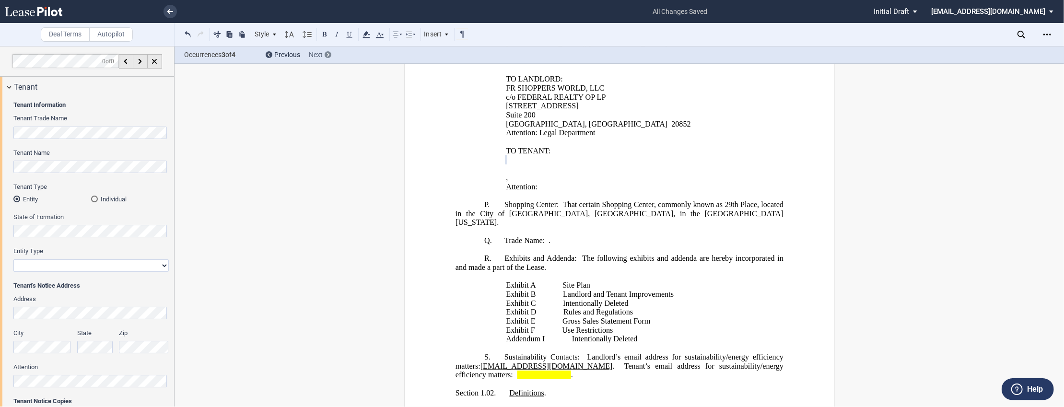
click at [327, 56] on use at bounding box center [328, 55] width 2 height 4
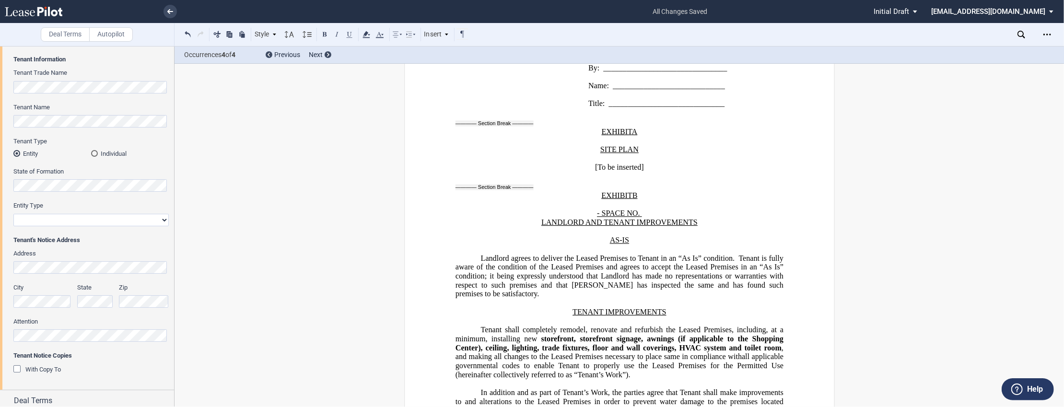
scroll to position [54, 0]
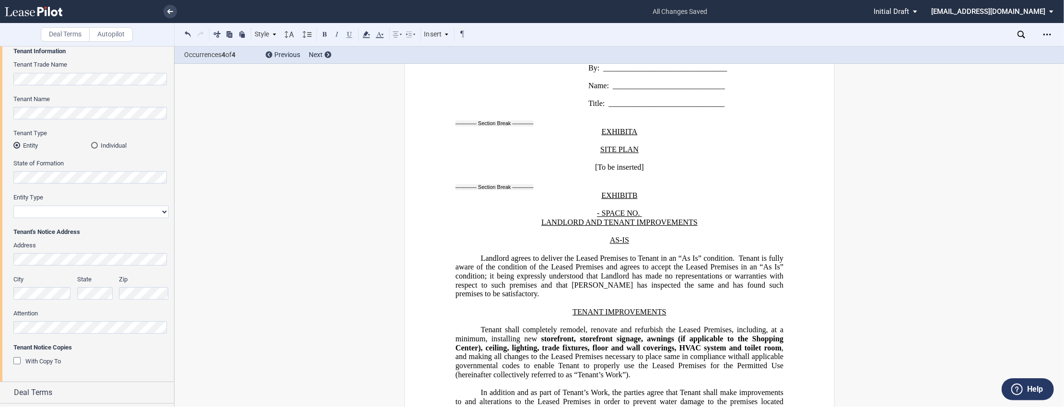
click at [95, 145] on div "Individual" at bounding box center [94, 145] width 7 height 7
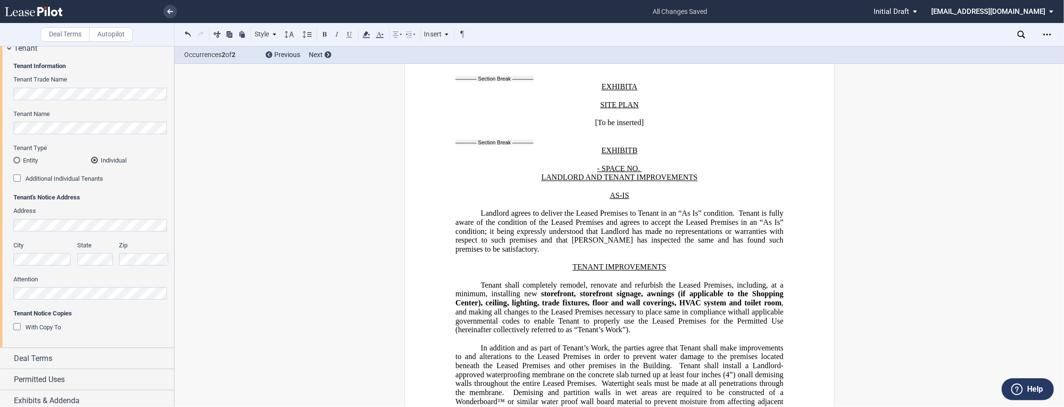
scroll to position [39, 0]
click at [18, 178] on div "Additional Individual Tenants" at bounding box center [18, 179] width 10 height 10
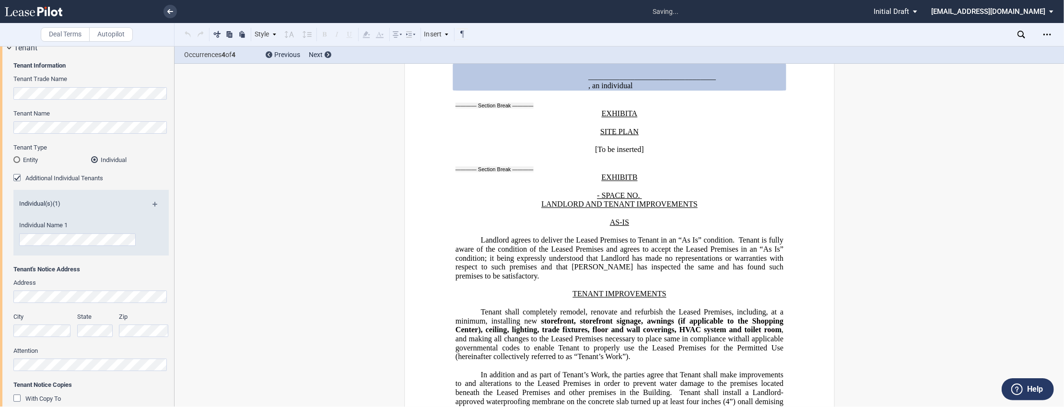
click at [10, 126] on div "Tenant Information Tenant Trade Name Tenant Name Tenant Type Entity Individual …" at bounding box center [87, 238] width 174 height 361
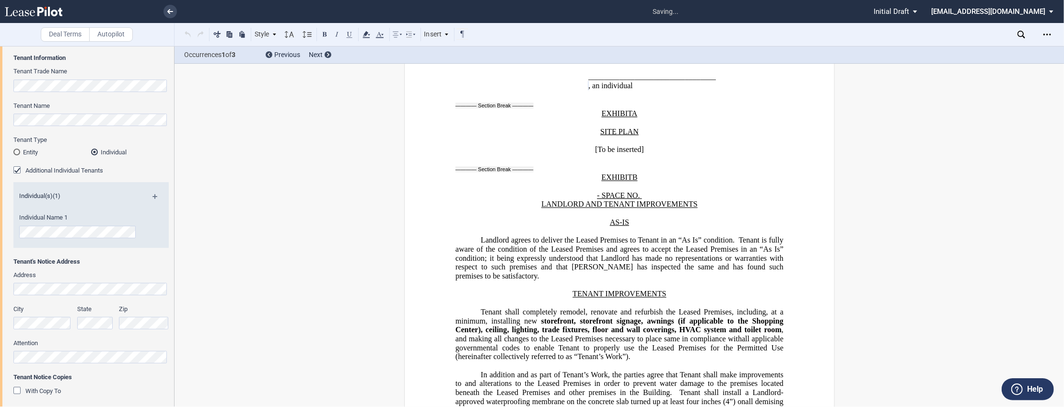
scroll to position [48, 0]
click at [328, 55] on use at bounding box center [328, 55] width 2 height 4
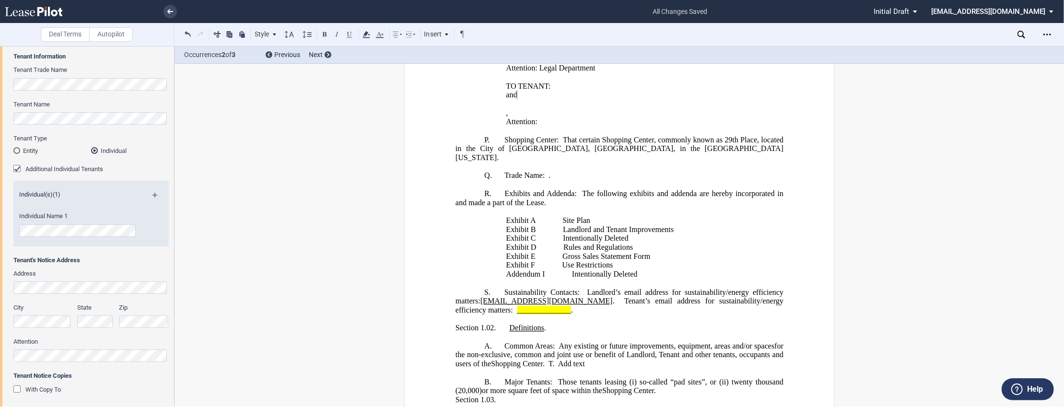
scroll to position [913, 0]
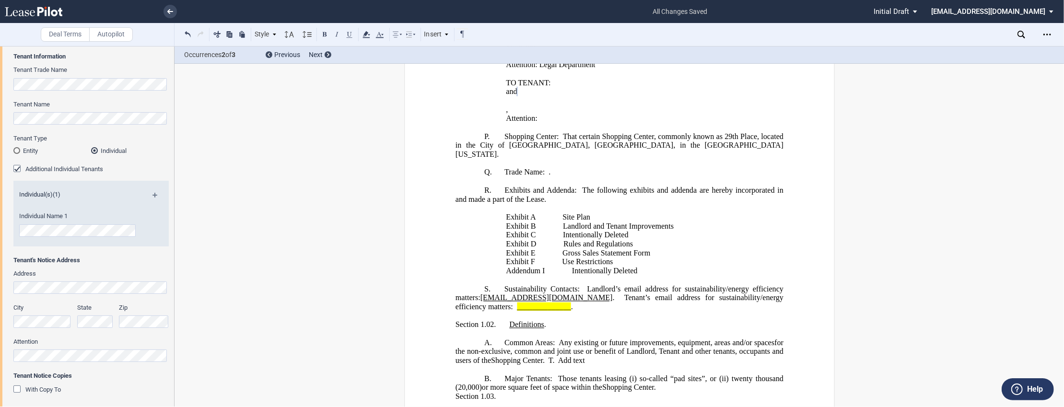
click at [1033, 389] on label "Help" at bounding box center [1035, 389] width 16 height 12
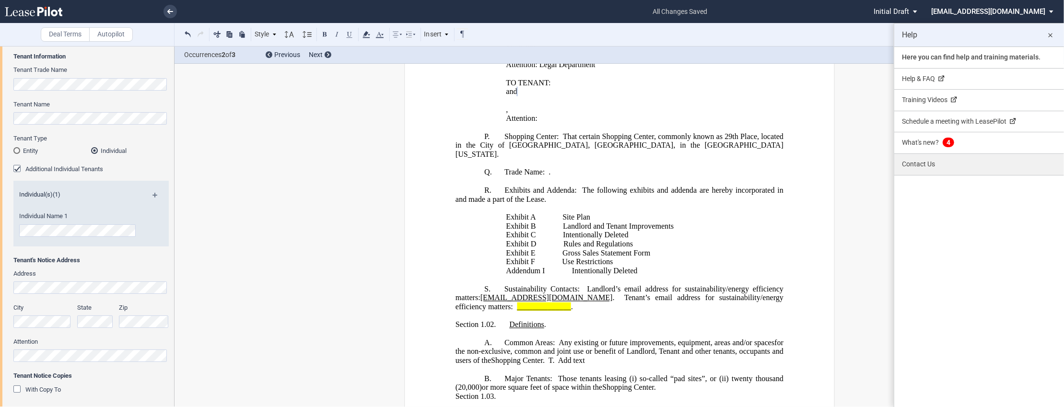
click at [922, 167] on link "Contact Us" at bounding box center [979, 164] width 170 height 21
select select "? string: ?"
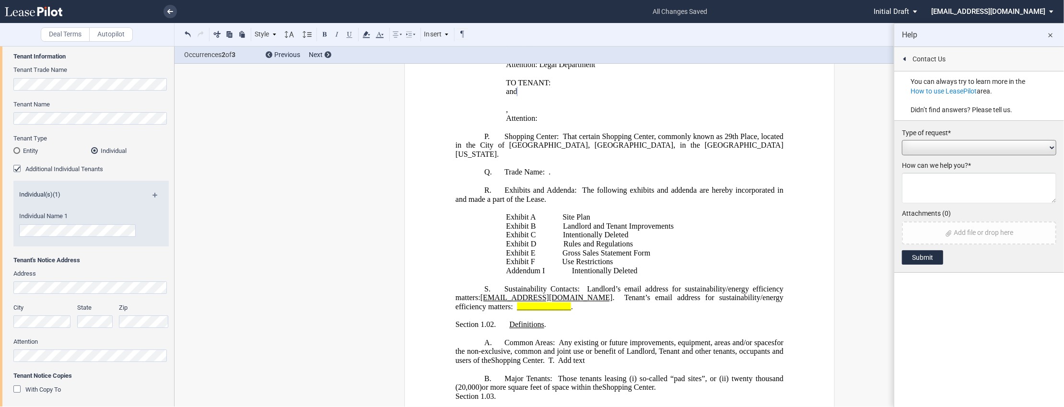
click at [928, 149] on select "Add / Change Asset Feature Request Formatting Issue Language Revisions Add New …" at bounding box center [979, 147] width 154 height 15
click at [1051, 35] on md-icon "close" at bounding box center [1051, 36] width 12 height 12
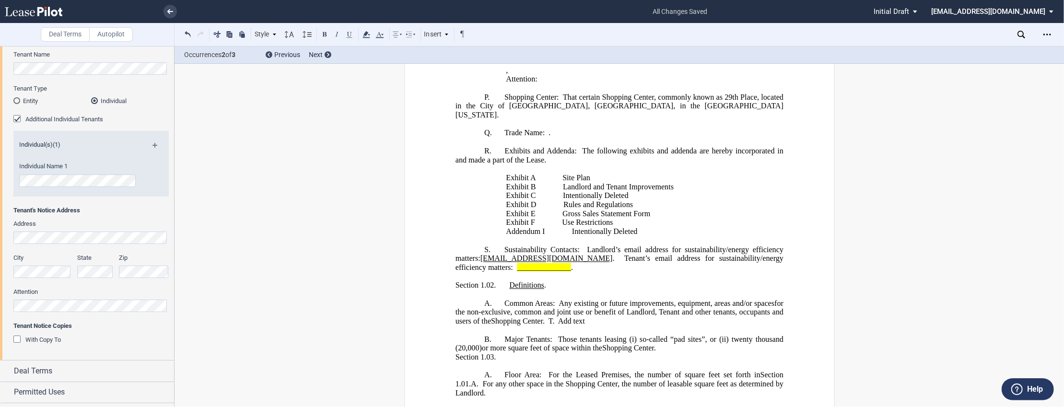
scroll to position [115, 0]
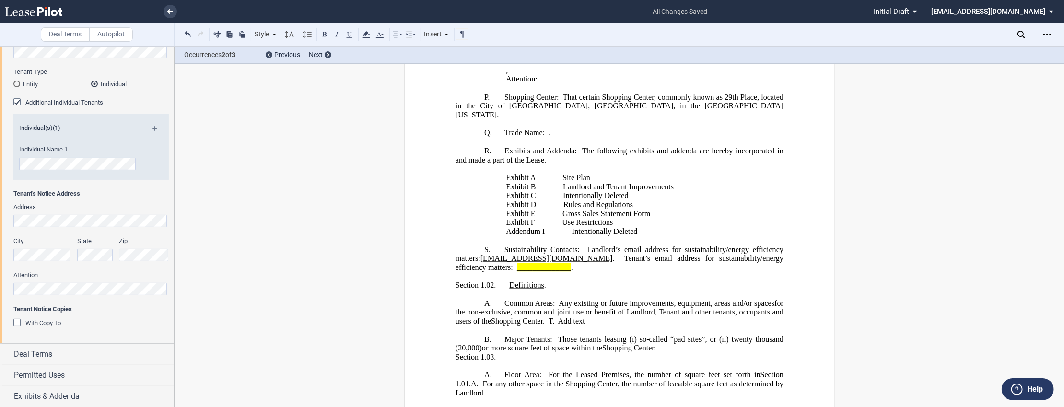
click at [17, 322] on div "With Copy To" at bounding box center [18, 324] width 10 height 10
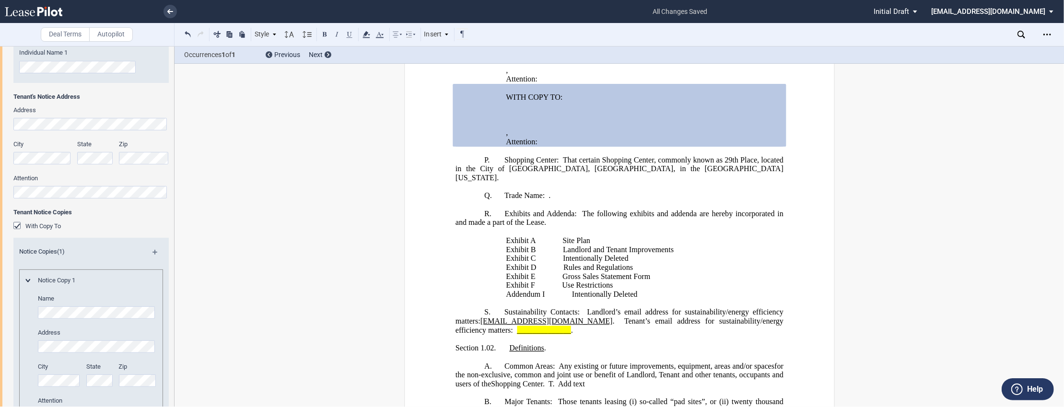
scroll to position [229, 0]
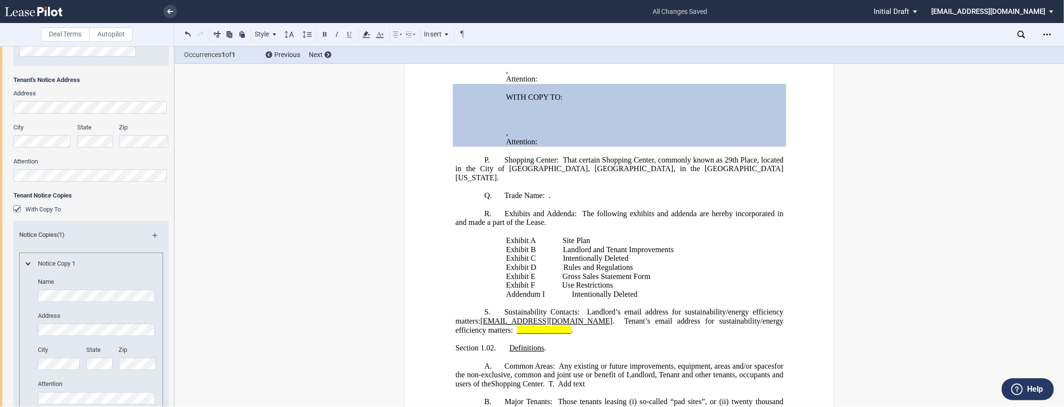
click at [16, 210] on div "With Copy To" at bounding box center [18, 210] width 10 height 10
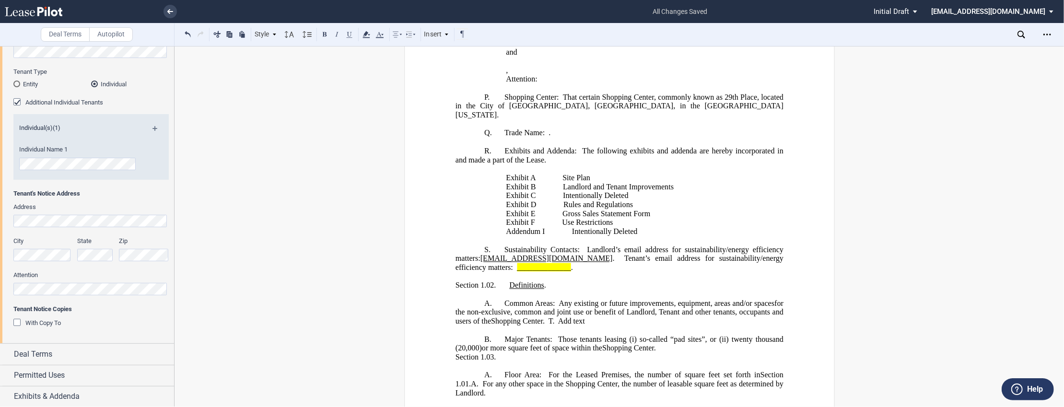
click at [19, 324] on div "With Copy To" at bounding box center [18, 324] width 10 height 10
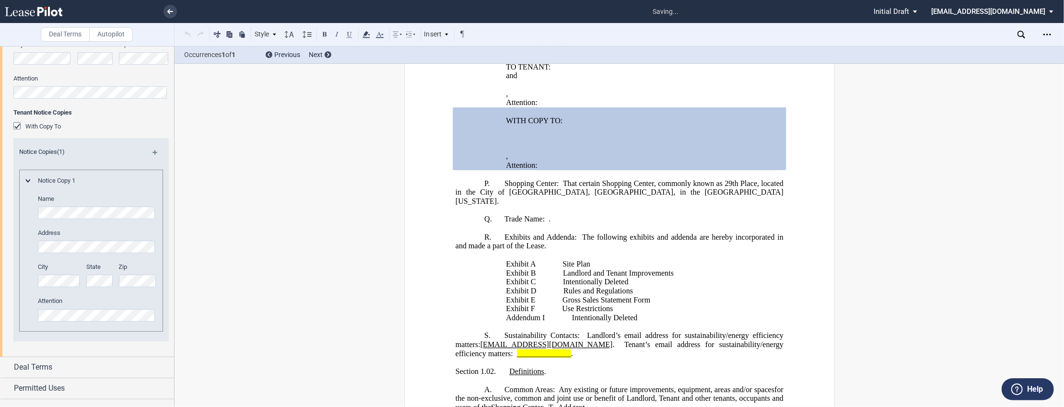
scroll to position [321, 0]
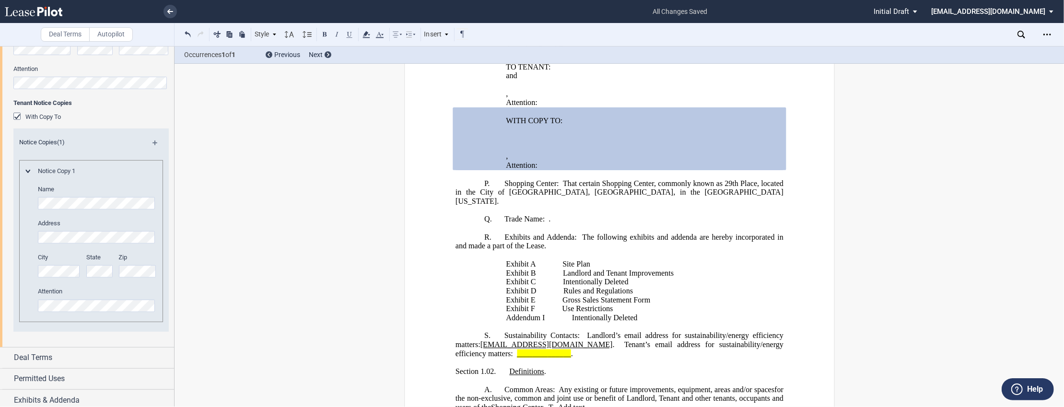
click at [153, 145] on md-icon at bounding box center [158, 146] width 13 height 12
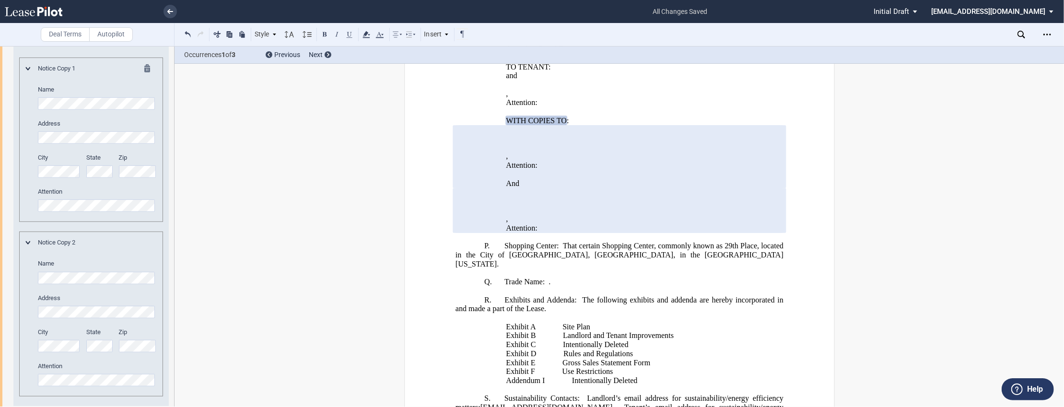
scroll to position [378, 0]
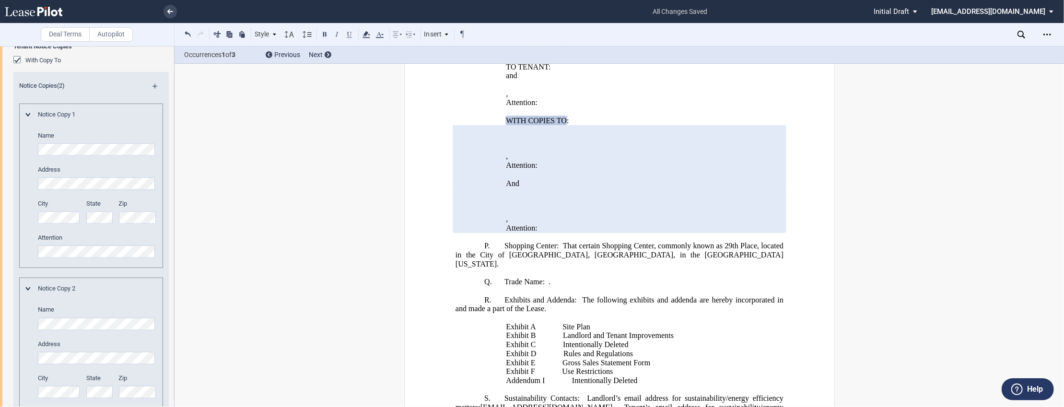
click at [153, 87] on md-icon at bounding box center [158, 90] width 13 height 12
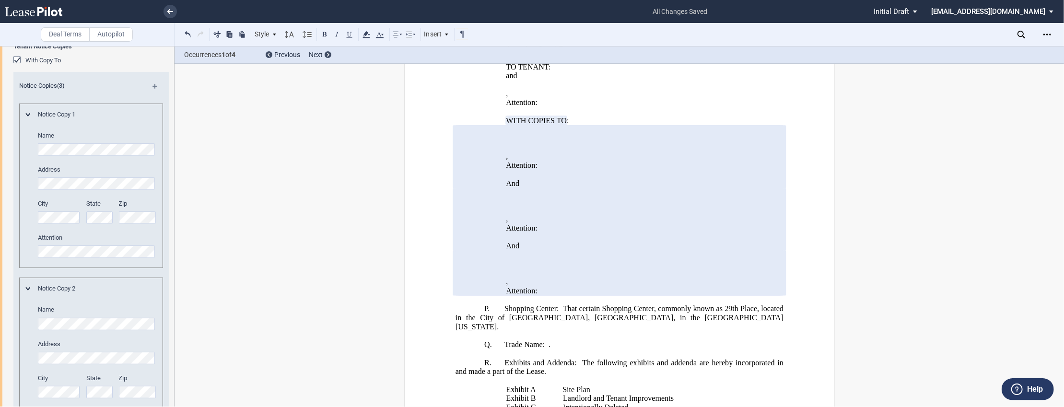
click at [153, 87] on md-icon at bounding box center [158, 90] width 13 height 12
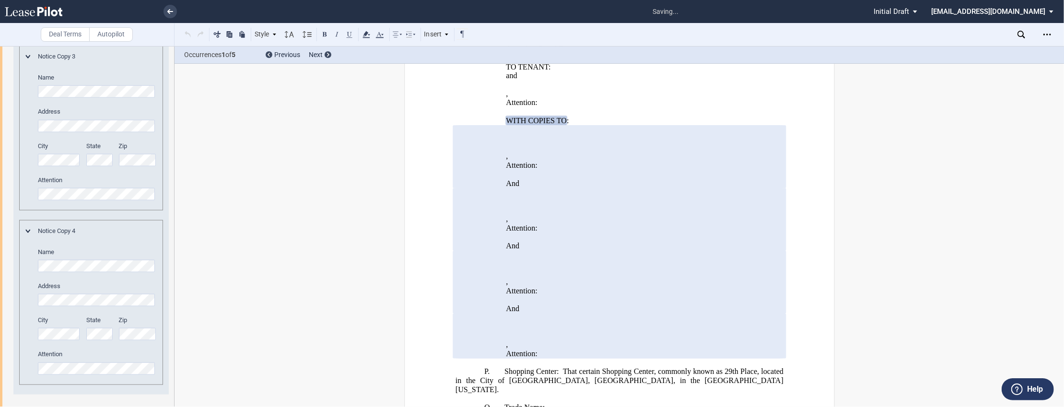
scroll to position [850, 0]
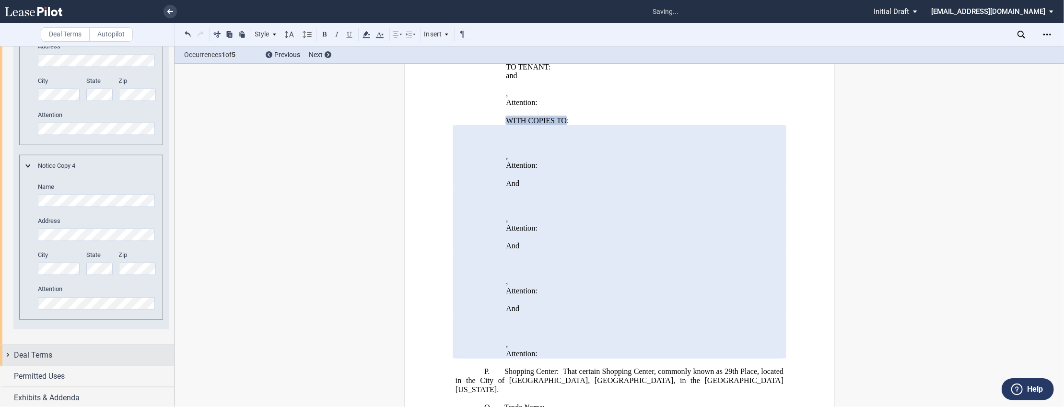
click at [8, 355] on div "Deal Terms" at bounding box center [87, 355] width 174 height 21
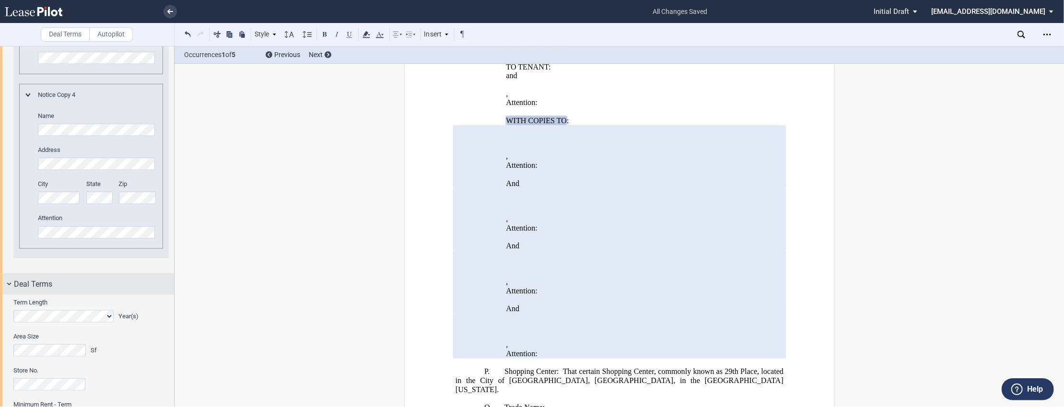
scroll to position [927, 0]
click at [11, 280] on div "Deal Terms" at bounding box center [87, 278] width 174 height 21
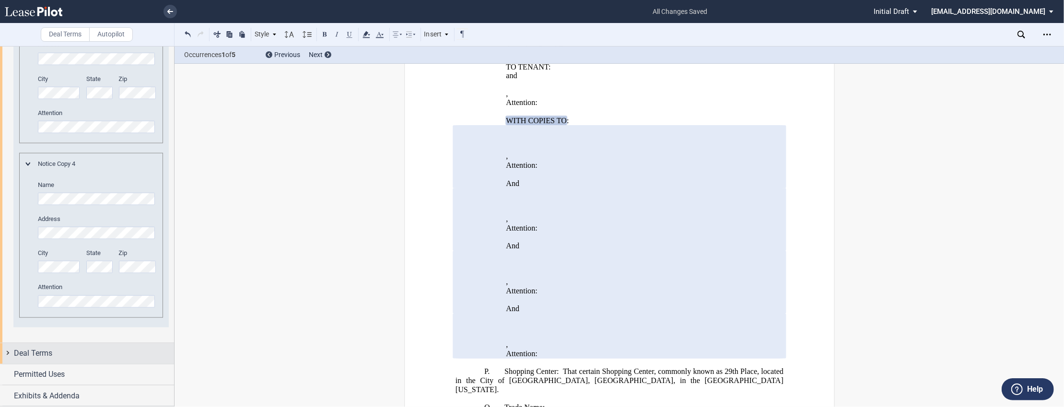
scroll to position [850, 0]
click at [9, 352] on div "Deal Terms" at bounding box center [87, 355] width 174 height 21
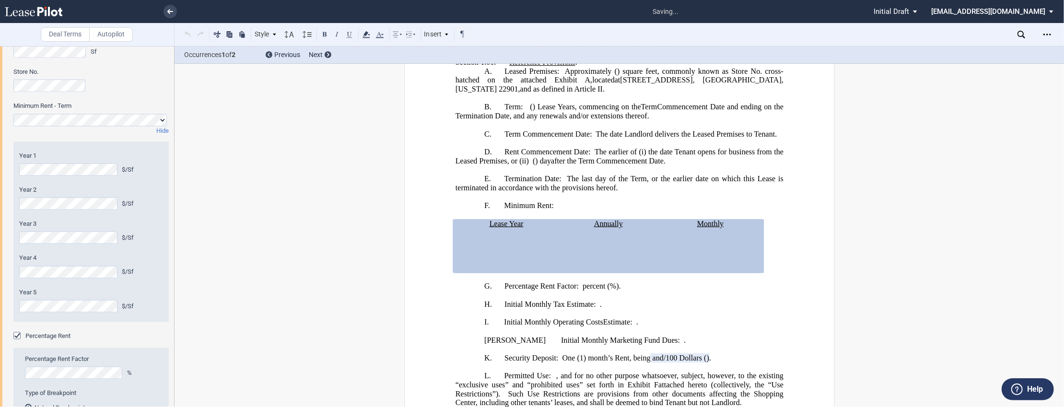
scroll to position [1227, 0]
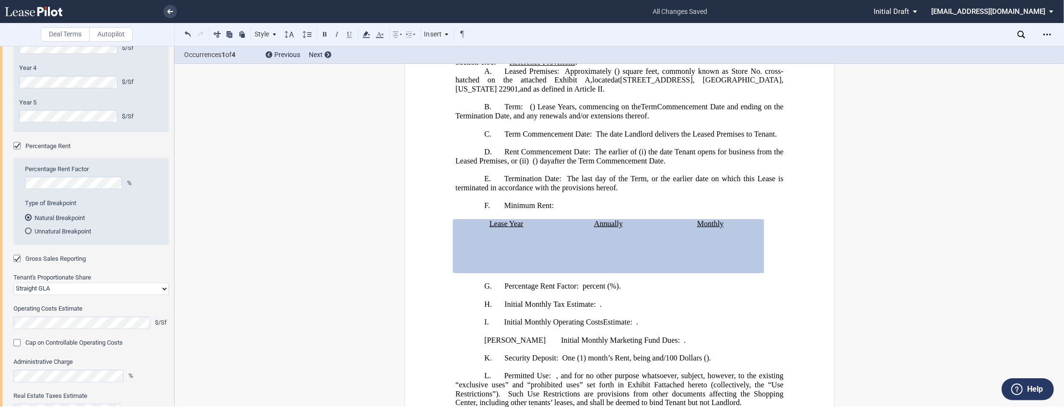
scroll to position [1408, 0]
click at [13, 149] on div "Percentage Rent" at bounding box center [18, 149] width 10 height 10
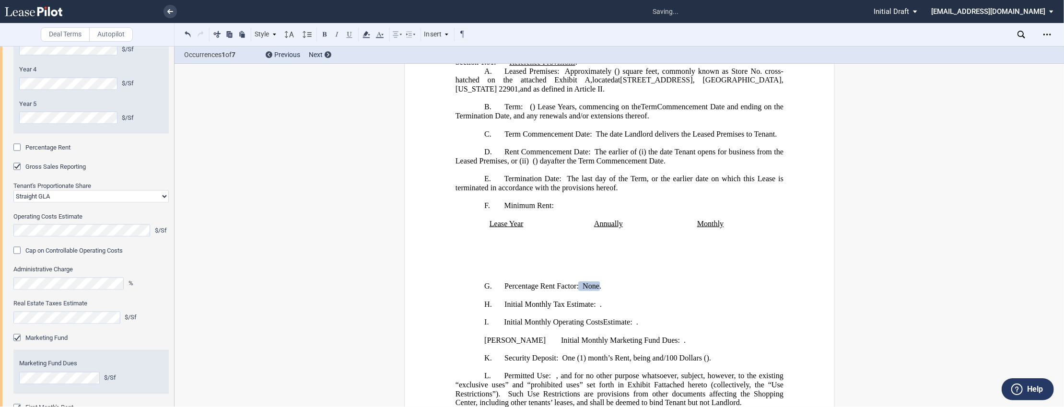
click at [22, 148] on div "Percentage Rent" at bounding box center [18, 149] width 10 height 10
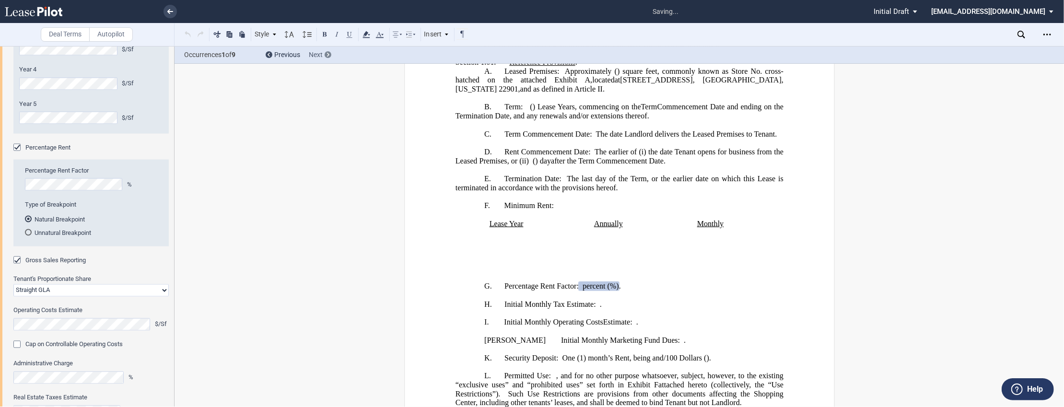
click at [328, 55] on use at bounding box center [328, 55] width 2 height 4
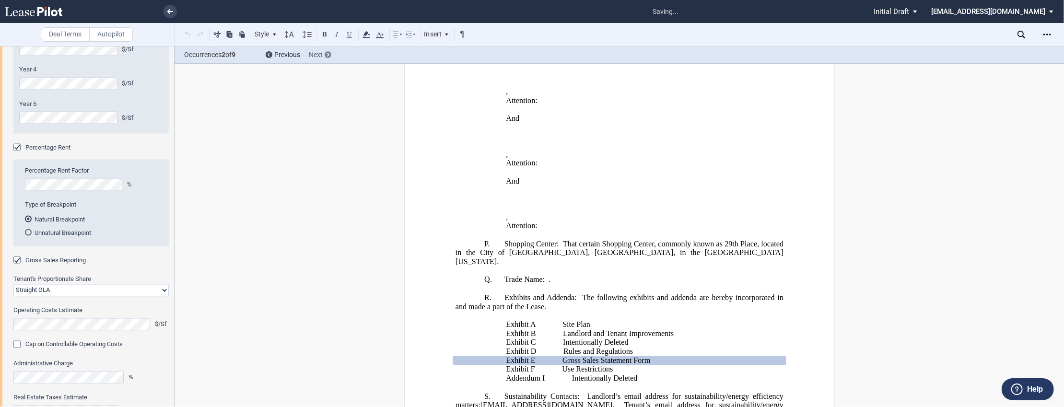
scroll to position [1302, 0]
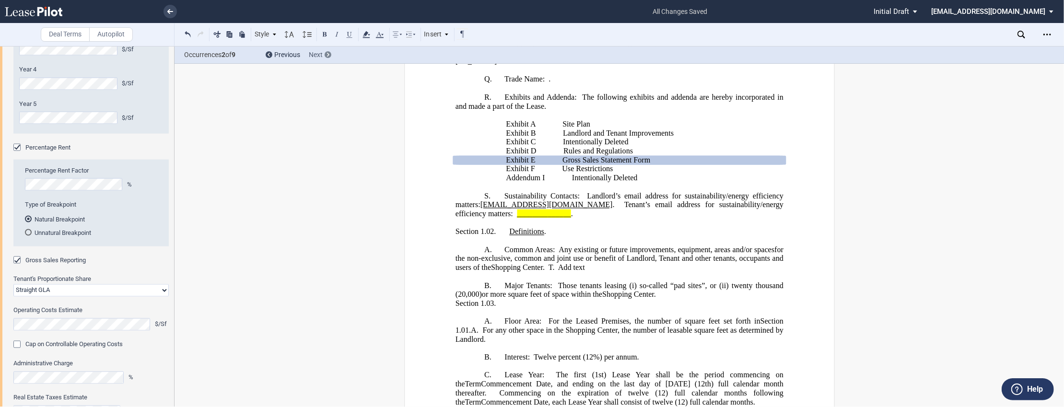
click at [328, 55] on use at bounding box center [328, 55] width 2 height 4
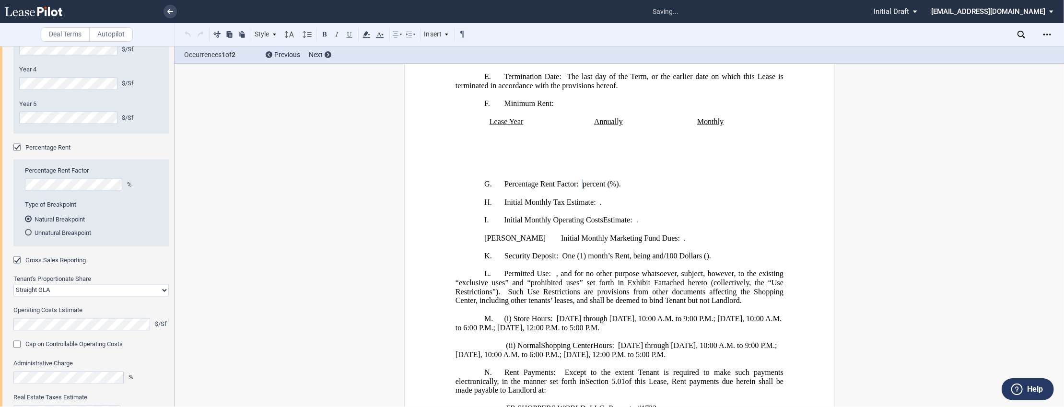
scroll to position [489, 0]
click at [33, 233] on md-radio-button "Unnatural Breakpoint" at bounding box center [94, 232] width 138 height 9
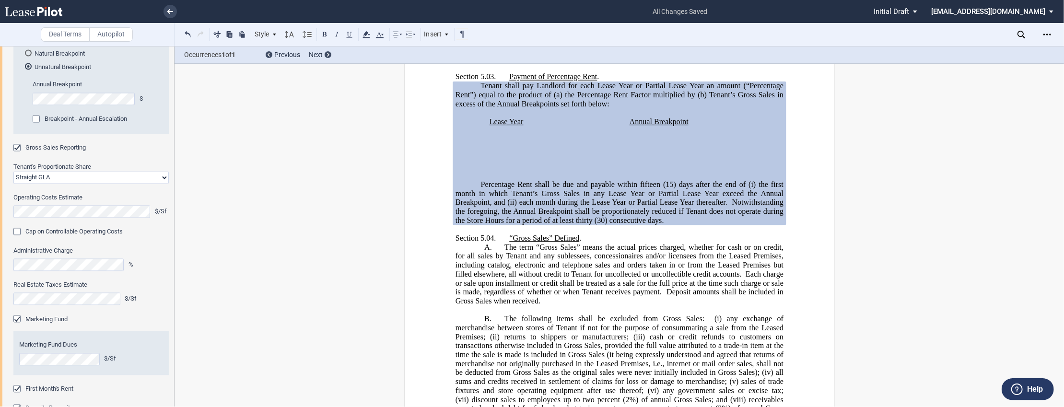
scroll to position [1575, 0]
click at [60, 174] on select "Straight GLA Net Major" at bounding box center [90, 177] width 155 height 12
select select "net major"
click at [13, 171] on select "Straight GLA Net Major" at bounding box center [90, 177] width 155 height 12
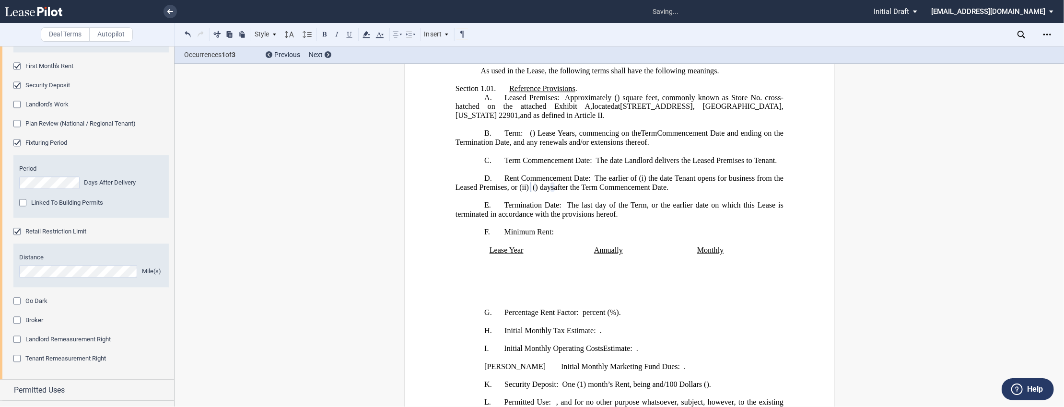
scroll to position [1910, 0]
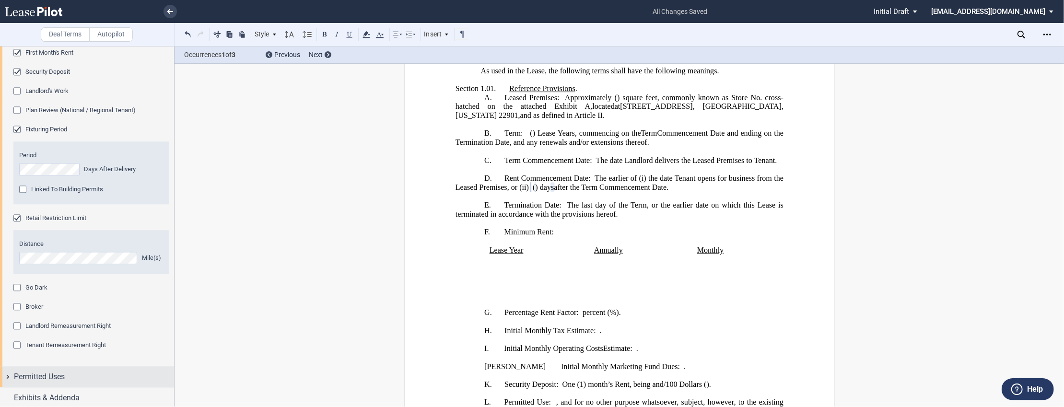
click at [10, 373] on div "Permitted Uses" at bounding box center [87, 376] width 174 height 21
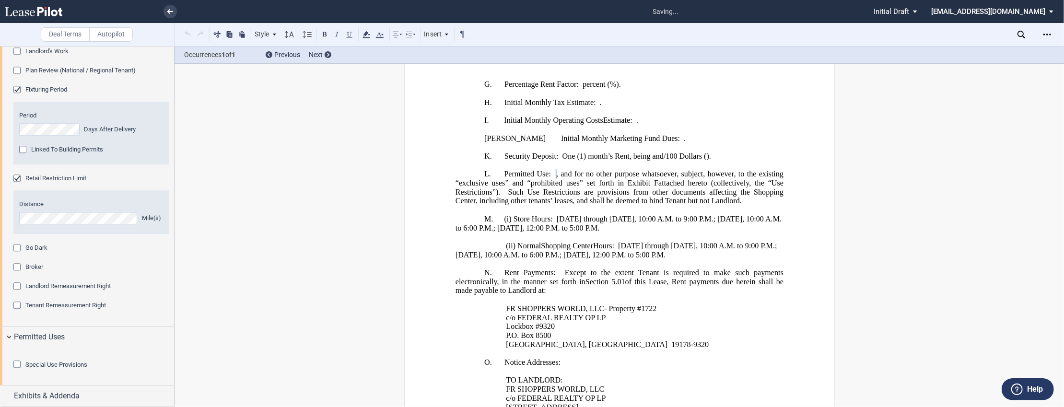
scroll to position [589, 0]
click at [17, 365] on div "Special Use Provisions" at bounding box center [18, 366] width 10 height 10
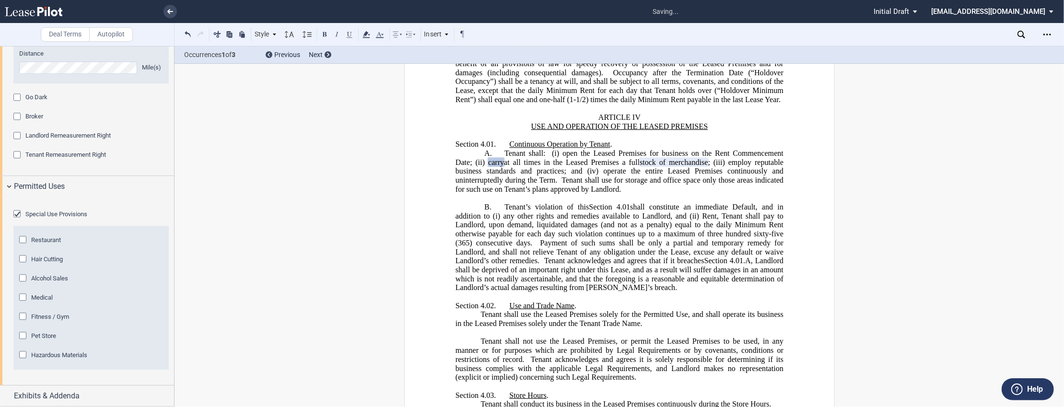
scroll to position [2152, 0]
click at [24, 317] on div "Fitness / Gym" at bounding box center [24, 318] width 10 height 10
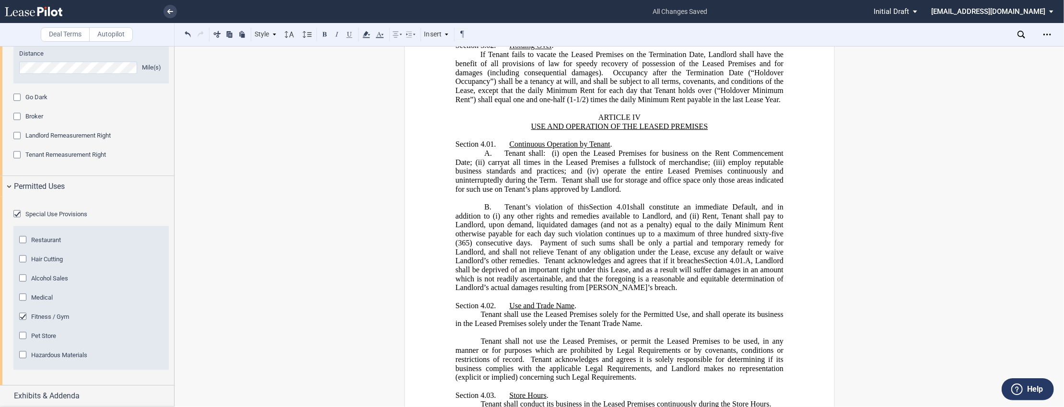
click at [24, 318] on div "Fitness / Gym" at bounding box center [24, 318] width 10 height 10
click at [23, 242] on div "Restaurant" at bounding box center [24, 241] width 10 height 10
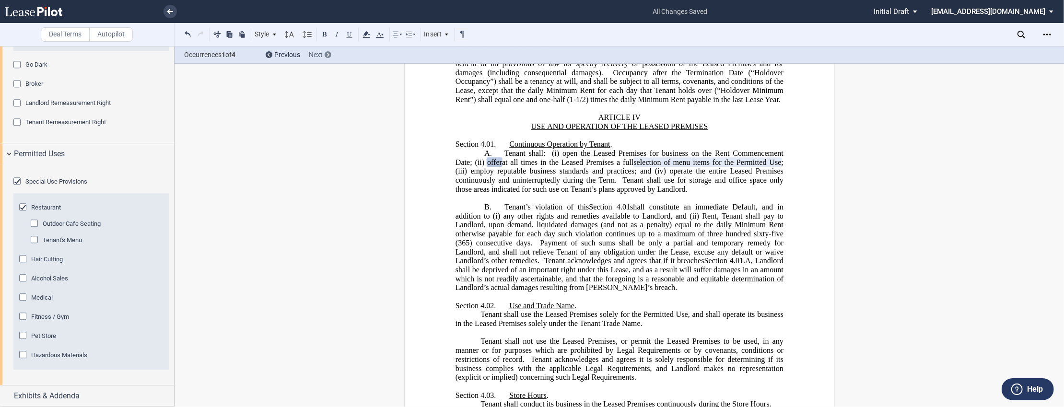
click at [327, 55] on icon at bounding box center [328, 55] width 2 height 4
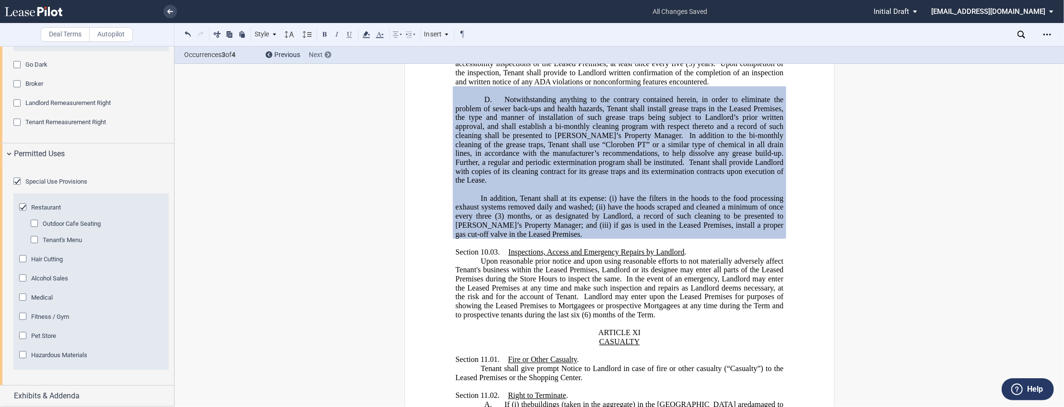
scroll to position [9235, 0]
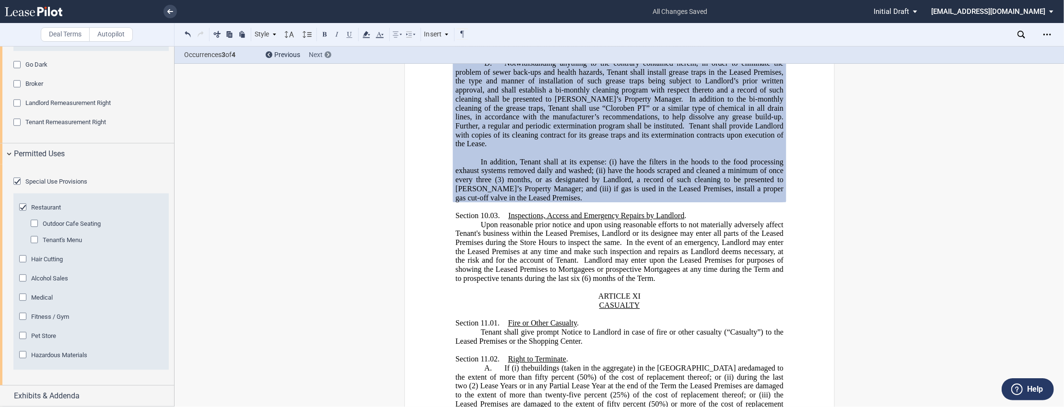
click at [327, 55] on icon at bounding box center [328, 55] width 2 height 4
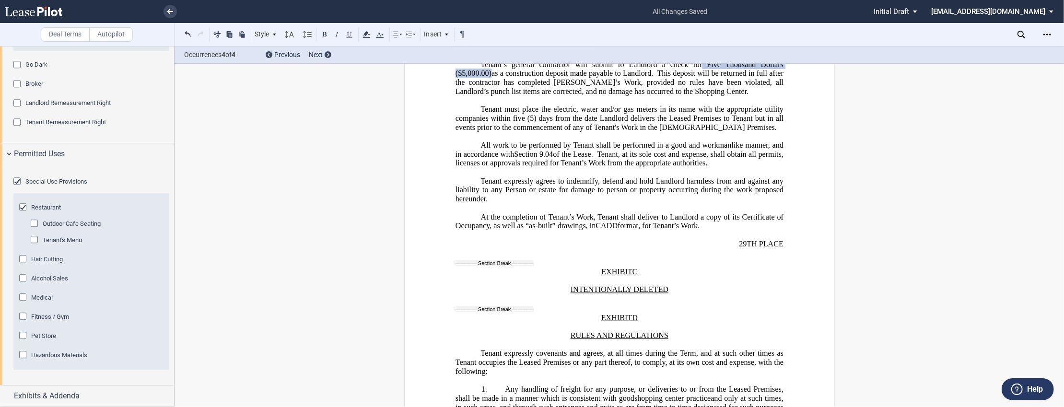
scroll to position [2171, 0]
click at [34, 229] on div "Outdoor Cafe Seating" at bounding box center [36, 225] width 10 height 10
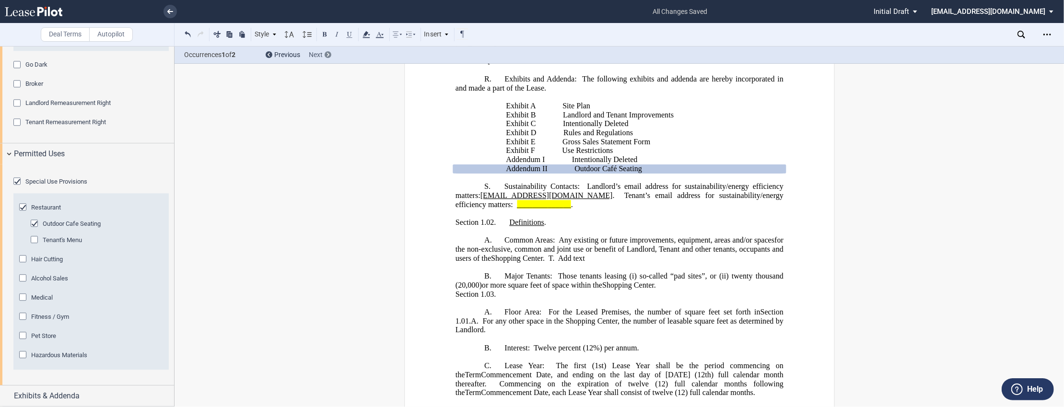
click at [328, 55] on use at bounding box center [328, 55] width 2 height 4
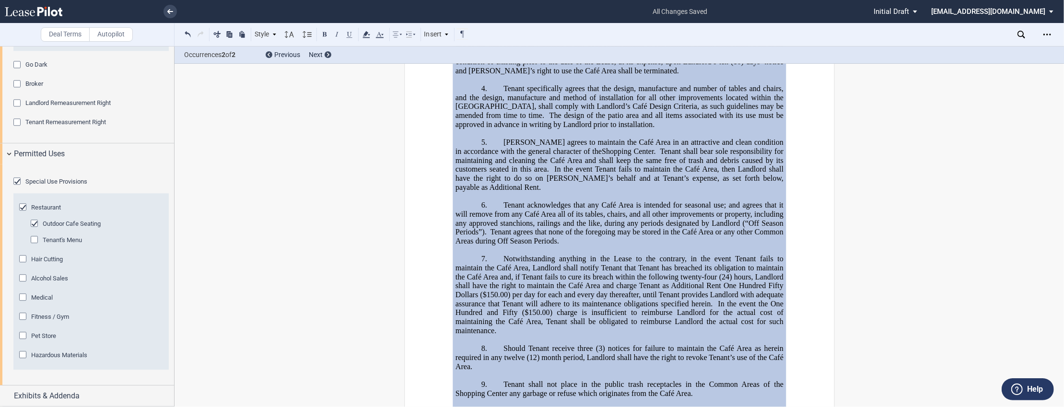
scroll to position [17652, 0]
click at [761, 12] on span "_____" at bounding box center [755, 7] width 19 height 9
drag, startPoint x: 764, startPoint y: 196, endPoint x: 474, endPoint y: 185, distance: 289.8
click at [370, 35] on icon at bounding box center [367, 35] width 12 height 12
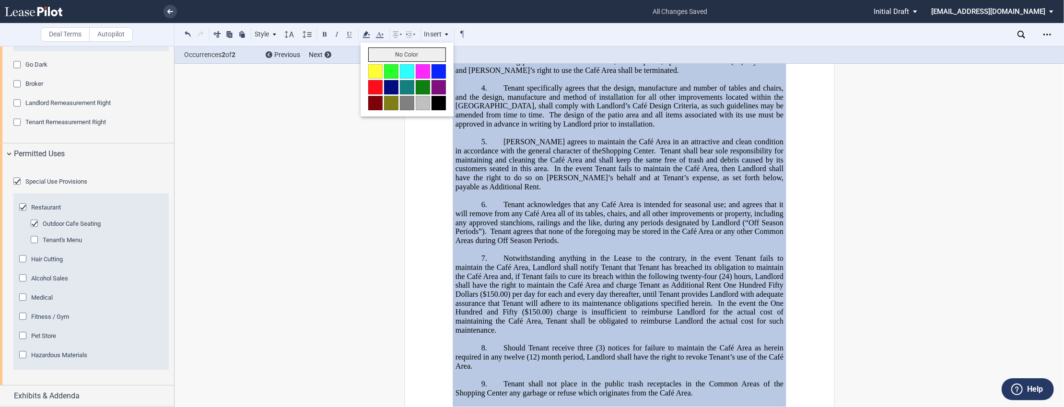
click at [386, 56] on button "No Color" at bounding box center [407, 54] width 78 height 14
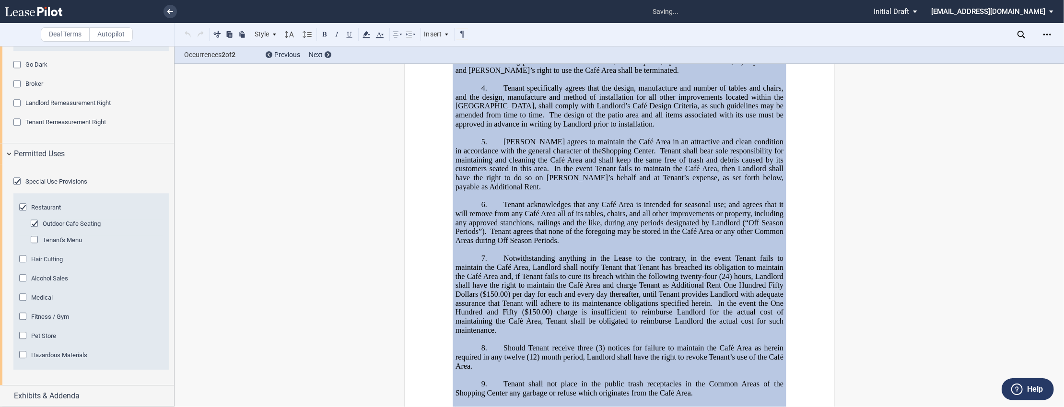
click at [543, 21] on p at bounding box center [619, 16] width 328 height 9
click at [35, 245] on div "Tenant's Menu" at bounding box center [36, 241] width 10 height 10
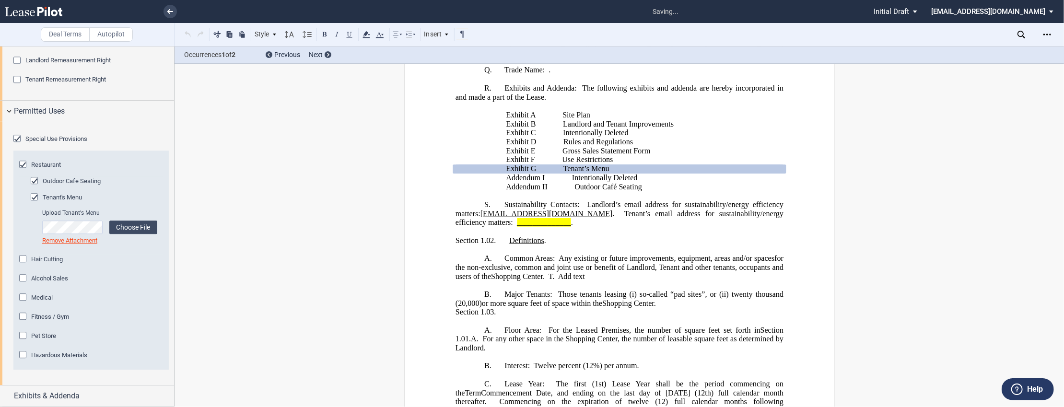
scroll to position [2227, 0]
click at [327, 55] on icon at bounding box center [328, 55] width 2 height 4
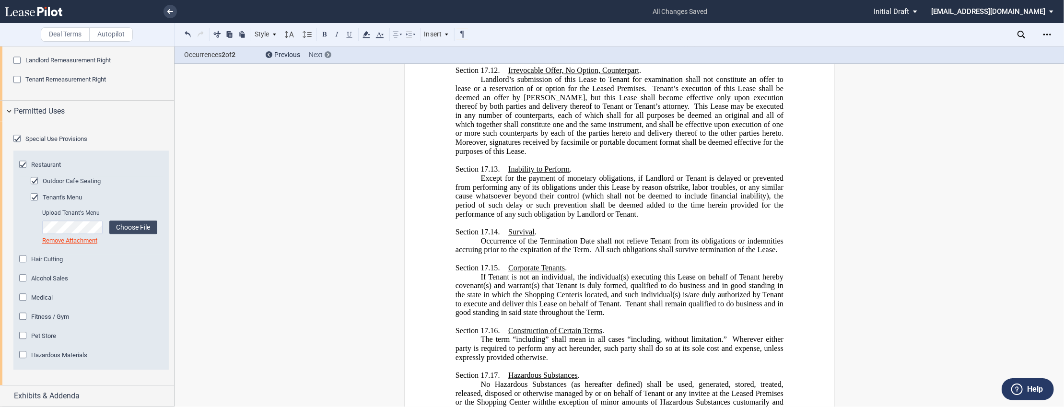
scroll to position [17472, 0]
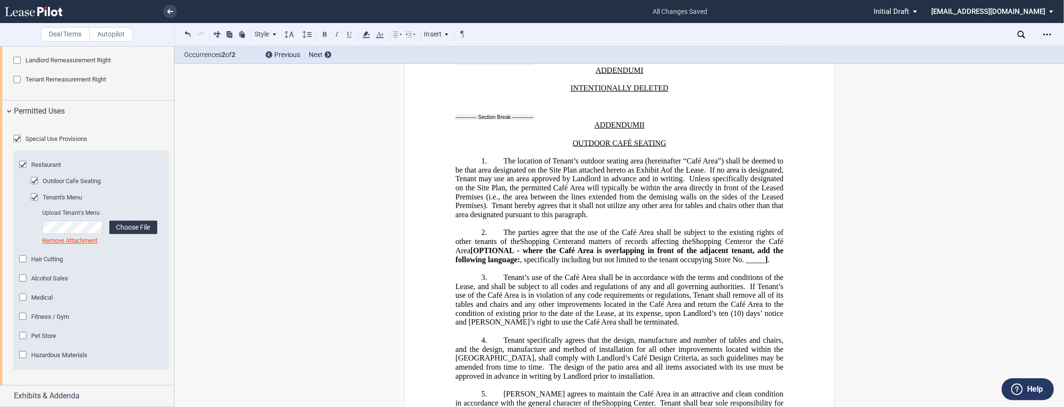
click at [125, 228] on label "Choose File" at bounding box center [133, 227] width 48 height 13
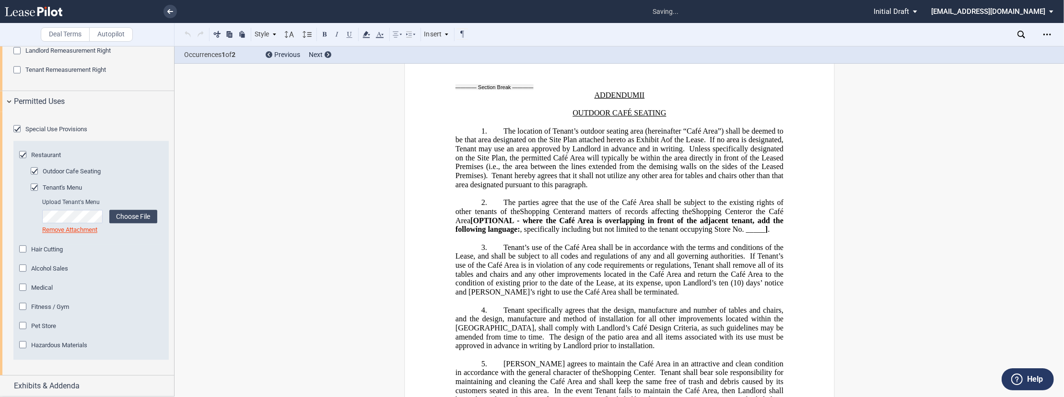
scroll to position [17506, 0]
click at [73, 233] on link "Remove Attachment" at bounding box center [69, 229] width 55 height 7
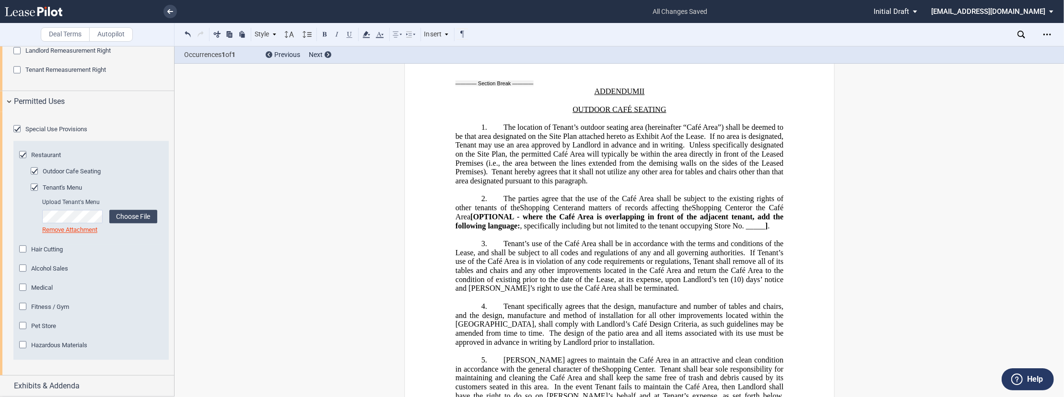
scroll to position [2237, 0]
click at [13, 386] on div "Exhibits & Addenda" at bounding box center [87, 386] width 174 height 21
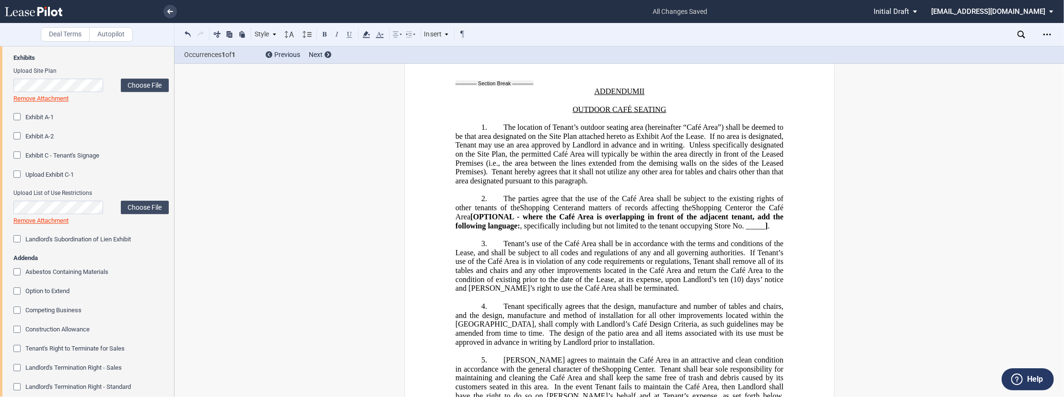
scroll to position [2532, 0]
click at [17, 122] on div "Exhibit A-1" at bounding box center [18, 117] width 10 height 10
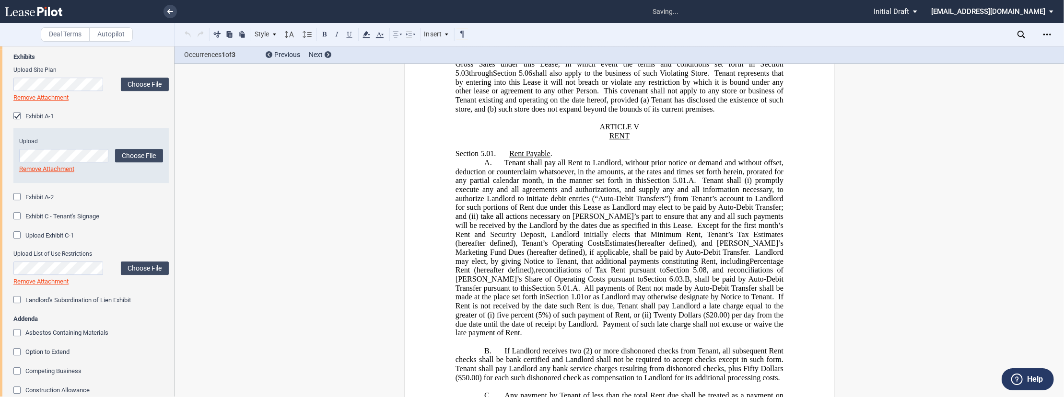
scroll to position [287, 0]
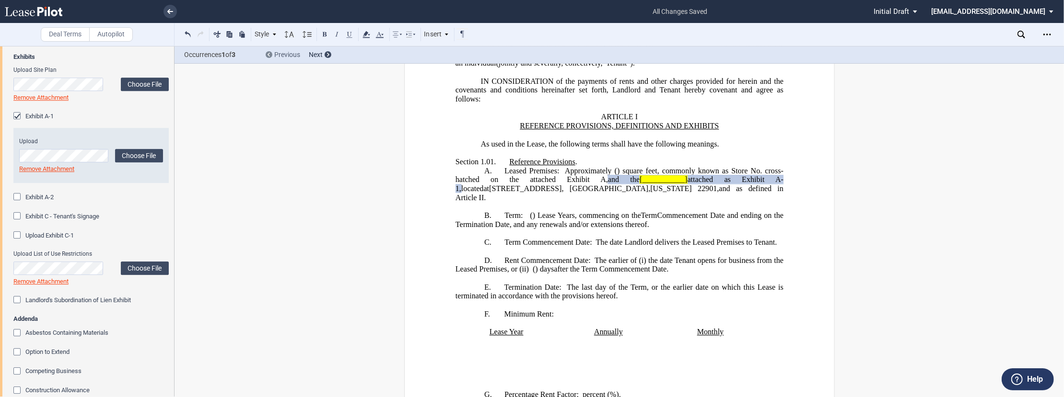
click at [272, 54] on div at bounding box center [269, 54] width 7 height 7
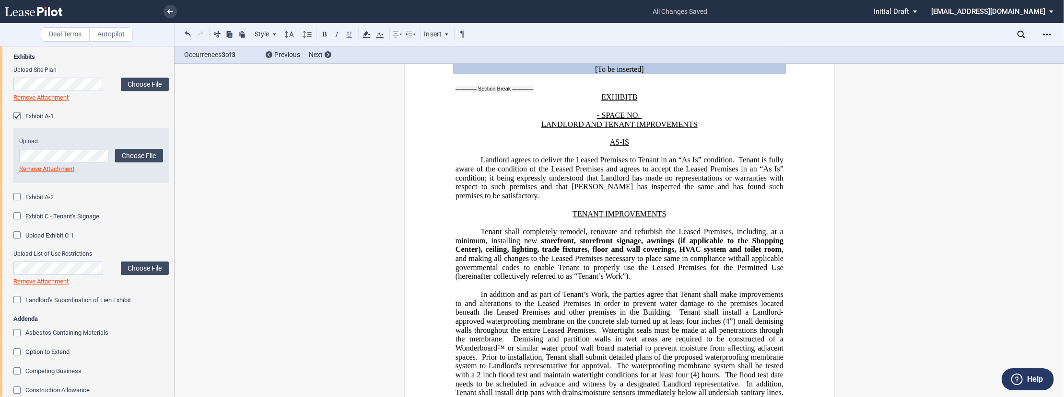
scroll to position [2573, 0]
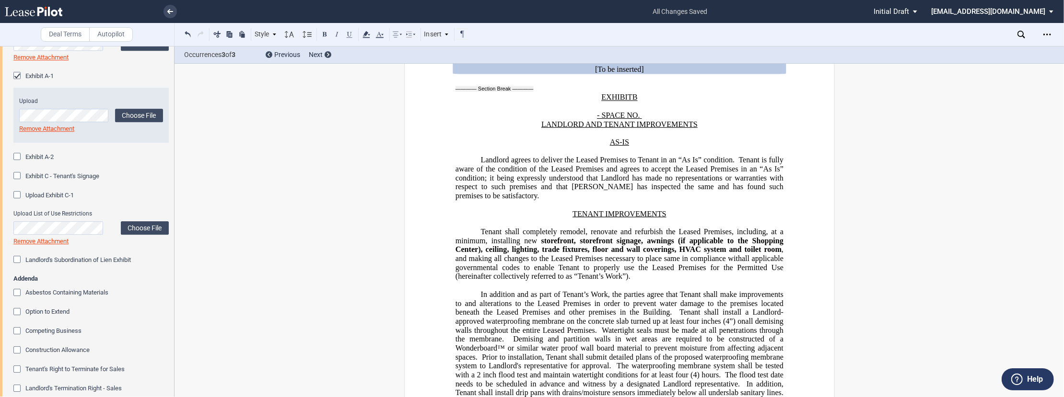
click at [20, 182] on div "Exhibit C - Tenant's Signage" at bounding box center [18, 177] width 10 height 10
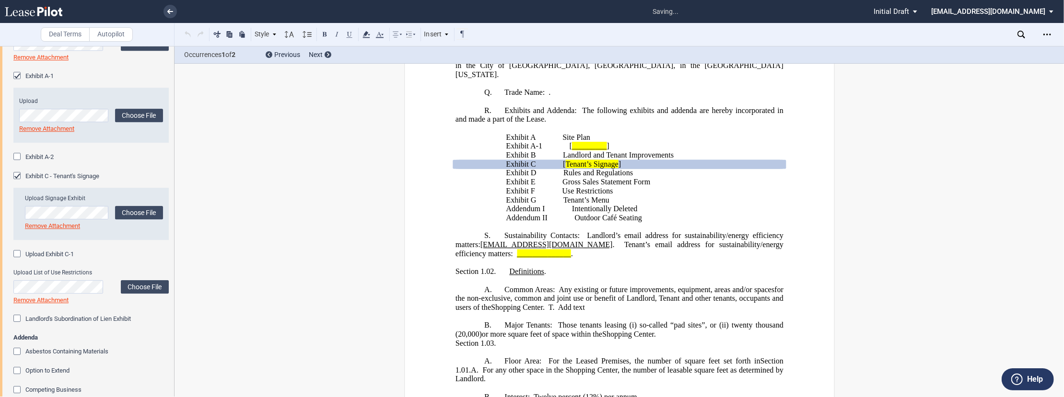
scroll to position [1298, 0]
click at [18, 182] on div "Exhibit C - Tenant's Signage" at bounding box center [18, 177] width 10 height 10
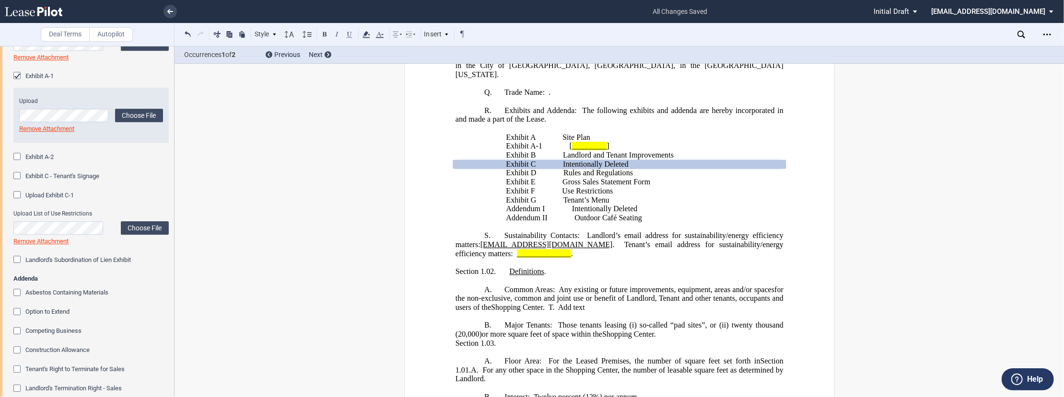
click at [17, 182] on div "Exhibit C - Tenant's Signage" at bounding box center [18, 177] width 10 height 10
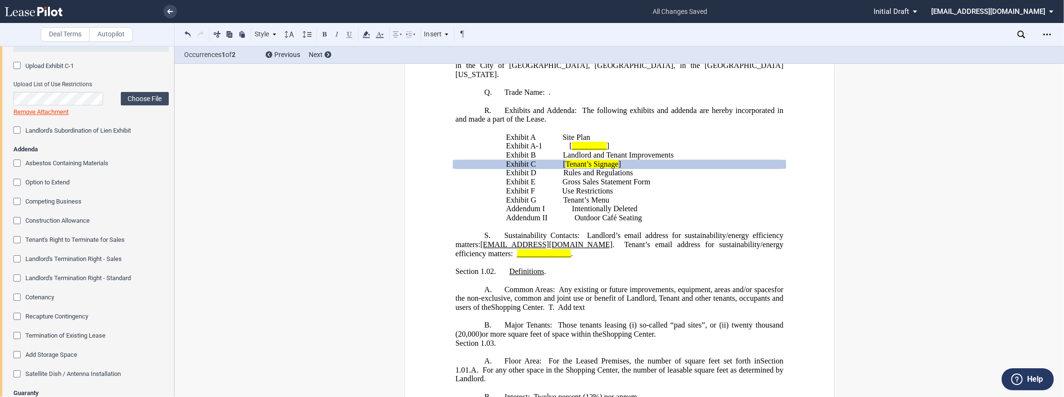
scroll to position [2762, 0]
click at [18, 136] on div "Landlord's Subordination of Lien Exhibit" at bounding box center [18, 131] width 10 height 10
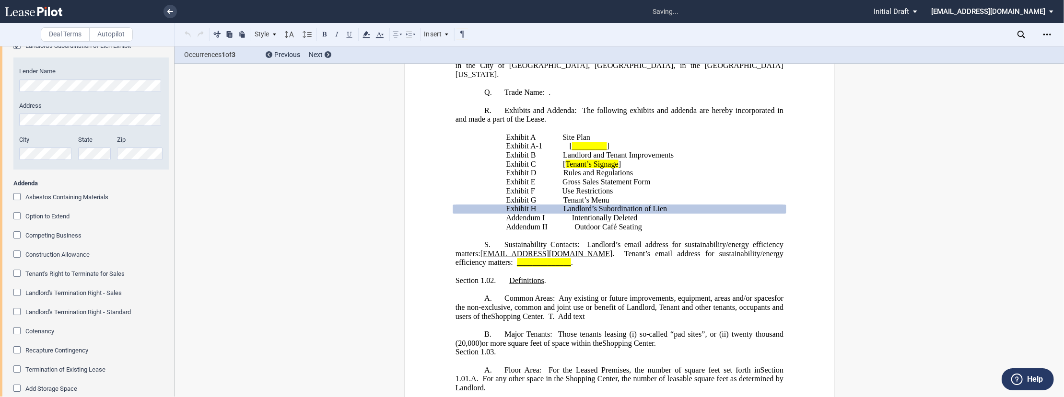
scroll to position [2854, 0]
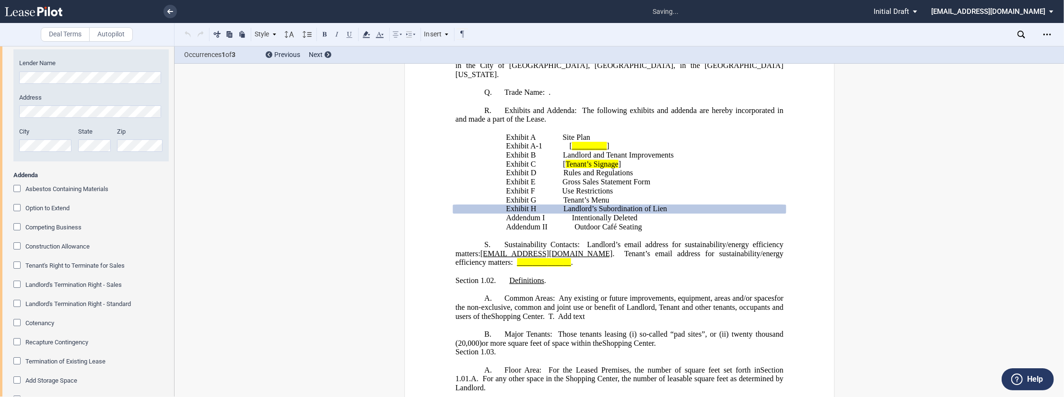
click at [17, 195] on div "Asbestos Containing Materials" at bounding box center [18, 190] width 10 height 10
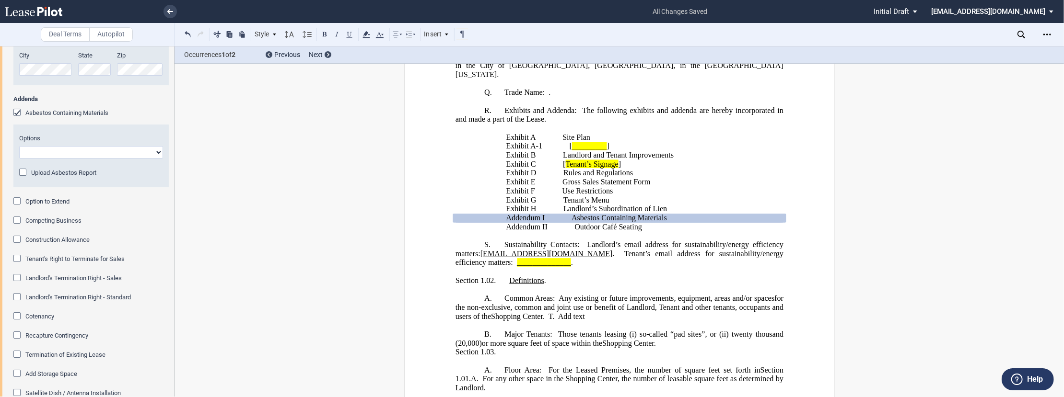
scroll to position [2931, 0]
click at [75, 158] on select "Abatement Completed Landlord Will Perform Survey No Survey Required Asbestos Pr…" at bounding box center [91, 151] width 144 height 12
select select "no survey"
click at [19, 158] on select "Abatement Completed Landlord Will Perform Survey No Survey Required Asbestos Pr…" at bounding box center [91, 151] width 144 height 12
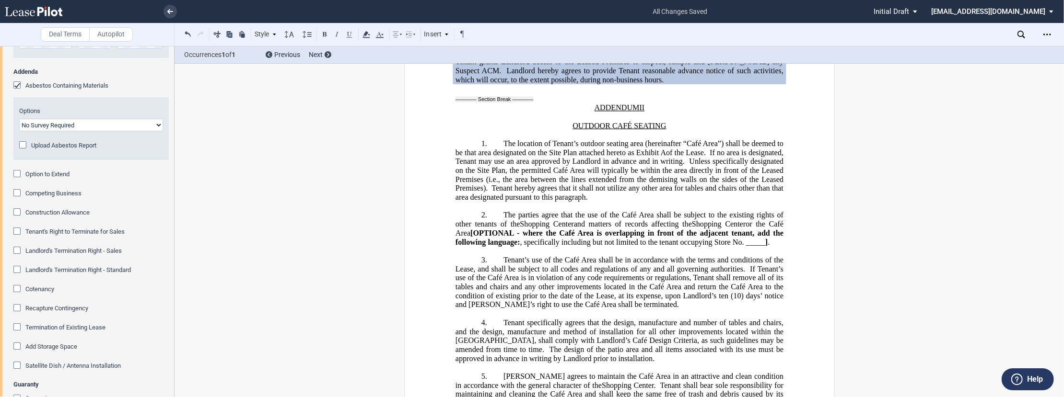
scroll to position [2961, 0]
click at [16, 177] on div "Option to Extend" at bounding box center [18, 172] width 10 height 10
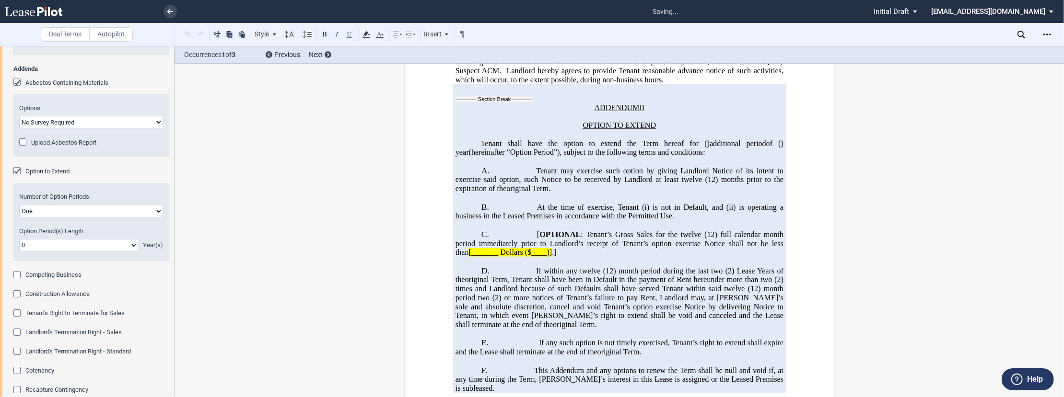
scroll to position [329, 0]
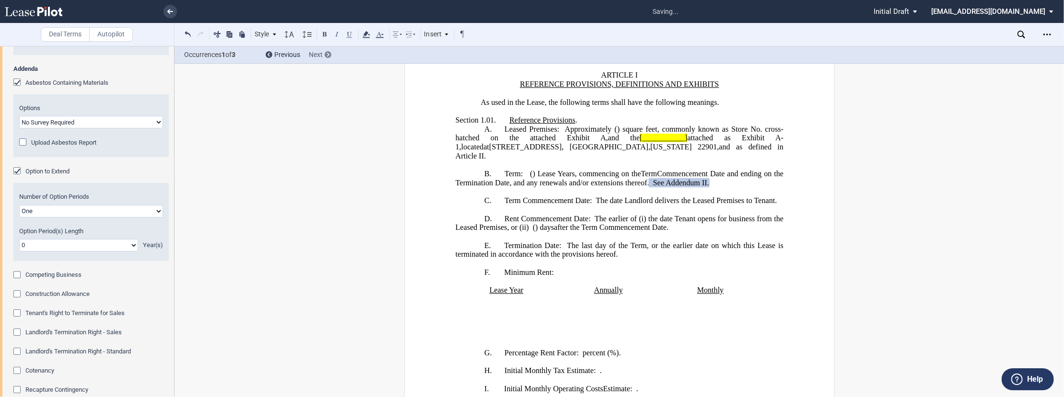
click at [327, 57] on div at bounding box center [328, 54] width 7 height 7
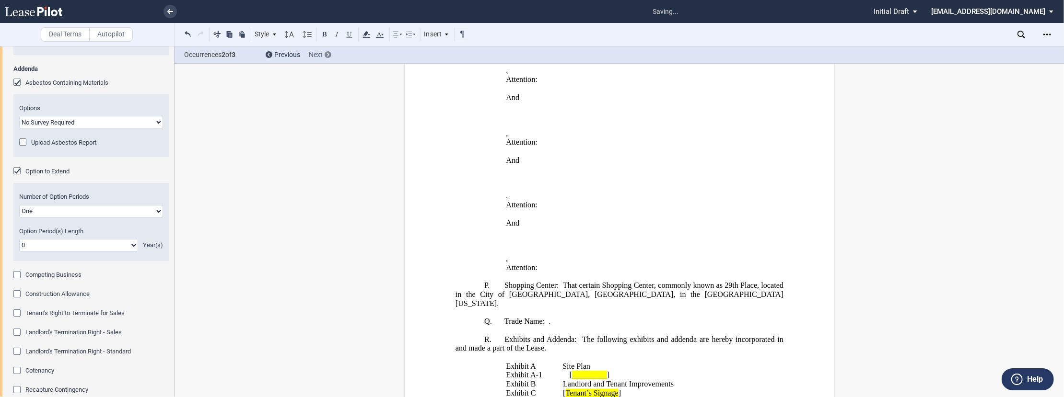
scroll to position [1362, 0]
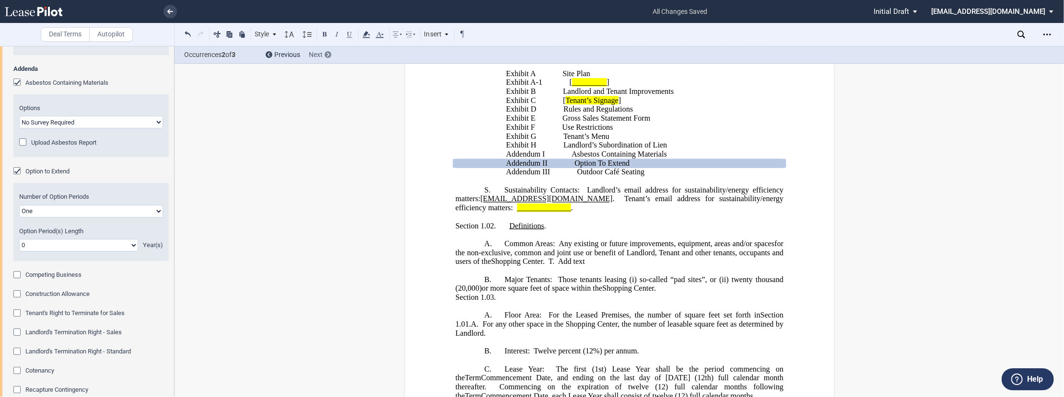
click at [327, 57] on div at bounding box center [328, 54] width 7 height 7
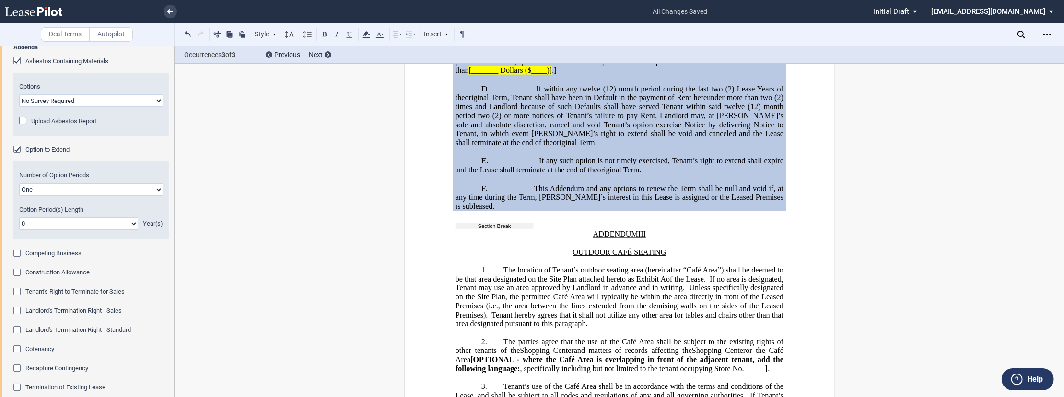
scroll to position [2983, 0]
click at [61, 195] on select "One Two Three Four" at bounding box center [91, 189] width 144 height 12
select select "4"
click at [19, 195] on select "One Two Three Four" at bounding box center [91, 189] width 144 height 12
click at [36, 229] on select "0 1 2 3 4 5 6 7 8 9 10 11 12 13 14 15 16 17 18 19 20" at bounding box center [78, 223] width 119 height 12
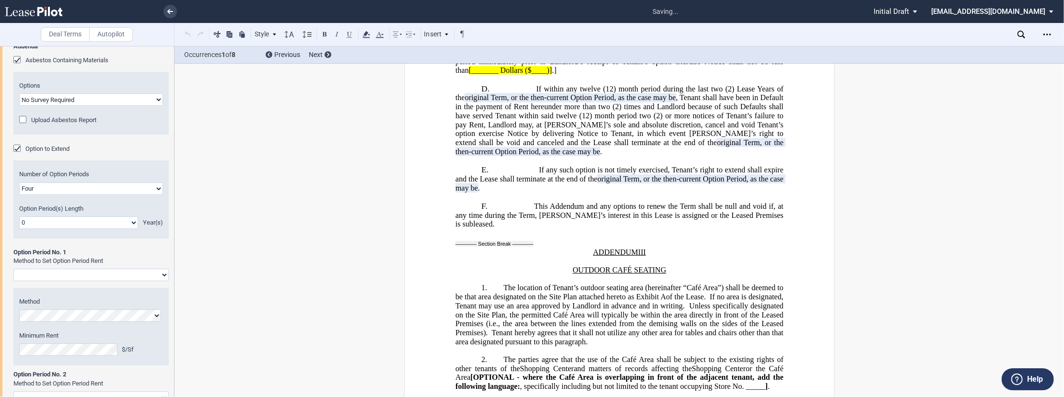
select select "number:5"
click at [19, 229] on select "0 1 2 3 4 5 6 7 8 9 10 11 12 13 14 15 16 17 18 19 20" at bounding box center [78, 223] width 119 height 12
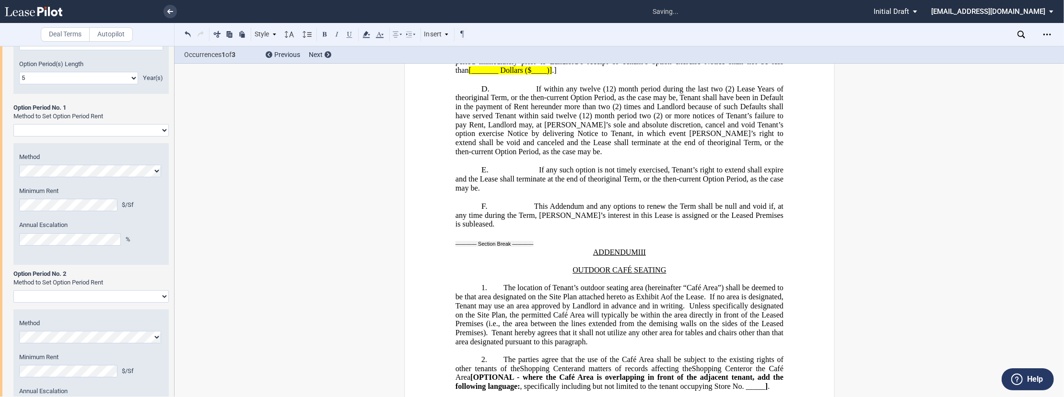
scroll to position [3117, 0]
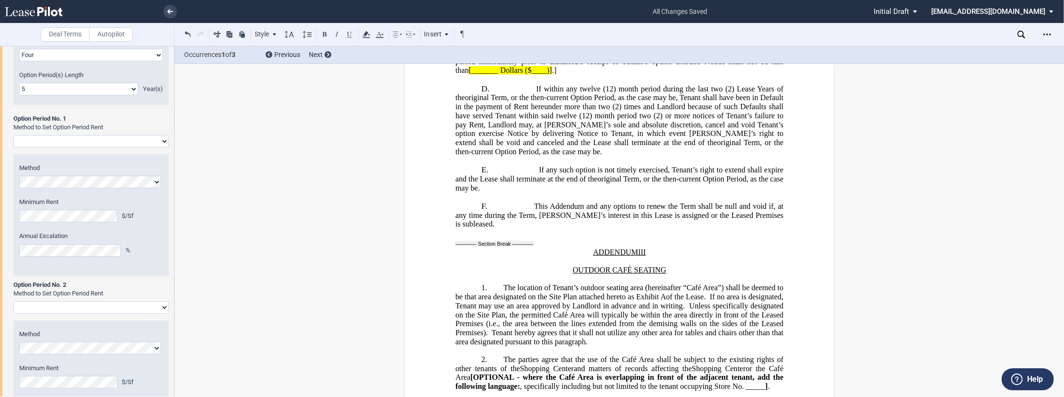
click at [118, 148] on select "Rent Set at Fair Rental Value - Standard Three Broker Method Baseball Arbitrati…" at bounding box center [90, 141] width 155 height 12
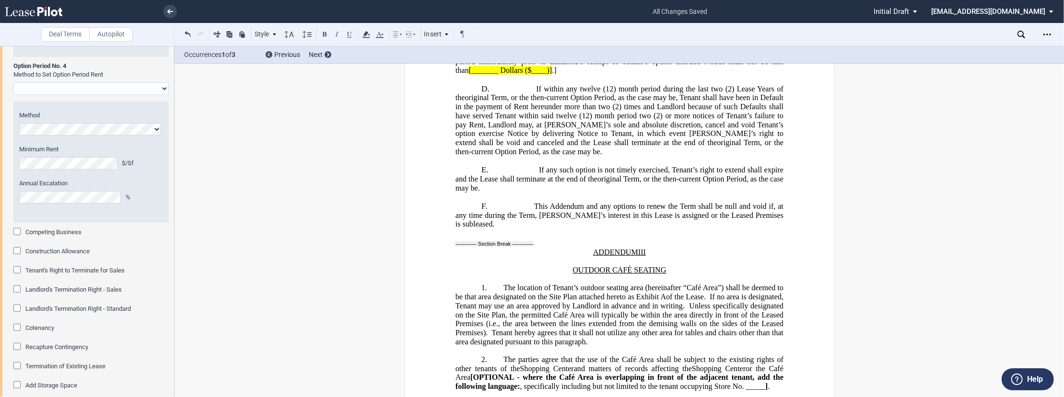
scroll to position [3768, 0]
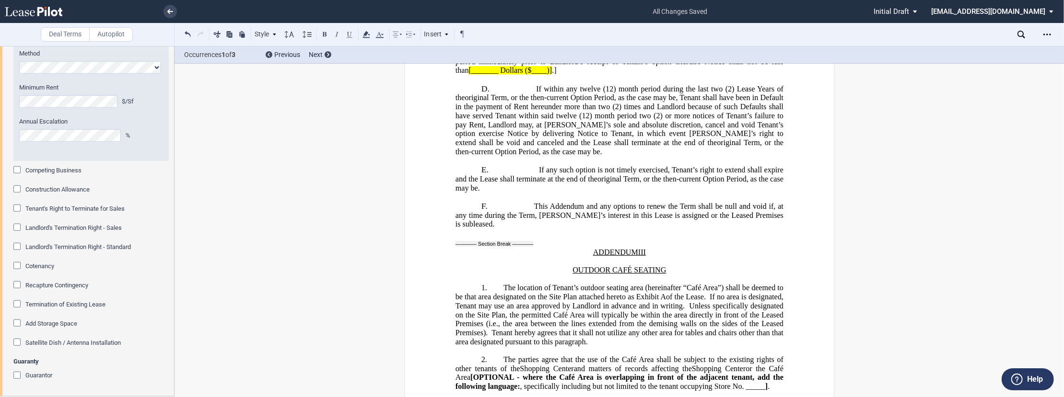
click at [19, 195] on div "Construction Allowance" at bounding box center [18, 191] width 10 height 10
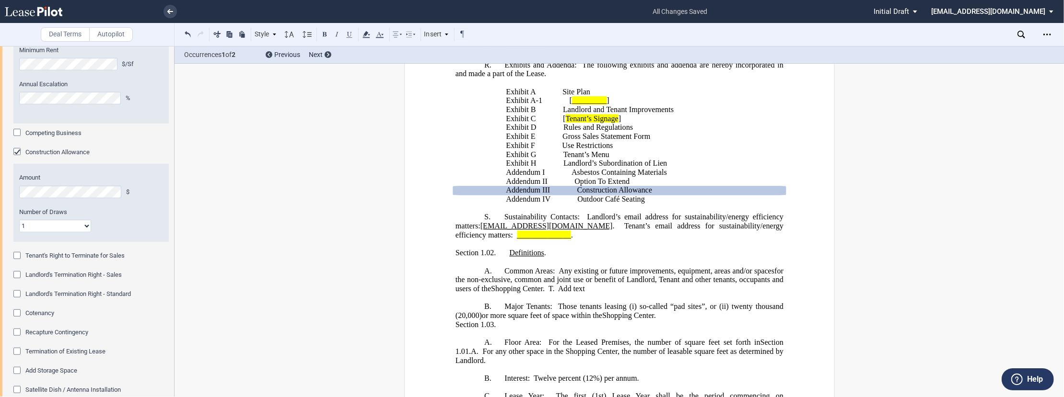
scroll to position [1342, 0]
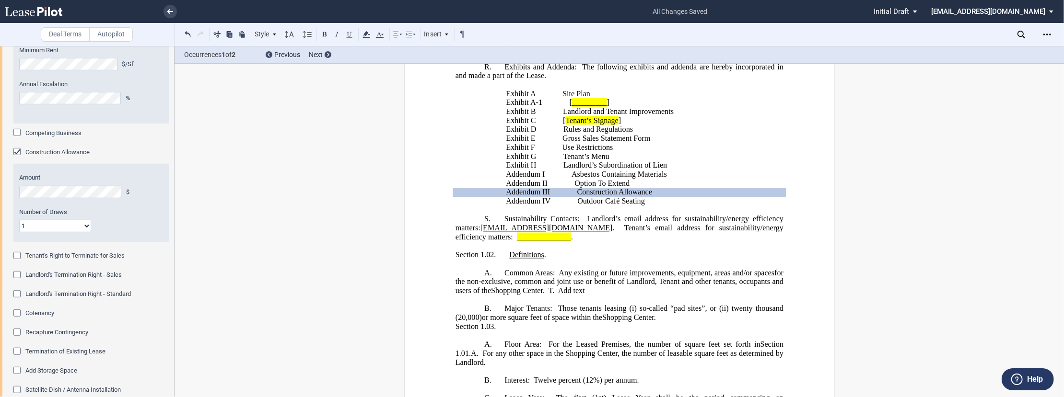
drag, startPoint x: 504, startPoint y: 121, endPoint x: 527, endPoint y: 163, distance: 47.4
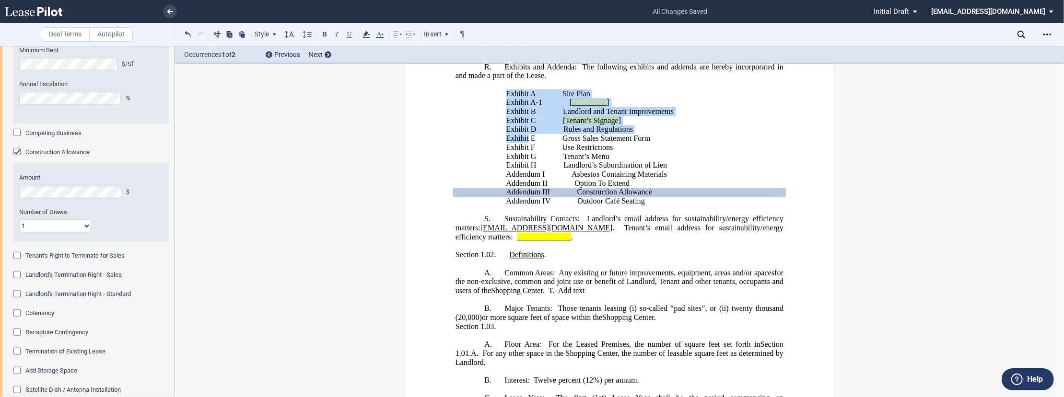
click at [664, 206] on p "Addendum IV Outdoor Café Seating" at bounding box center [645, 201] width 278 height 9
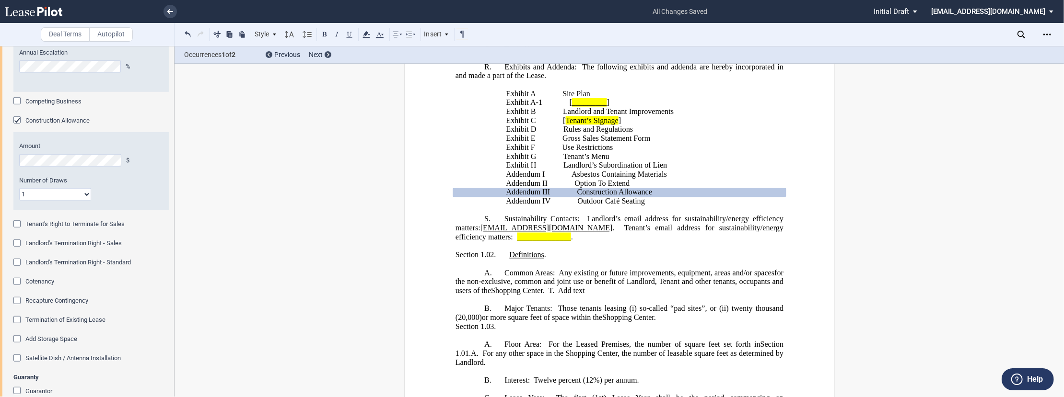
scroll to position [3802, 0]
click at [62, 198] on select "1 Multiple" at bounding box center [55, 192] width 72 height 12
select select "multiple"
click at [19, 198] on select "1 Multiple" at bounding box center [55, 192] width 72 height 12
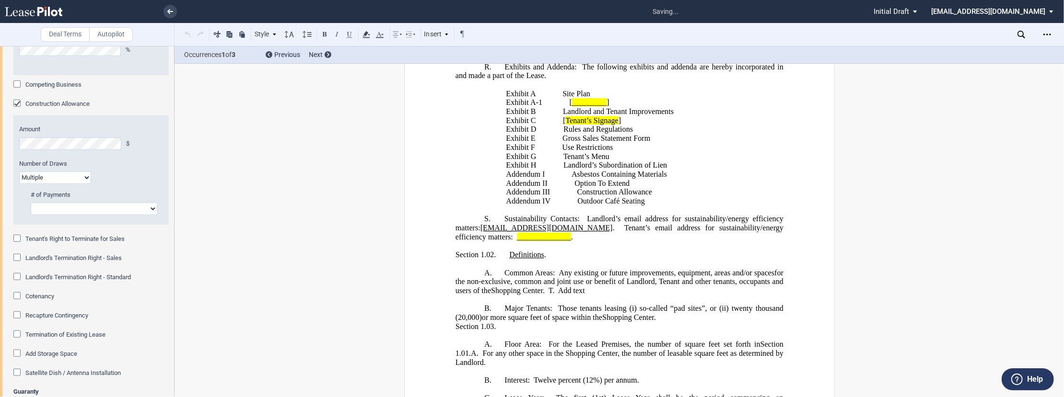
scroll to position [19459, 0]
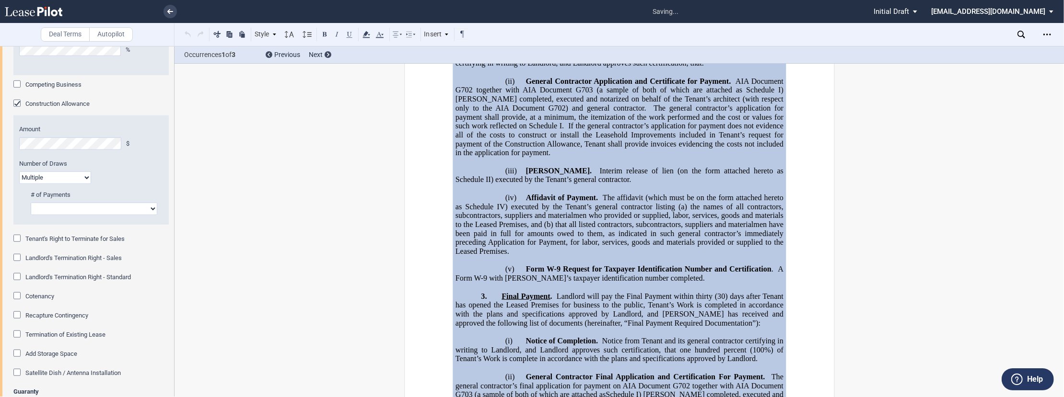
click at [103, 215] on select "2 3 4 5 6 7 8 9" at bounding box center [94, 209] width 127 height 12
select select "number:3"
click at [31, 215] on select "2 3 4 5 6 7 8 9" at bounding box center [94, 209] width 127 height 12
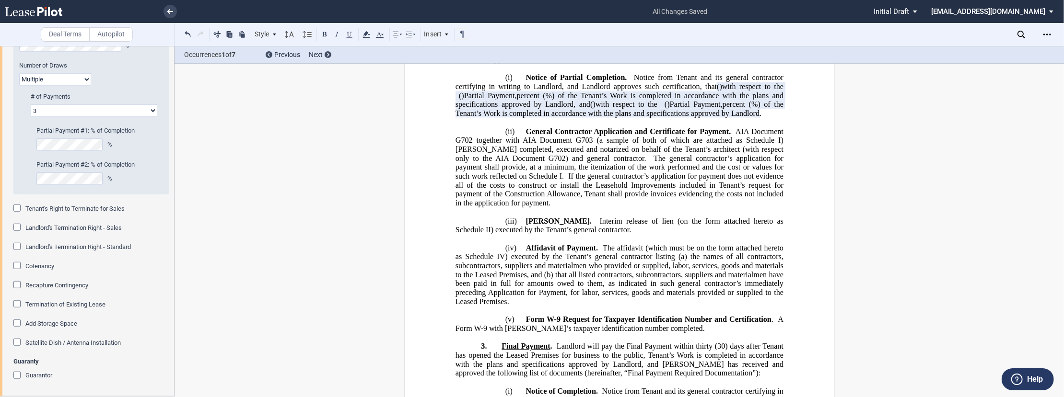
scroll to position [3966, 0]
click at [18, 376] on div "Guarantor" at bounding box center [18, 377] width 10 height 10
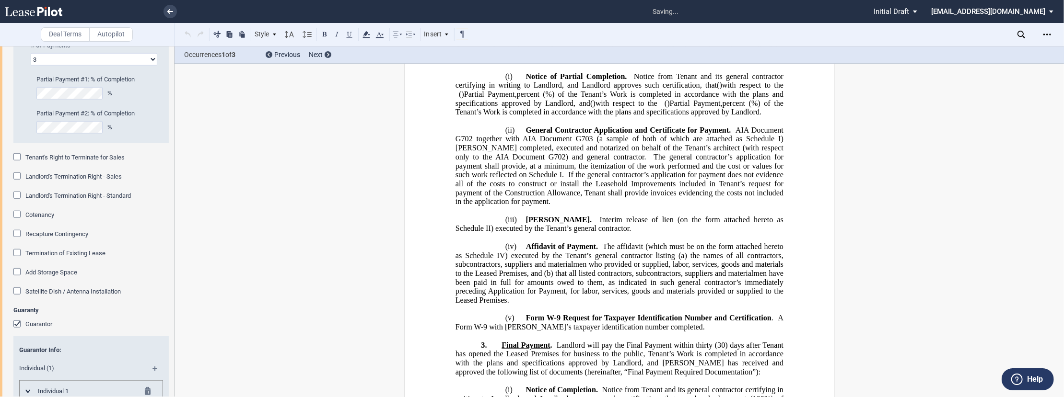
scroll to position [1389, 0]
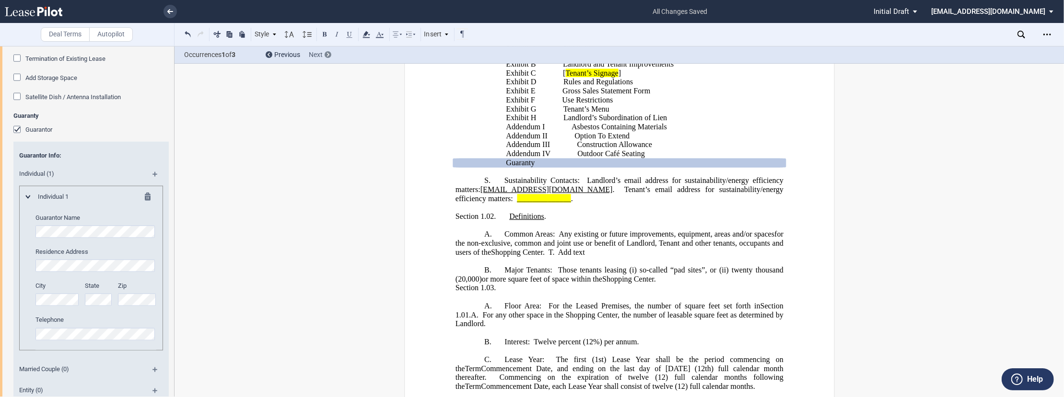
click at [329, 55] on div at bounding box center [328, 54] width 7 height 7
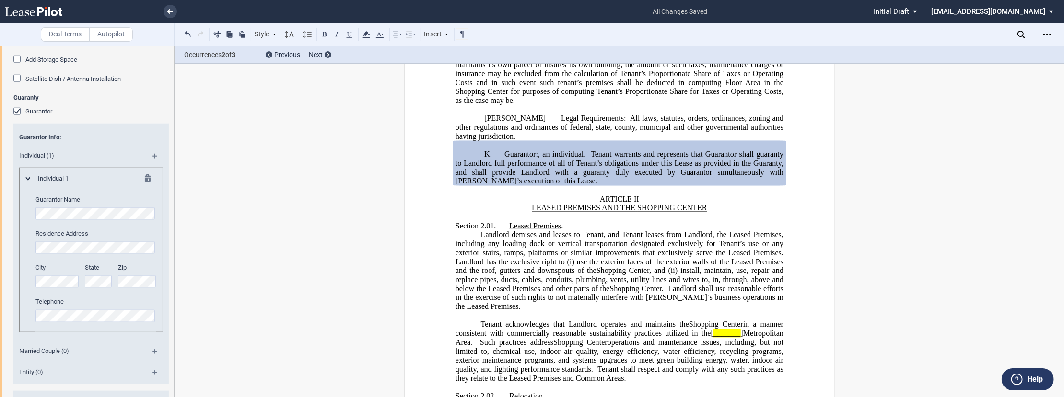
scroll to position [4181, 0]
click at [330, 58] on div "Next" at bounding box center [320, 55] width 23 height 10
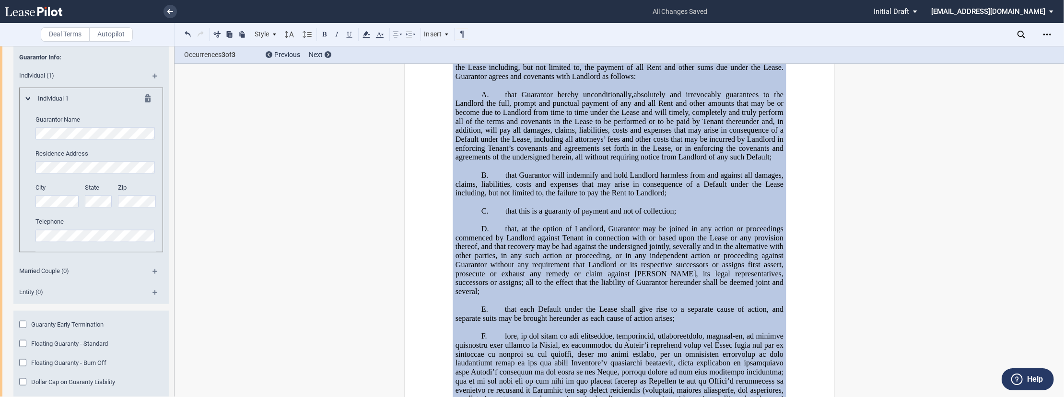
scroll to position [4268, 0]
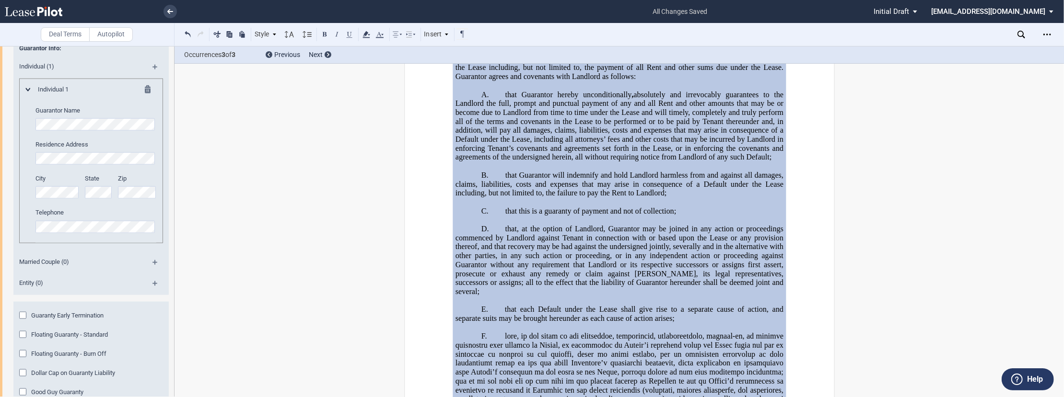
click at [153, 76] on md-icon at bounding box center [158, 71] width 13 height 12
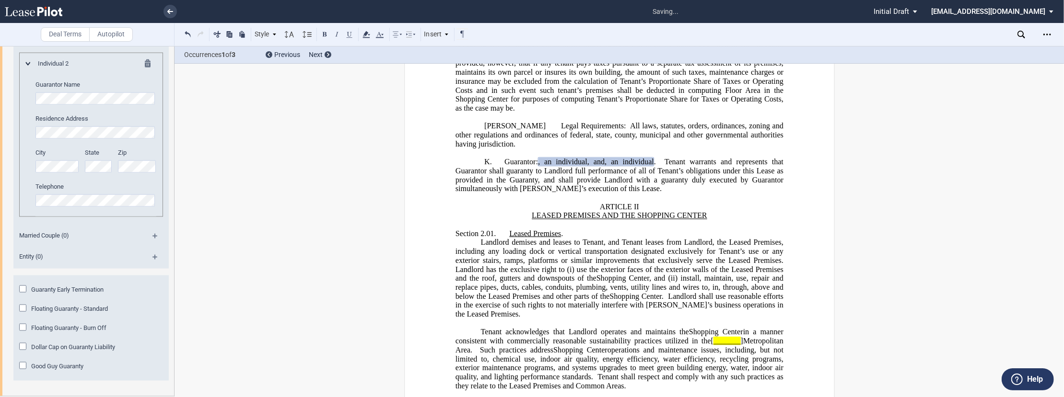
scroll to position [4475, 0]
click at [326, 56] on div at bounding box center [328, 54] width 7 height 7
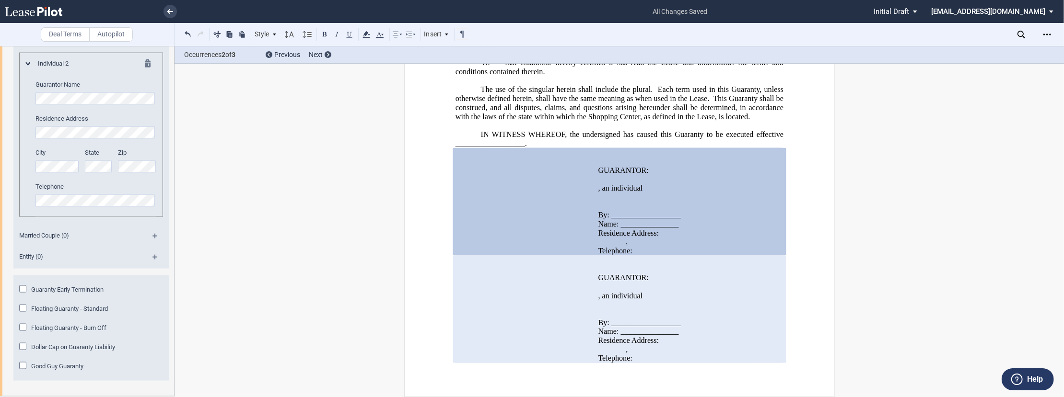
scroll to position [4519, 0]
click at [153, 258] on md-icon at bounding box center [158, 261] width 13 height 12
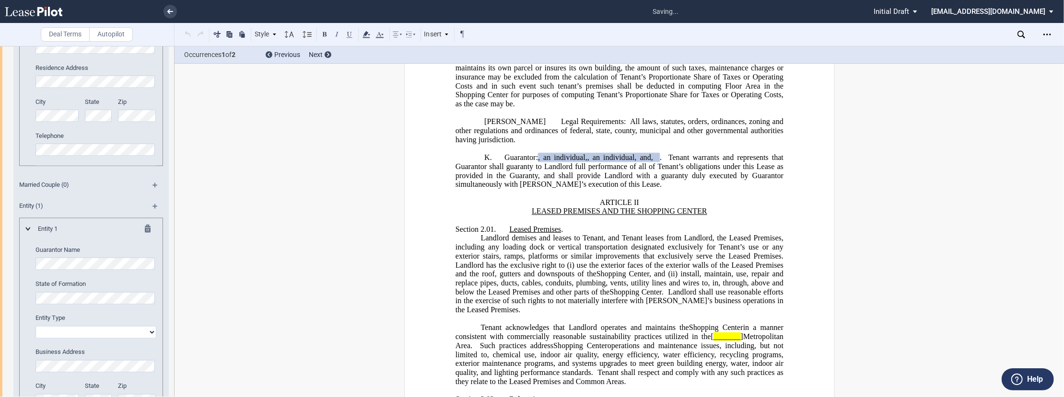
scroll to position [1961, 0]
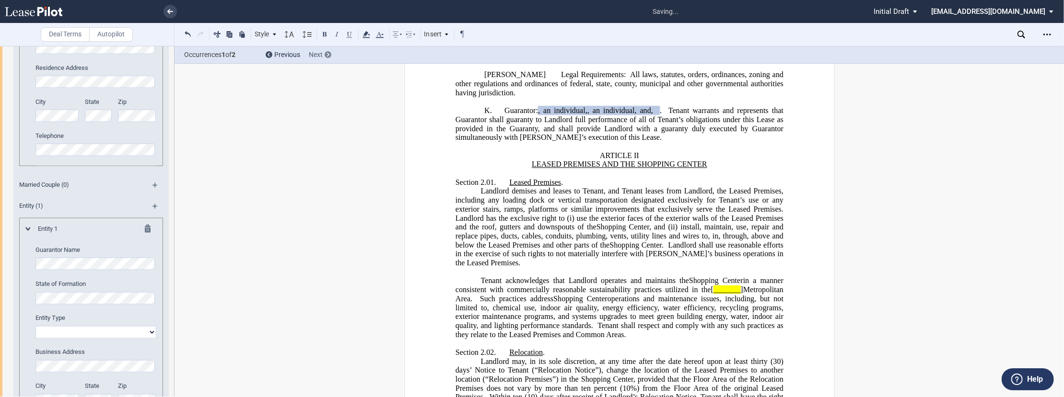
click at [330, 56] on div at bounding box center [328, 54] width 7 height 7
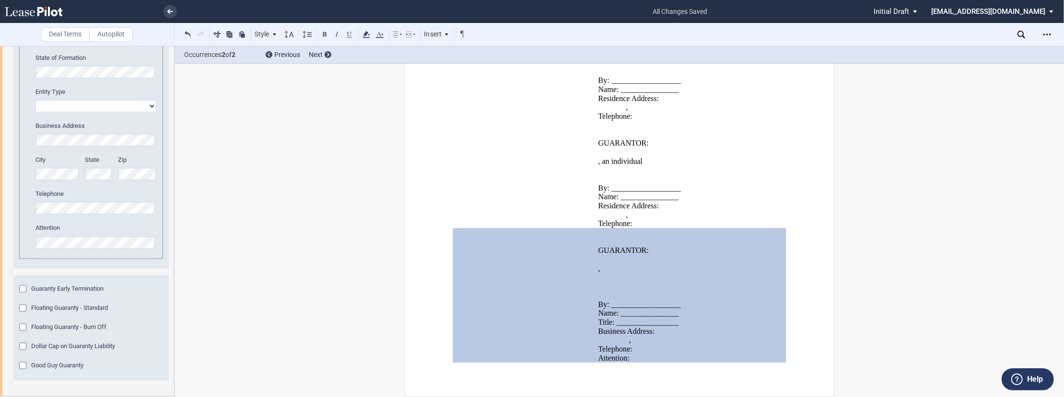
scroll to position [4796, 0]
click at [24, 347] on div "Dollar Cap on Guaranty Liability" at bounding box center [24, 348] width 10 height 10
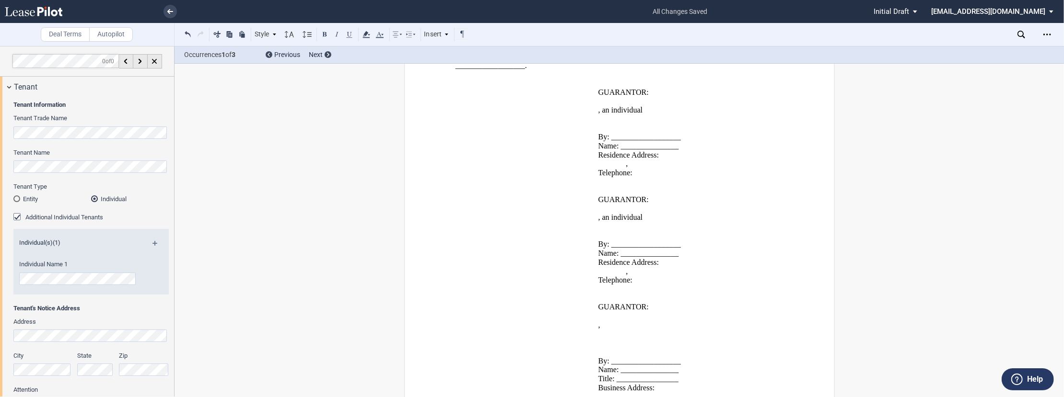
scroll to position [24808, 0]
click at [1047, 33] on icon "Open Lease options menu" at bounding box center [1047, 35] width 8 height 8
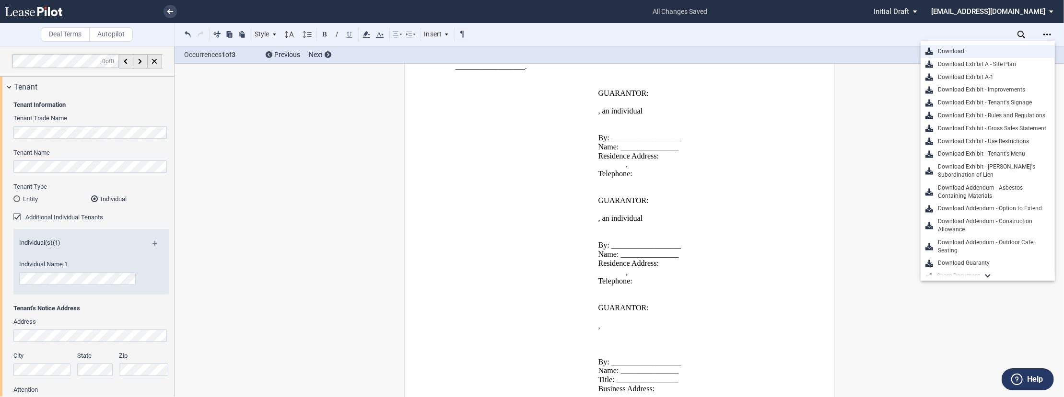
click at [947, 53] on div "Download" at bounding box center [991, 51] width 117 height 8
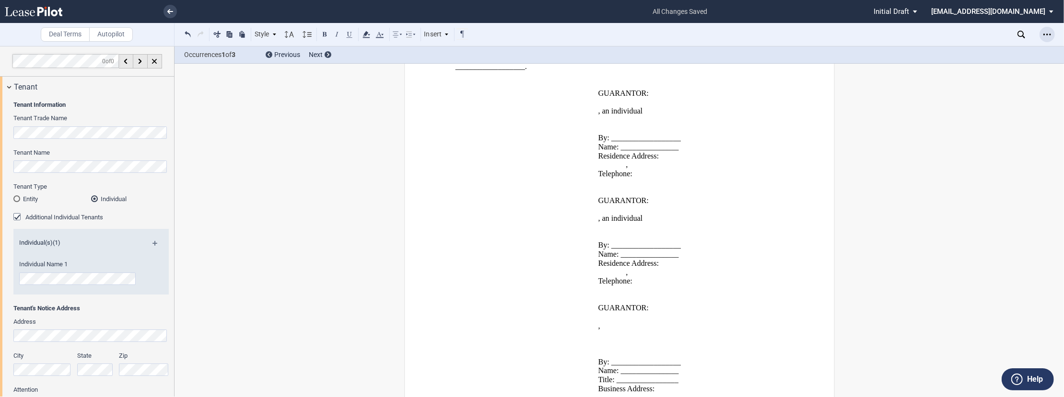
click at [1046, 37] on icon "Open Lease options menu" at bounding box center [1047, 35] width 8 height 8
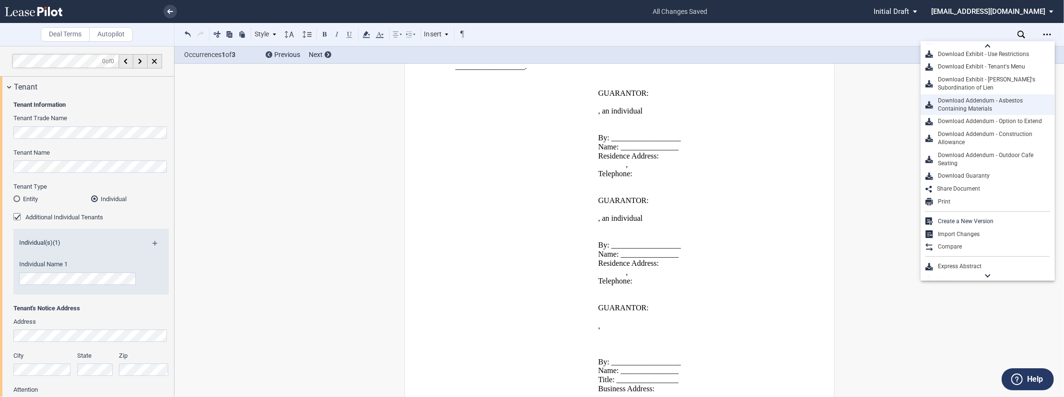
scroll to position [90, 0]
click at [965, 186] on div "Share Document" at bounding box center [991, 186] width 118 height 8
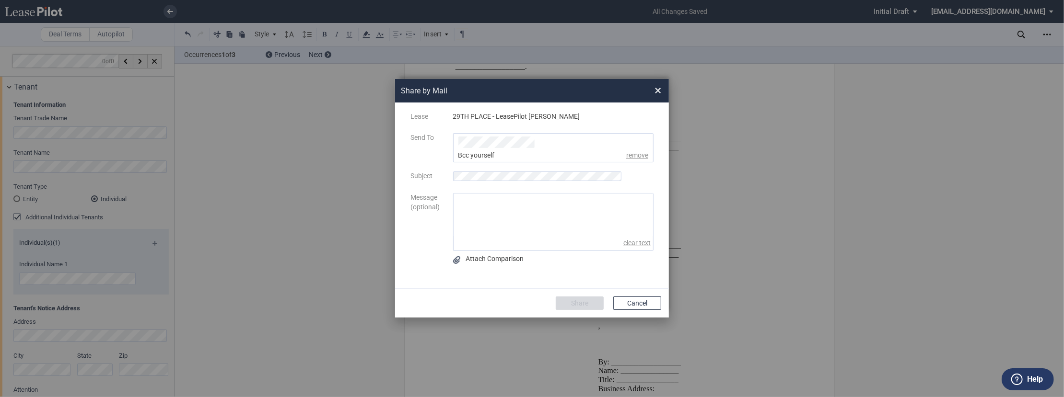
click at [514, 259] on span "Attach Comparison" at bounding box center [495, 259] width 58 height 8
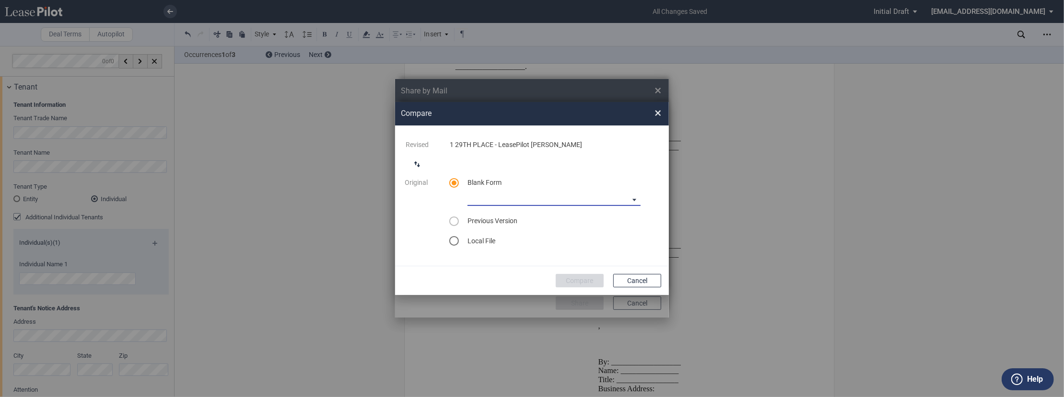
click at [486, 199] on md-select "Long Retail Lease Main Lease Blank Form Long Retail Lease Santana Row Blank For…" at bounding box center [553, 199] width 173 height 14
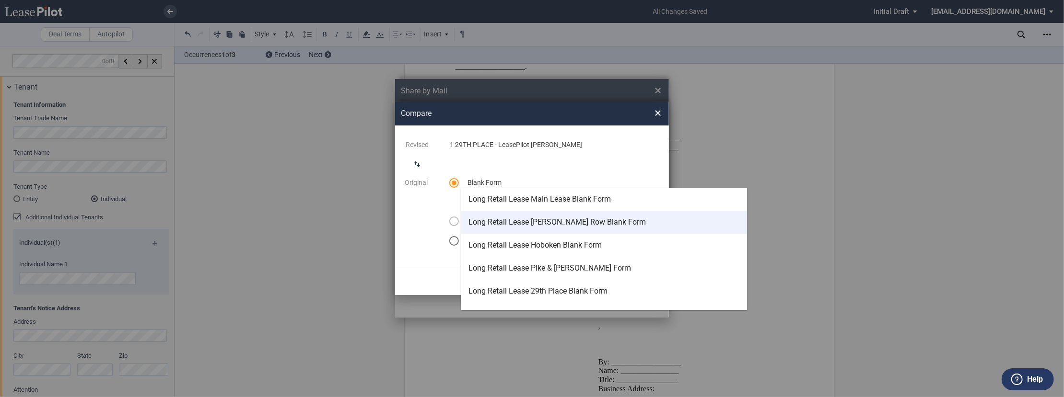
scroll to position [19, 0]
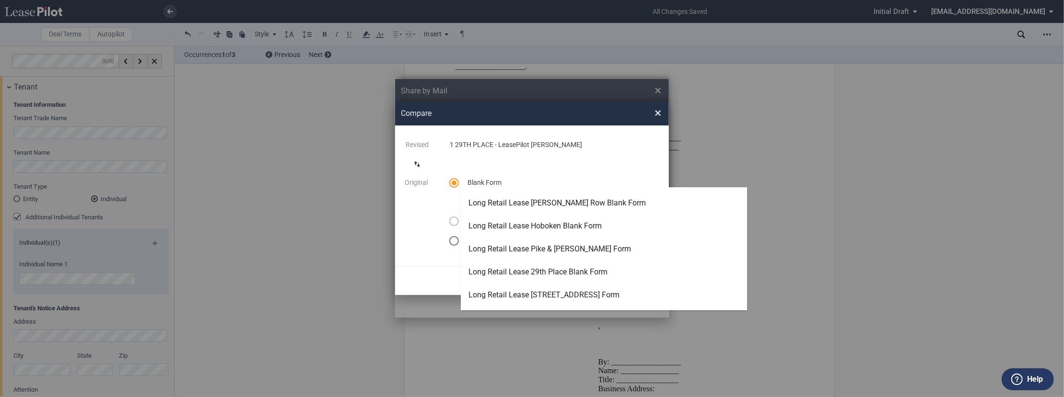
click at [630, 137] on md-backdrop at bounding box center [532, 198] width 1064 height 397
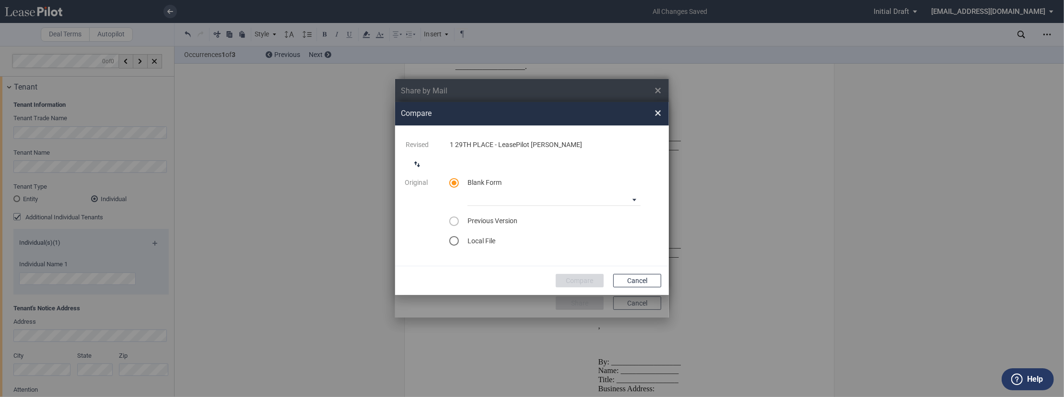
click at [657, 115] on span "×" at bounding box center [657, 112] width 7 height 15
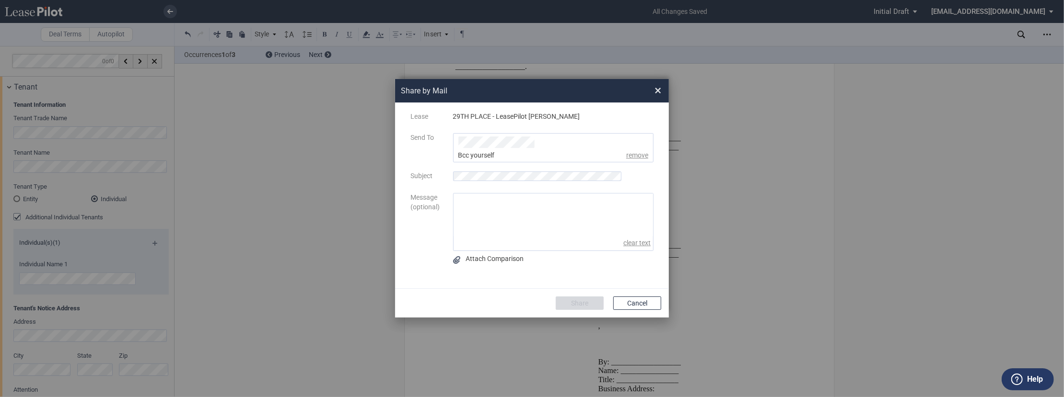
click at [656, 93] on span "×" at bounding box center [657, 90] width 7 height 15
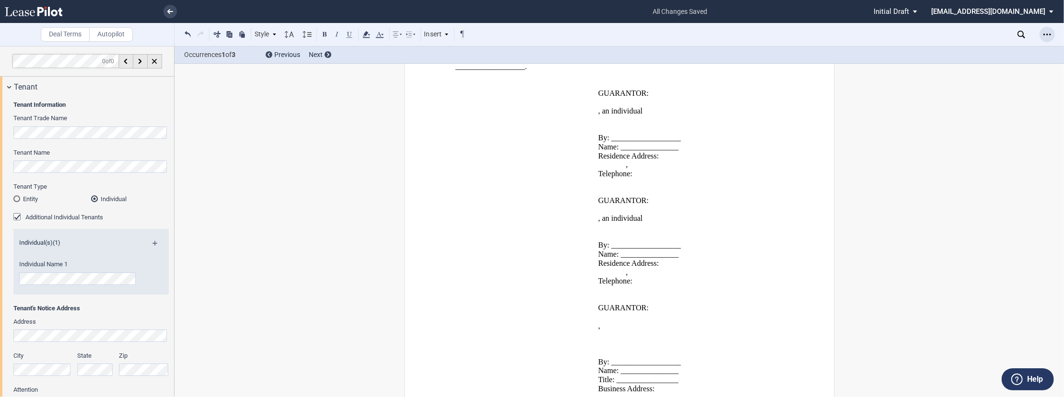
click at [1046, 36] on icon "Open Lease options menu" at bounding box center [1047, 35] width 8 height 8
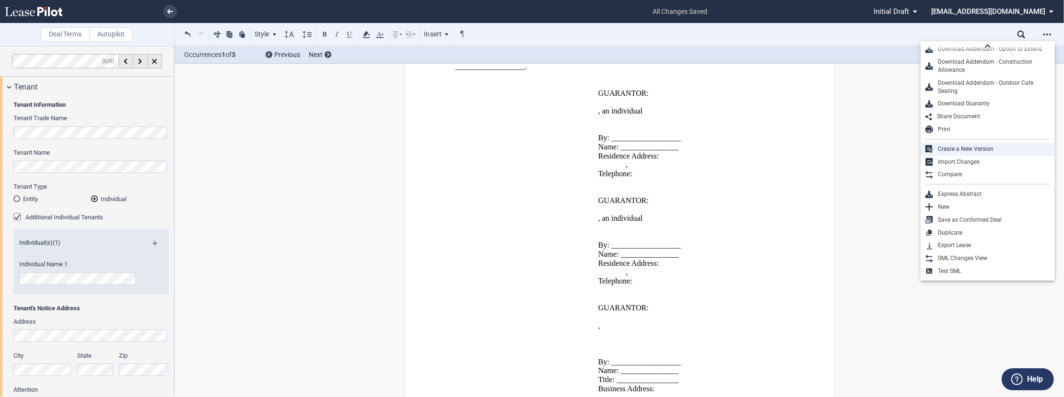
scroll to position [155, 0]
click at [949, 179] on div "Compare" at bounding box center [991, 179] width 117 height 8
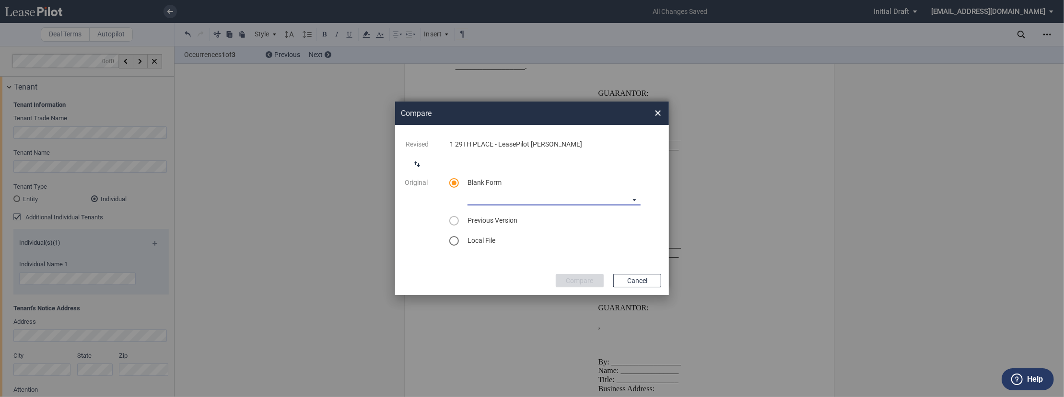
click at [529, 203] on md-select "Long Retail Lease Main Lease Blank Form Long Retail Lease Santana Row Blank For…" at bounding box center [553, 198] width 173 height 14
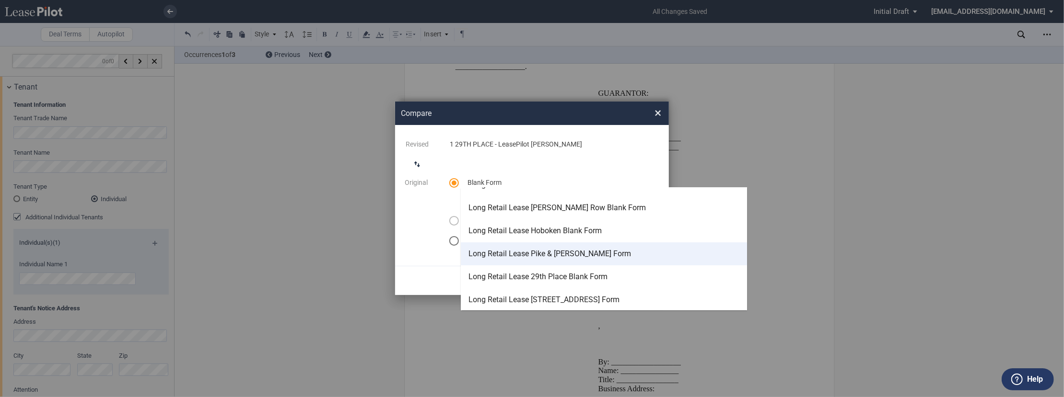
scroll to position [16, 0]
click at [659, 112] on md-backdrop at bounding box center [532, 198] width 1064 height 397
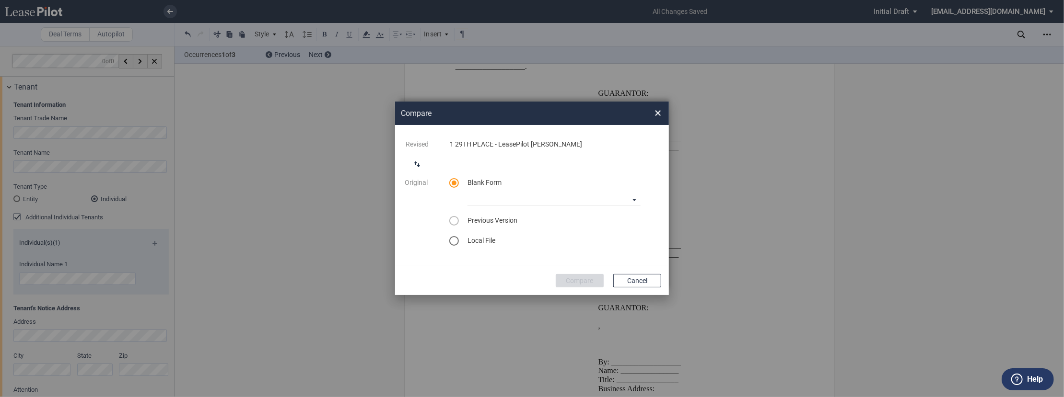
click at [659, 112] on span "×" at bounding box center [657, 112] width 7 height 15
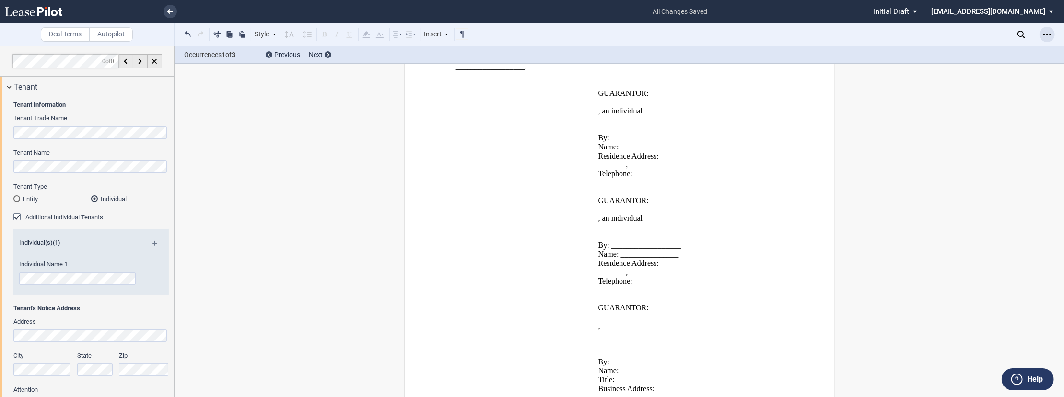
click at [1050, 32] on icon "Open Lease options menu" at bounding box center [1047, 35] width 8 height 8
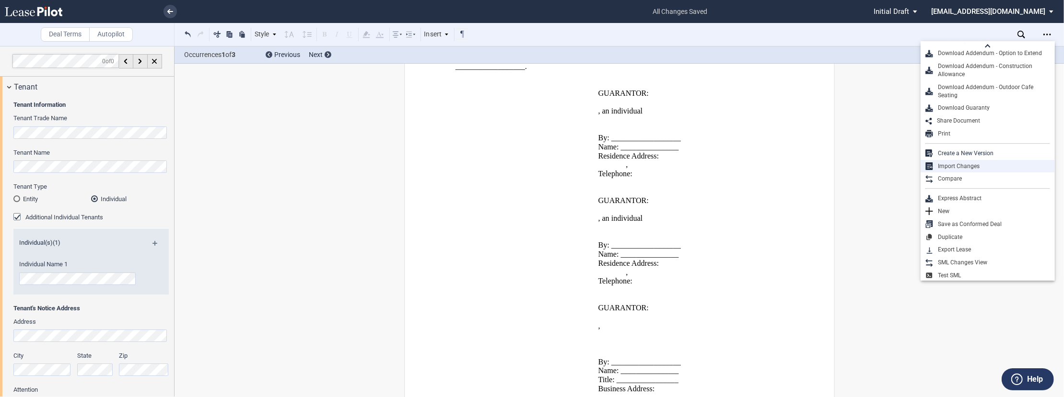
scroll to position [160, 0]
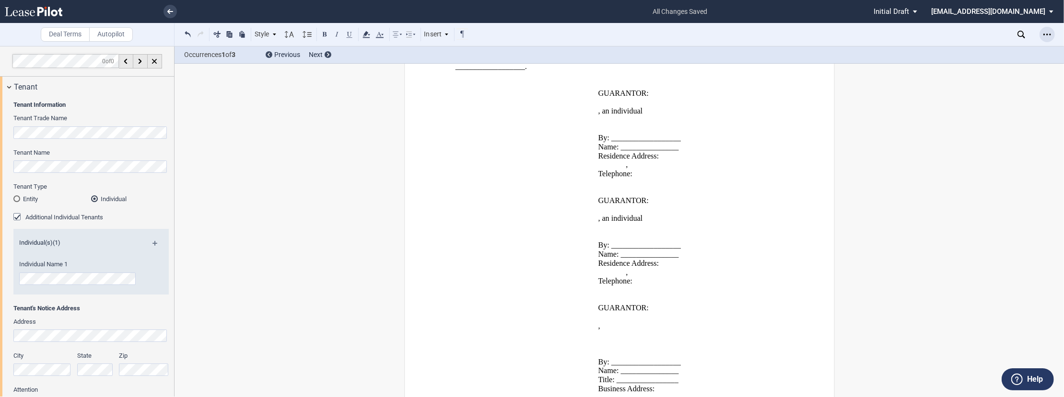
click at [1046, 34] on icon "Open Lease options menu" at bounding box center [1047, 35] width 8 height 8
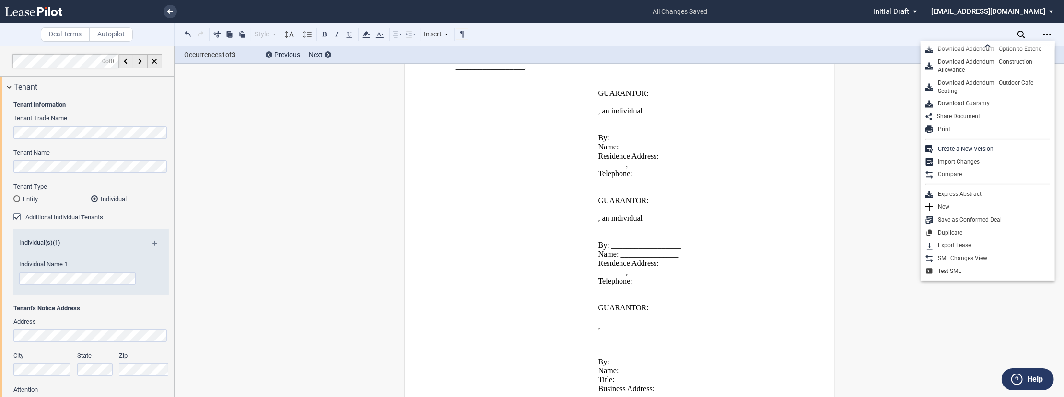
click at [885, 282] on div "Deal Terms Autopilot Style Normal 8pt 9pt 10pt 10.5pt 11pt 12pt 14pt 16pt Norma…" at bounding box center [532, 221] width 1064 height 351
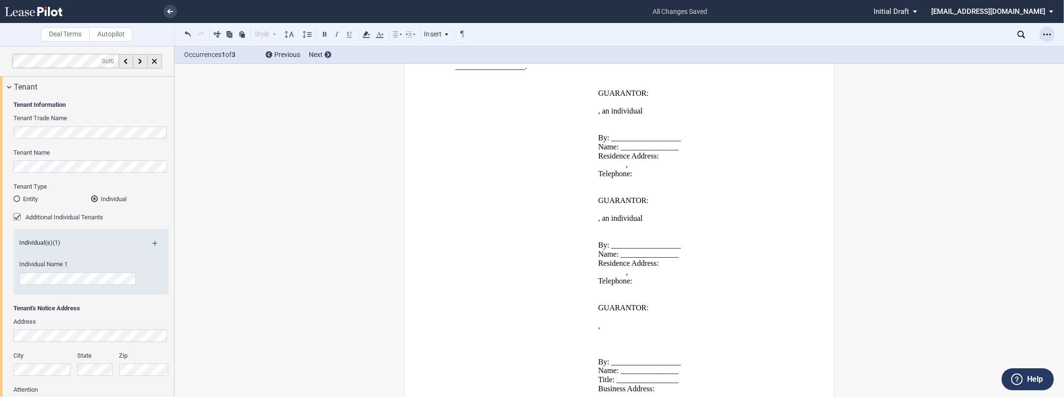
click at [1046, 35] on icon "Open Lease options menu" at bounding box center [1047, 35] width 8 height 8
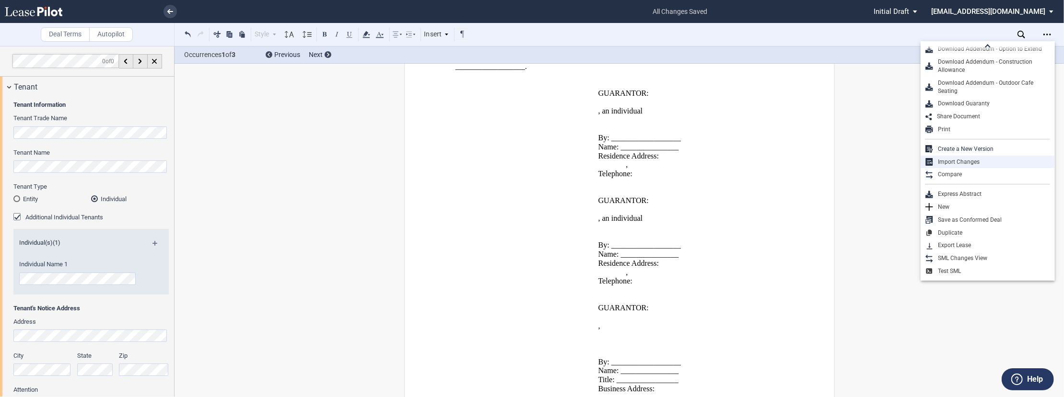
click at [949, 162] on div "Import Changes" at bounding box center [991, 162] width 117 height 8
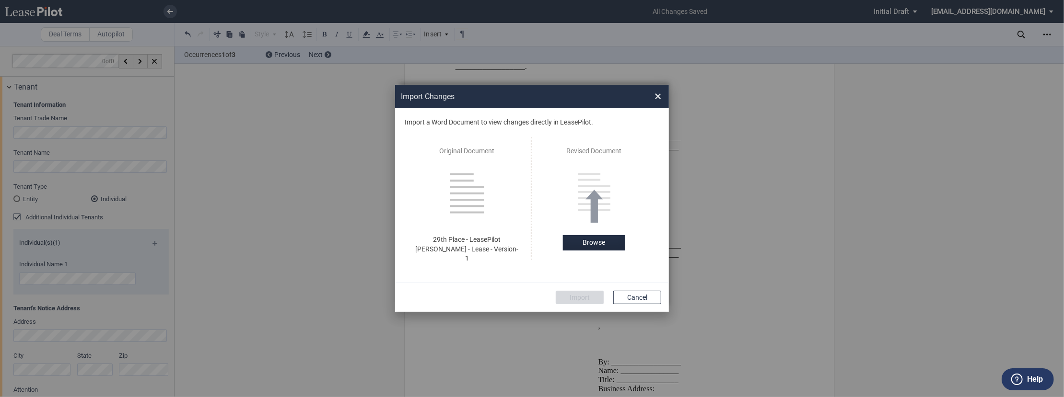
click at [659, 100] on span "×" at bounding box center [657, 96] width 7 height 15
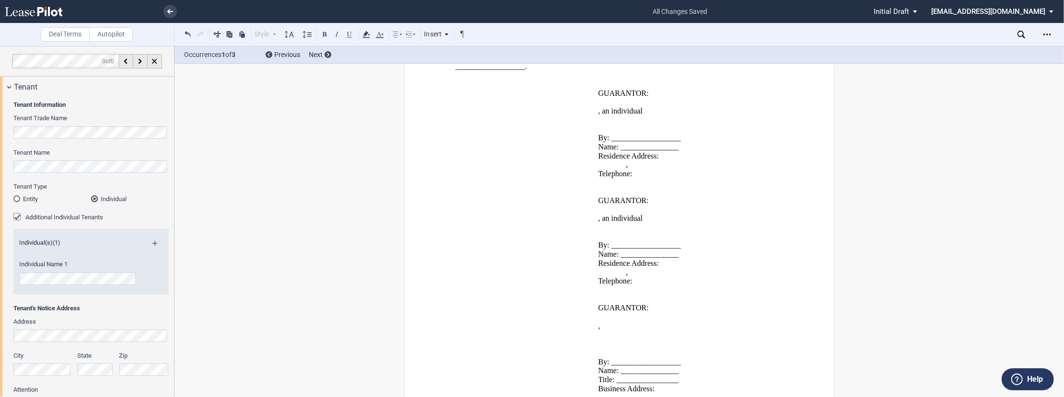
click at [658, 99] on div "Import Changes × No changes found. You can replace with another file. Import a …" at bounding box center [532, 198] width 1064 height 397
click at [10, 86] on div "Tenant" at bounding box center [87, 87] width 174 height 21
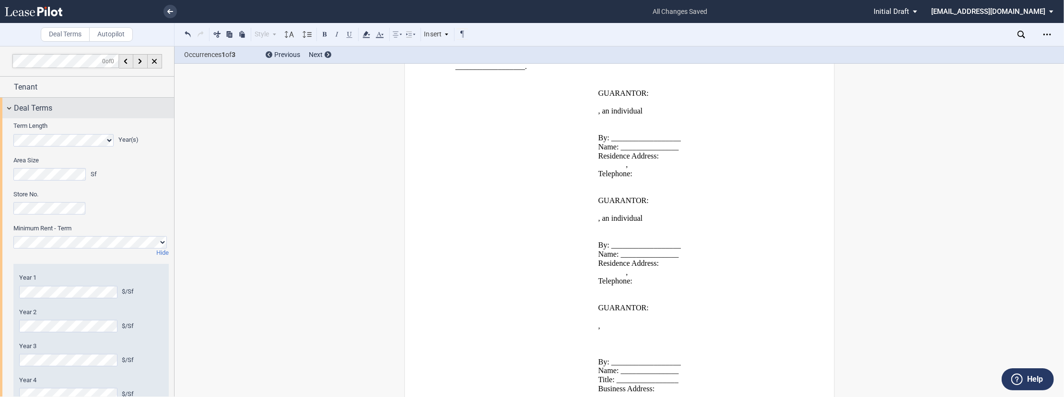
click at [9, 109] on div "Deal Terms" at bounding box center [87, 108] width 174 height 21
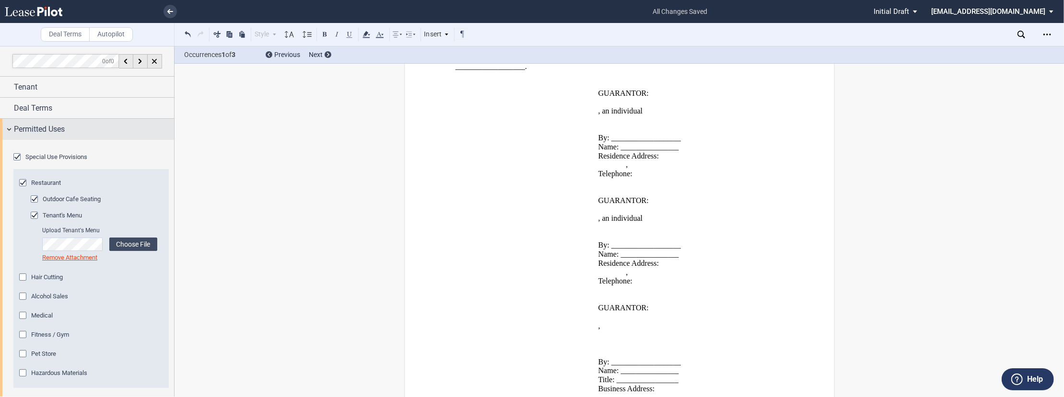
click at [9, 130] on div "Permitted Uses" at bounding box center [87, 129] width 174 height 21
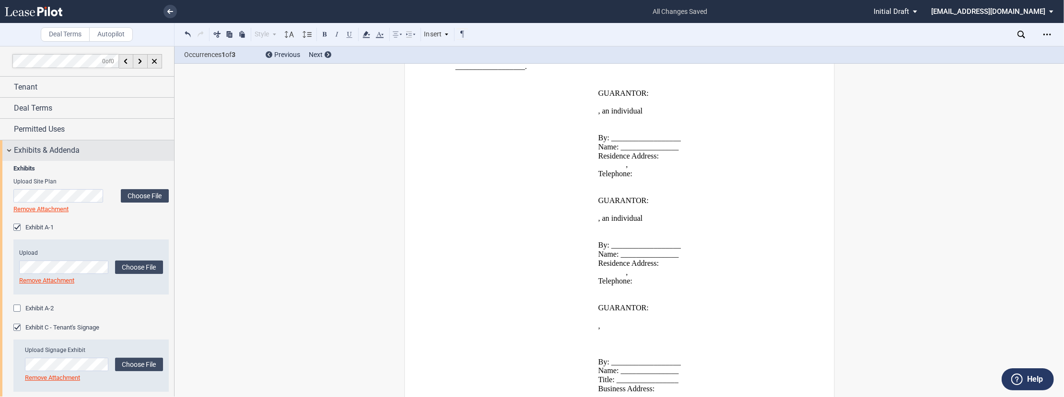
click at [7, 152] on div "Exhibits & Addenda" at bounding box center [87, 150] width 174 height 21
click at [9, 149] on div "Exhibits & Addenda" at bounding box center [87, 150] width 174 height 21
click at [9, 151] on div "Exhibits & Addenda" at bounding box center [87, 150] width 174 height 21
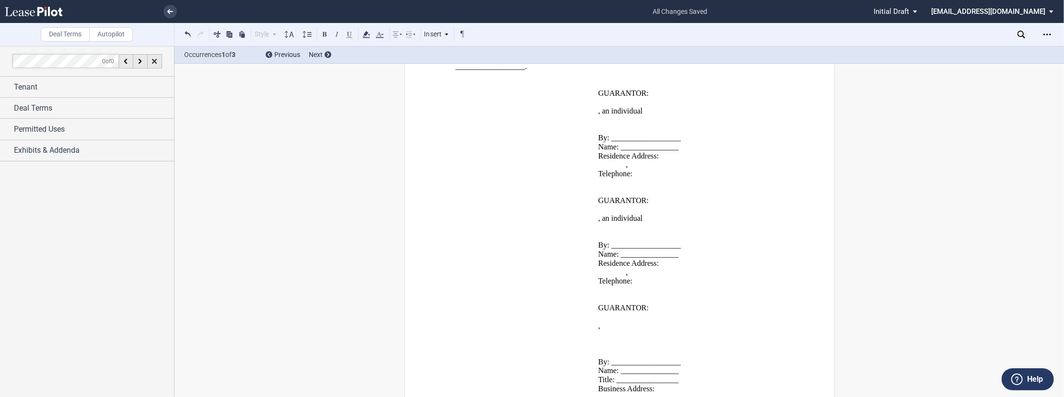
click at [6, 147] on div "Exhibits & Addenda" at bounding box center [87, 150] width 174 height 21
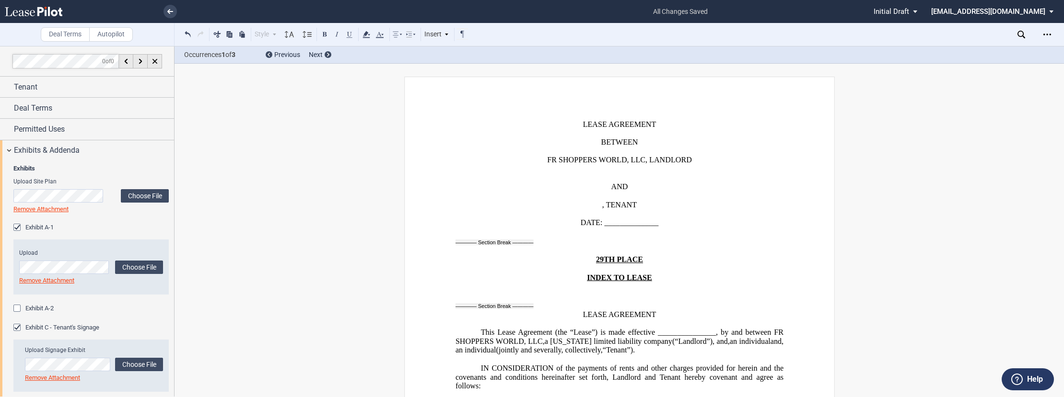
select select "no survey"
select select "4"
select select "number:5"
select select "multiple"
select select "number:3"
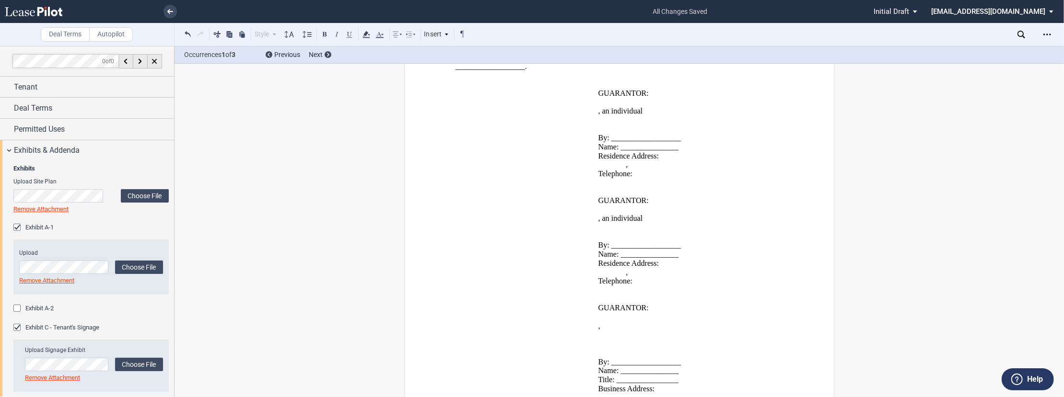
click at [112, 35] on label "Autopilot" at bounding box center [111, 34] width 44 height 14
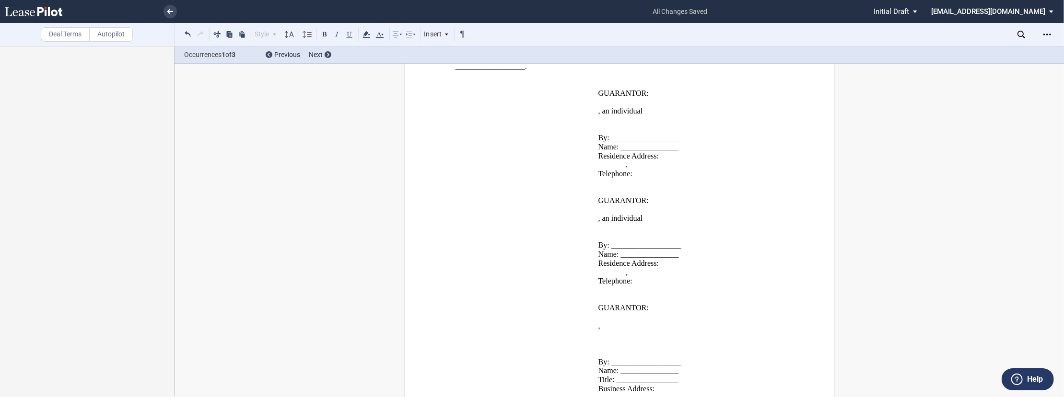
click at [67, 40] on label "Deal Terms" at bounding box center [65, 34] width 49 height 14
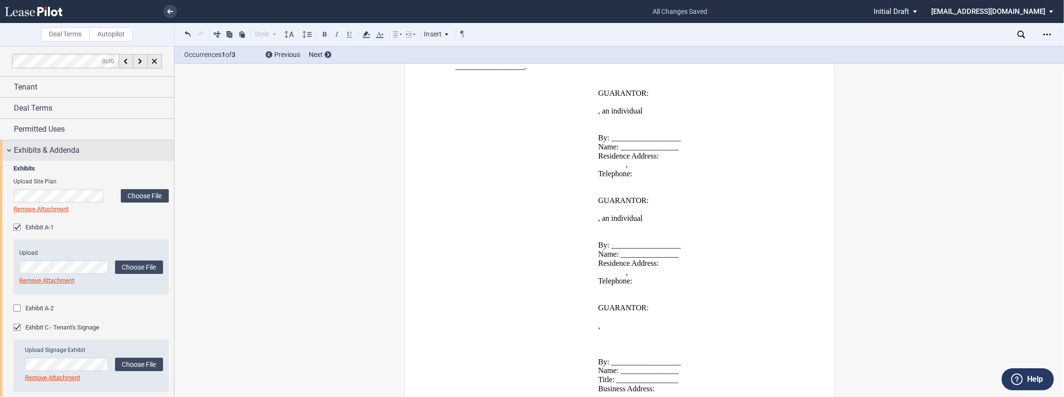
click at [10, 152] on div "Exhibits & Addenda" at bounding box center [87, 150] width 174 height 21
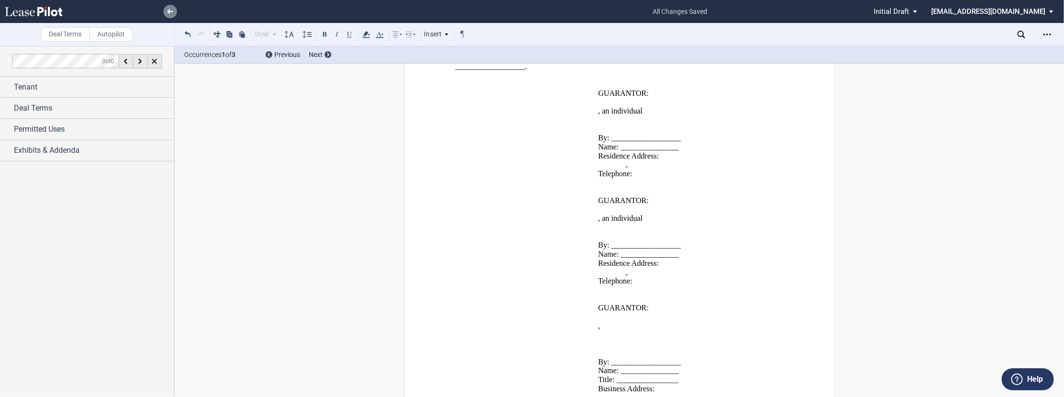
click at [172, 12] on use at bounding box center [170, 11] width 6 height 5
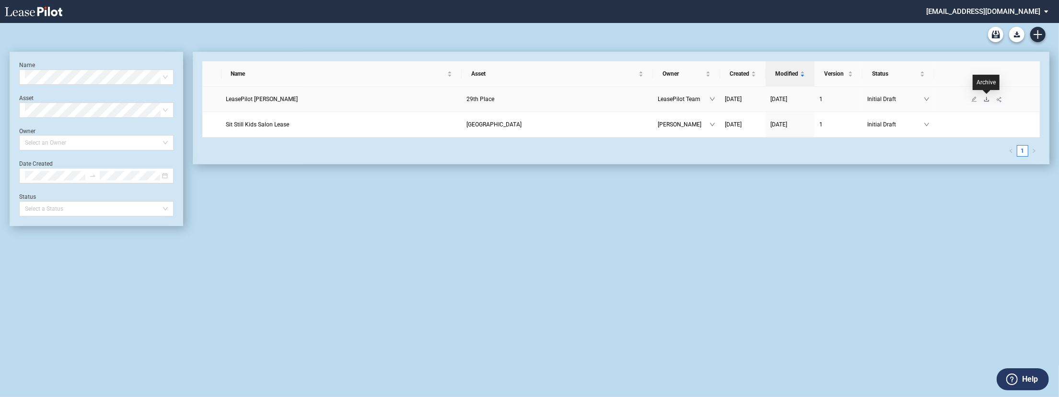
click at [987, 99] on icon "download" at bounding box center [987, 99] width 6 height 6
